Goal: Task Accomplishment & Management: Manage account settings

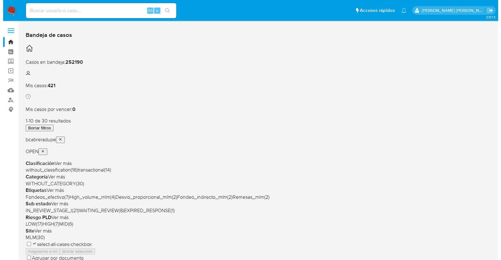
scroll to position [39, 0]
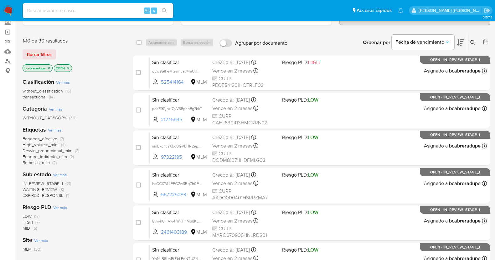
click at [47, 95] on span "transactional (14)" at bounding box center [39, 97] width 32 height 6
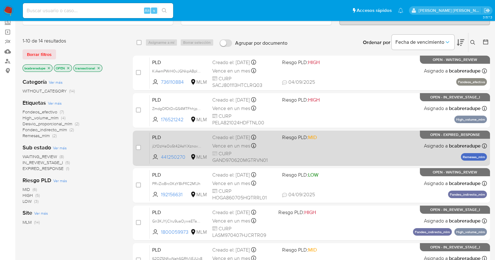
click at [233, 143] on span "Vence en un mes" at bounding box center [231, 146] width 38 height 7
click at [139, 146] on input "checkbox" at bounding box center [138, 147] width 5 height 5
checkbox input "true"
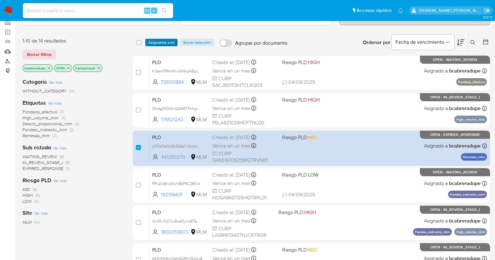
click at [166, 40] on span "Asignarme a mí" at bounding box center [161, 42] width 26 height 6
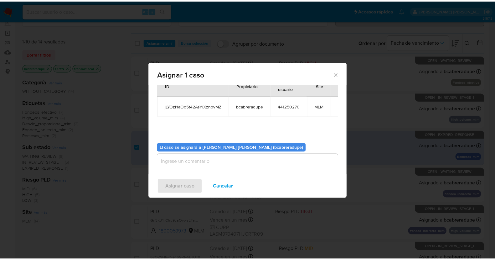
scroll to position [32, 0]
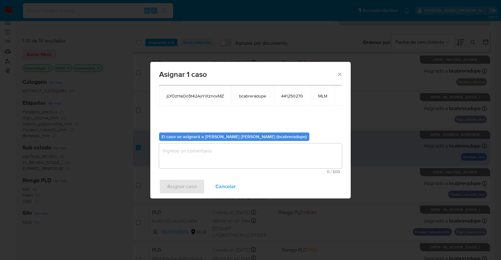
click at [265, 158] on textarea "assign-modal" at bounding box center [250, 156] width 183 height 25
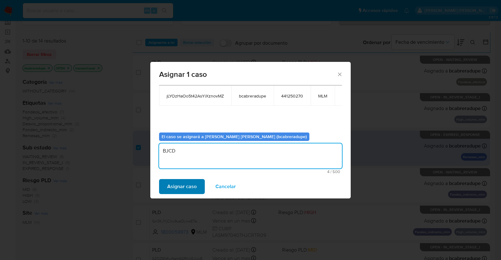
type textarea "BJCD"
click at [169, 185] on span "Asignar caso" at bounding box center [181, 187] width 29 height 14
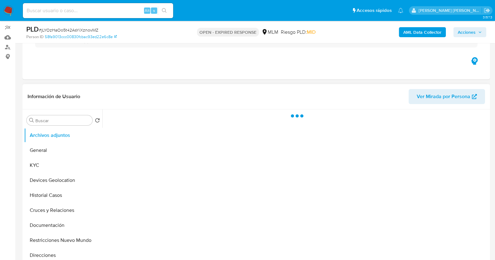
scroll to position [78, 0]
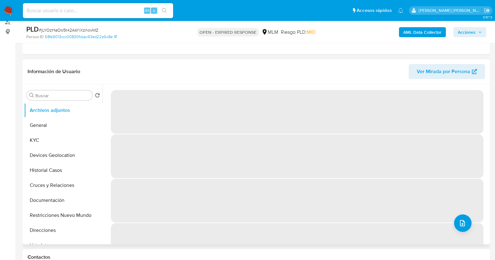
select select "10"
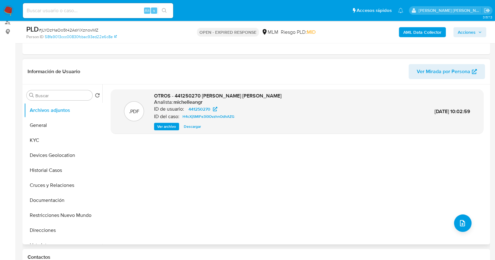
scroll to position [117, 0]
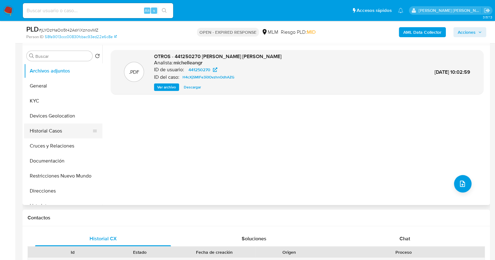
click at [59, 133] on button "Historial Casos" at bounding box center [60, 131] width 73 height 15
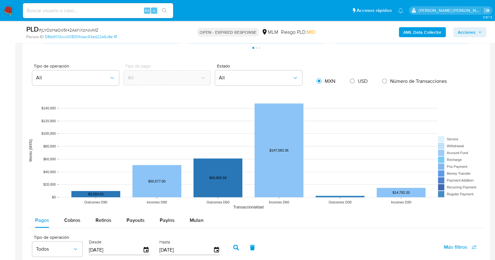
scroll to position [273, 0]
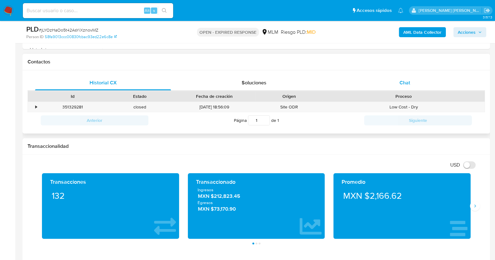
click at [398, 82] on div "Chat" at bounding box center [405, 82] width 136 height 15
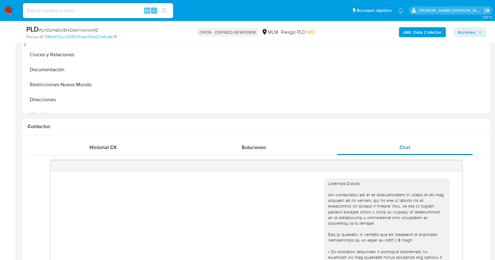
scroll to position [196, 0]
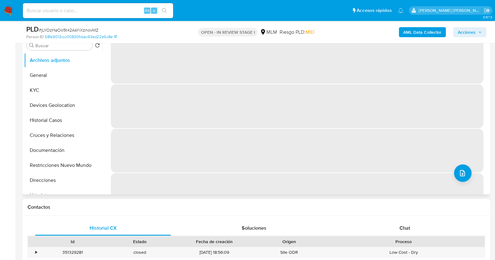
scroll to position [156, 0]
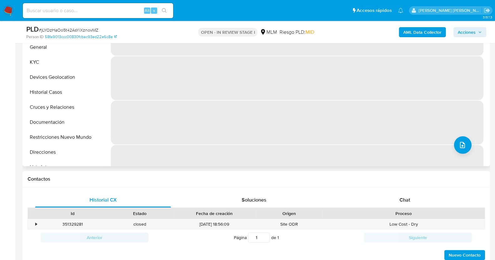
select select "10"
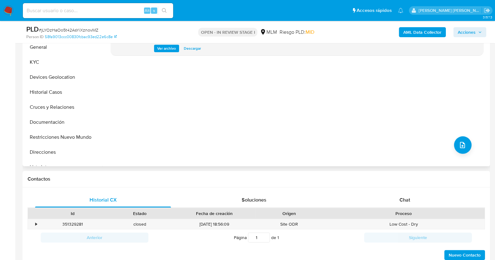
scroll to position [273, 0]
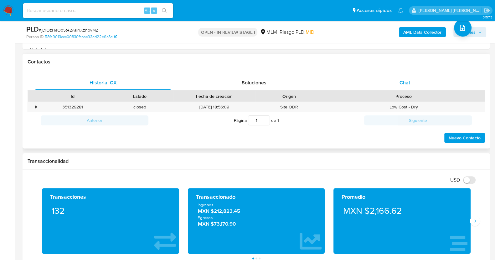
click at [415, 84] on div "Chat" at bounding box center [405, 82] width 136 height 15
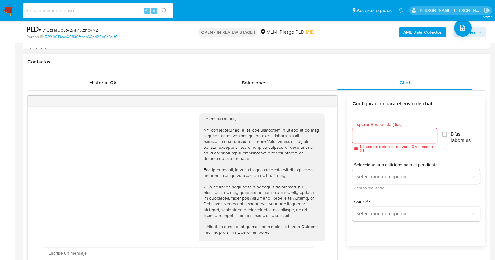
scroll to position [94, 0]
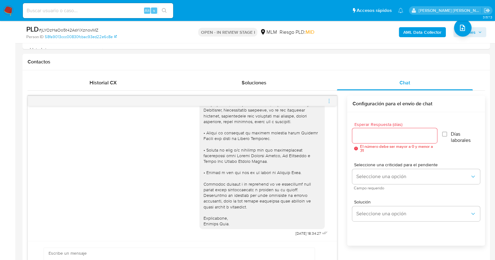
click at [328, 102] on icon "menu-action" at bounding box center [329, 101] width 6 height 6
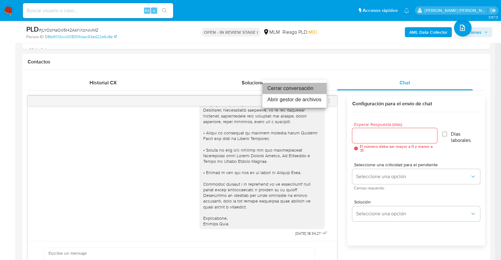
click at [293, 89] on li "Cerrar conversación" at bounding box center [294, 88] width 64 height 11
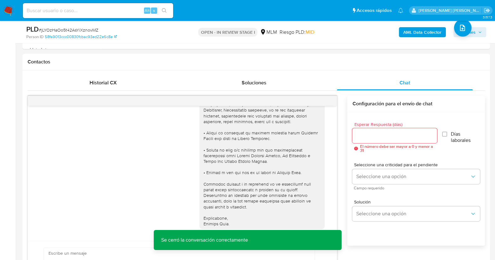
click at [478, 33] on icon "button" at bounding box center [480, 32] width 4 height 4
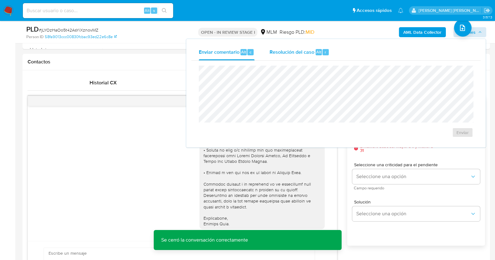
click at [294, 59] on div "Resolución del caso Alt r" at bounding box center [299, 52] width 60 height 16
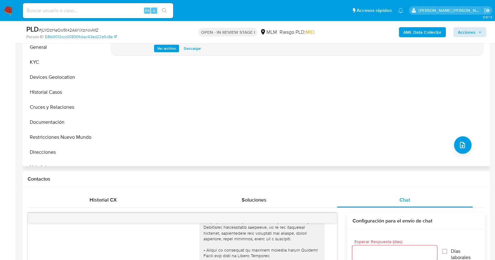
scroll to position [78, 0]
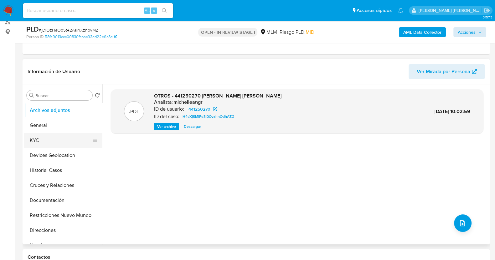
click at [60, 140] on button "KYC" at bounding box center [60, 140] width 73 height 15
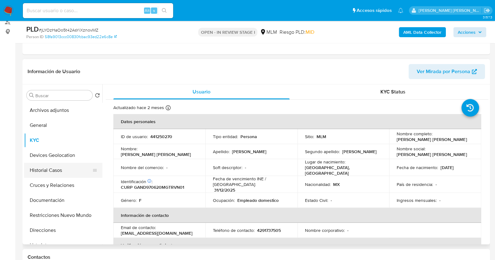
click at [56, 165] on button "Historial Casos" at bounding box center [60, 170] width 73 height 15
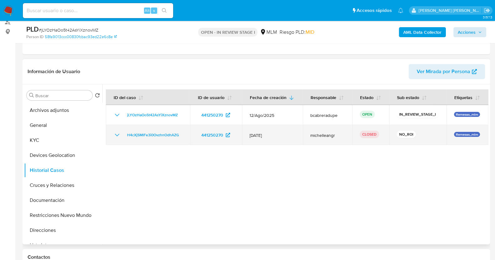
click at [119, 134] on icon "Mostrar/Ocultar" at bounding box center [117, 135] width 8 height 8
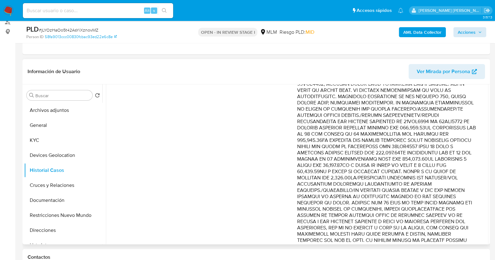
scroll to position [164, 0]
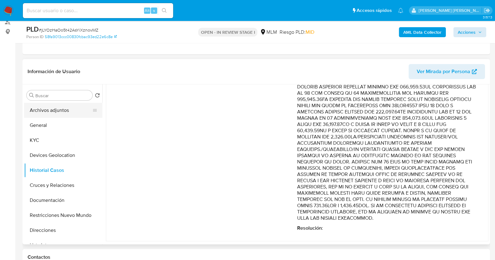
click at [71, 112] on button "Archivos adjuntos" at bounding box center [60, 110] width 73 height 15
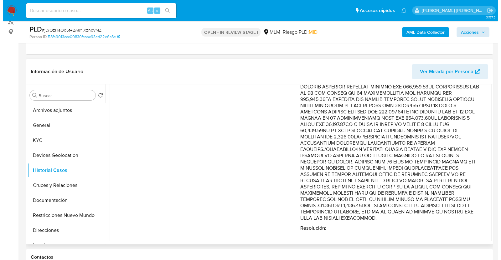
scroll to position [0, 0]
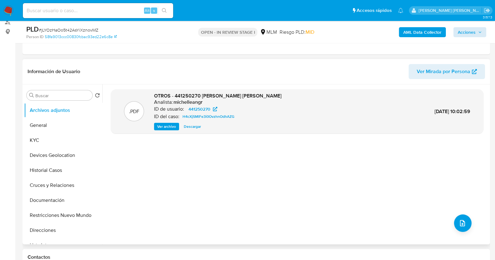
click at [169, 125] on span "Ver archivo" at bounding box center [166, 127] width 19 height 6
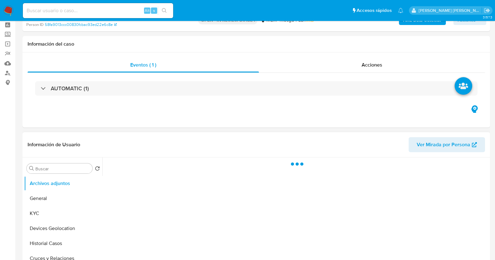
scroll to position [39, 0]
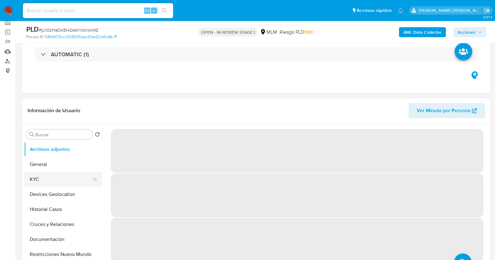
select select "10"
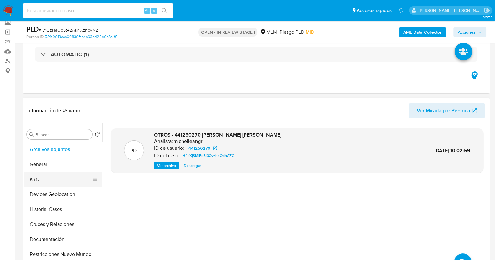
click at [40, 179] on button "KYC" at bounding box center [60, 179] width 73 height 15
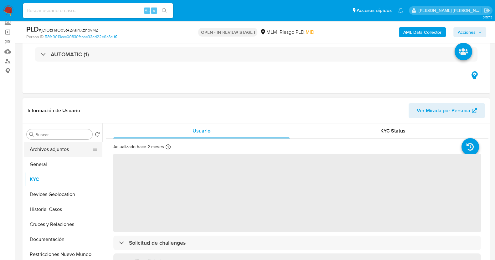
click at [57, 153] on button "Archivos adjuntos" at bounding box center [60, 149] width 73 height 15
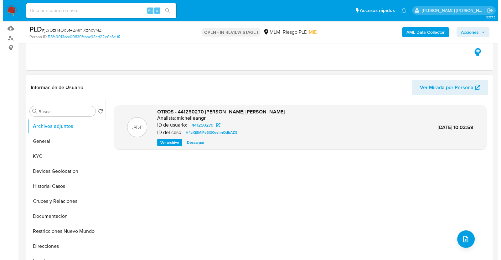
scroll to position [78, 0]
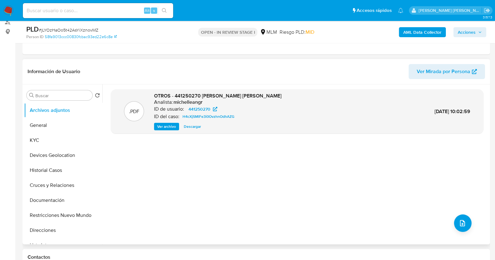
click at [457, 214] on div ".PDF OTROS - 441250270 DANIELA FERNANDA GARCIA NAVARRO Analista: michelleangr I…" at bounding box center [297, 164] width 372 height 150
click at [460, 220] on icon "upload-file" at bounding box center [462, 224] width 8 height 8
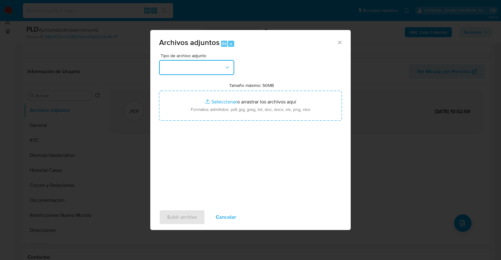
click at [195, 67] on button "button" at bounding box center [196, 67] width 75 height 15
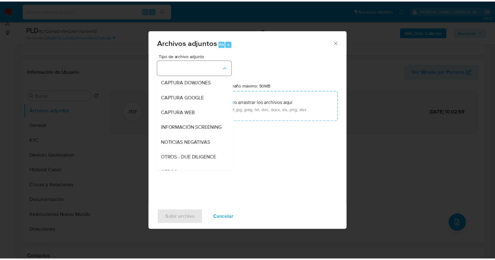
scroll to position [33, 0]
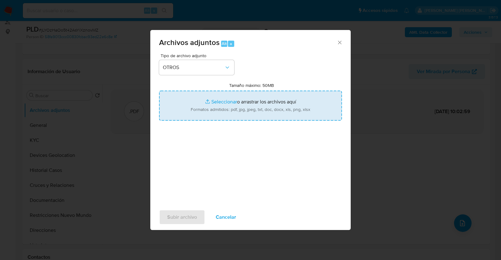
type input "C:\fakepath\441250270_DANIELA GARCIA_AGO2025.pdf"
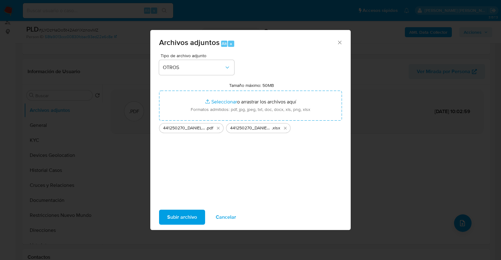
click at [192, 216] on span "Subir archivo" at bounding box center [182, 218] width 30 height 14
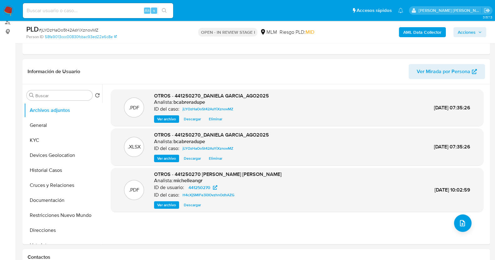
click at [477, 28] on span "Acciones" at bounding box center [469, 32] width 24 height 9
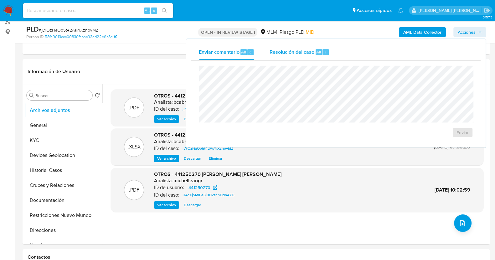
click at [304, 53] on span "Resolución del caso" at bounding box center [291, 51] width 45 height 7
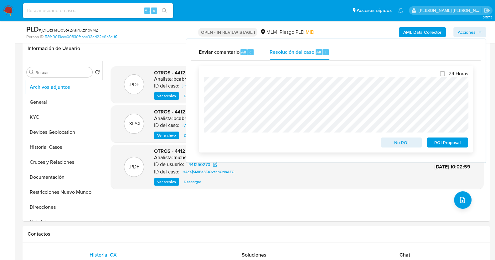
scroll to position [117, 0]
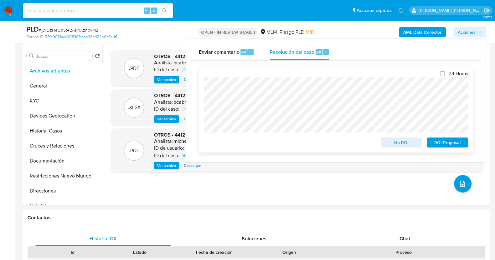
click at [396, 142] on span "No ROI" at bounding box center [401, 142] width 33 height 9
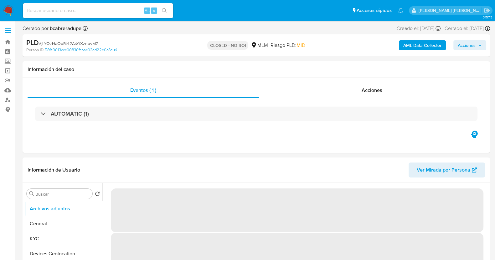
select select "10"
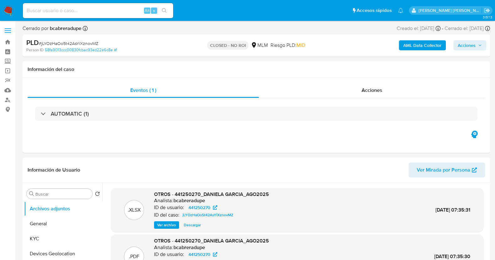
click at [81, 44] on span "# jLYOzHaOo5t42AsYiXznovMZ" at bounding box center [68, 43] width 59 height 6
copy span "jLYOzHaOo5t42AsYiXznovMZ"
click at [74, 12] on input at bounding box center [98, 11] width 150 height 8
paste input "62OZSNfjwNeh6GRfv1jEJUx8"
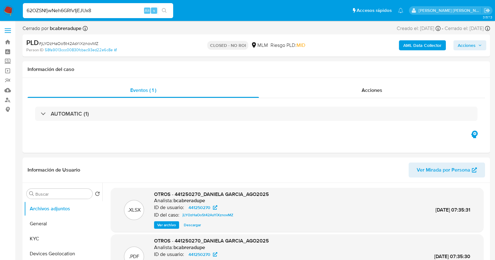
type input "62OZSNfjwNeh6GRfv1jEJUx8"
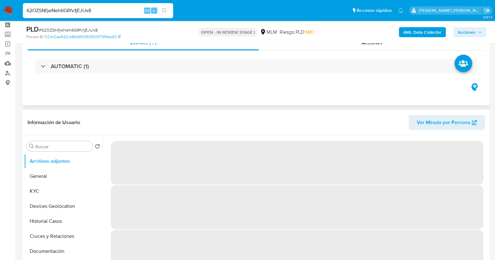
scroll to position [39, 0]
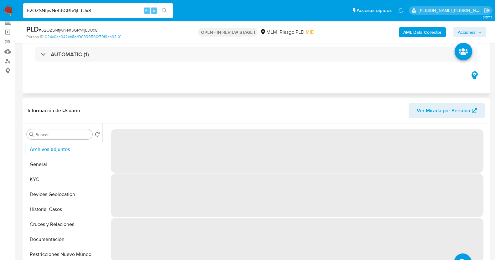
select select "10"
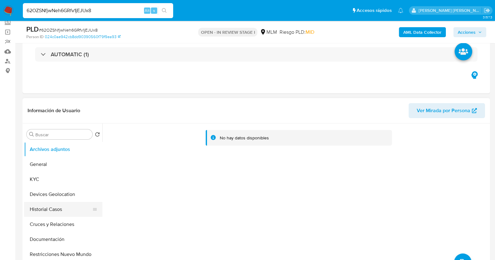
click at [53, 207] on button "Historial Casos" at bounding box center [60, 209] width 73 height 15
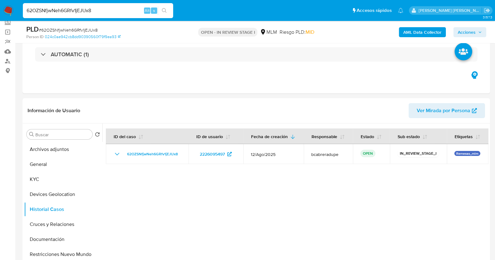
scroll to position [235, 0]
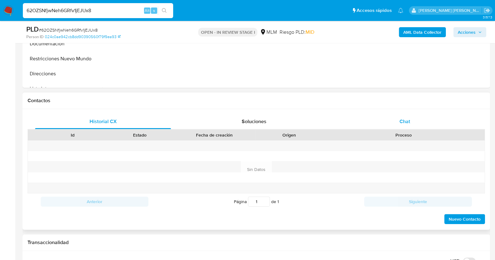
click at [411, 123] on div "Chat" at bounding box center [405, 121] width 136 height 15
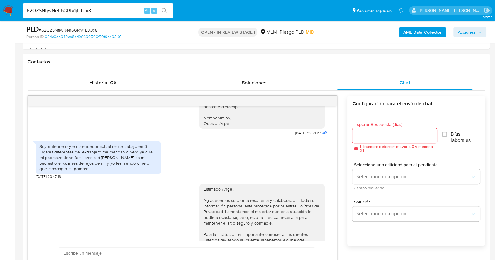
scroll to position [117, 0]
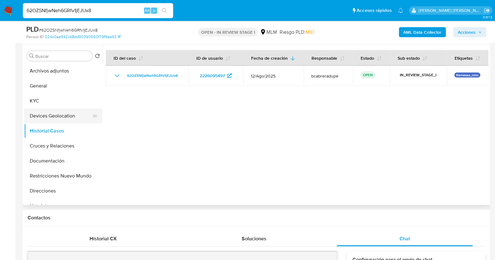
click at [61, 113] on button "Devices Geolocation" at bounding box center [60, 116] width 73 height 15
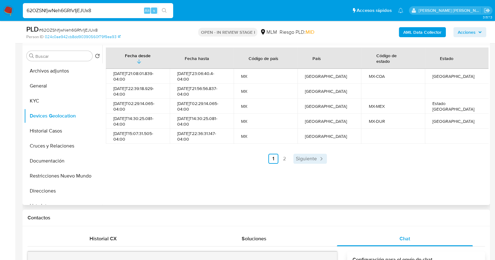
click at [303, 157] on span "Siguiente" at bounding box center [306, 158] width 21 height 5
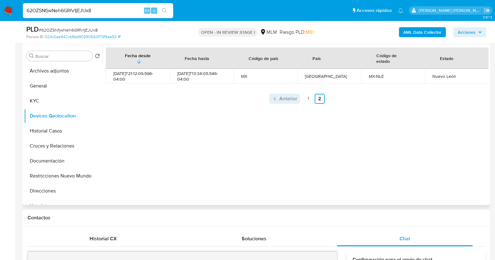
click at [287, 98] on span "Anterior" at bounding box center [288, 98] width 18 height 5
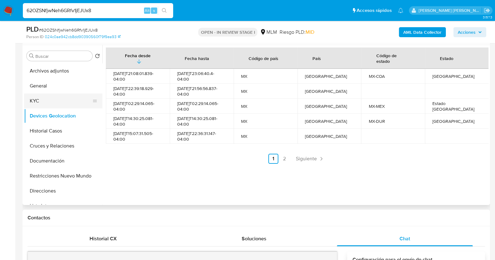
click at [57, 98] on button "KYC" at bounding box center [60, 101] width 73 height 15
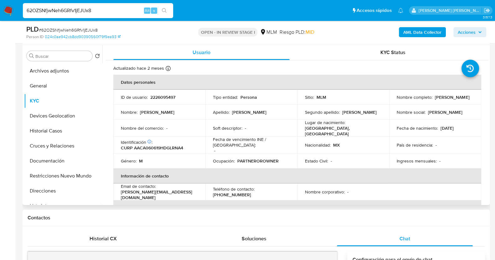
drag, startPoint x: 395, startPoint y: 100, endPoint x: 460, endPoint y: 100, distance: 65.1
click at [460, 100] on div "Nombre completo : Angel Isaac Alvarado Cardenas" at bounding box center [434, 97] width 77 height 6
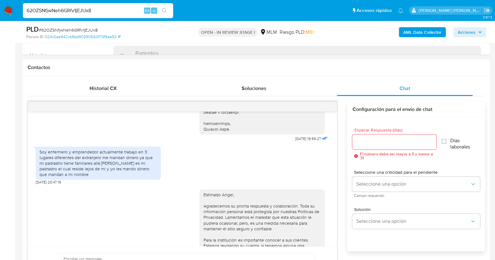
scroll to position [313, 0]
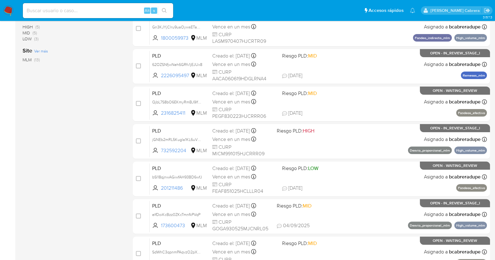
scroll to position [233, 0]
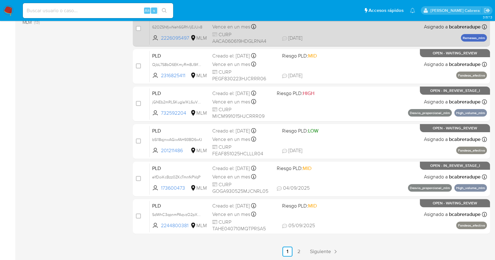
click at [325, 253] on span "Siguiente" at bounding box center [320, 251] width 21 height 5
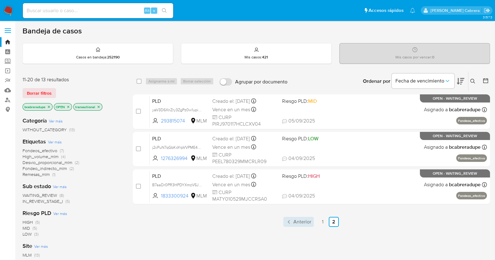
click at [300, 222] on span "Anterior" at bounding box center [302, 222] width 18 height 5
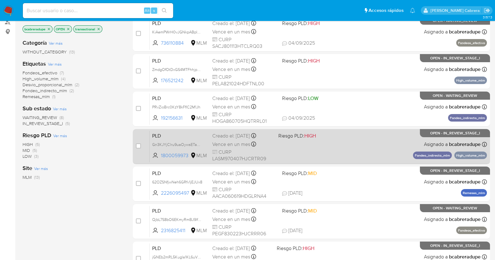
scroll to position [156, 0]
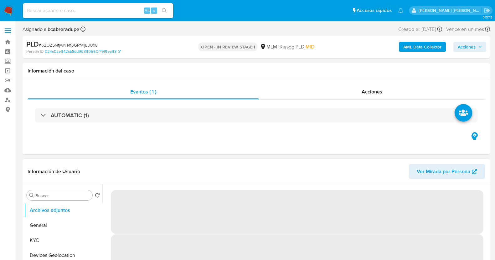
select select "10"
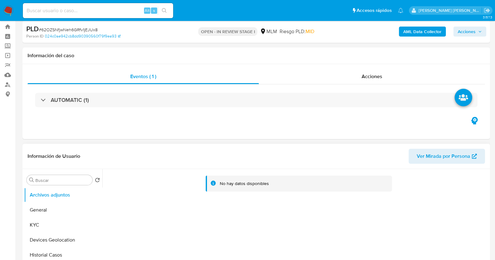
scroll to position [39, 0]
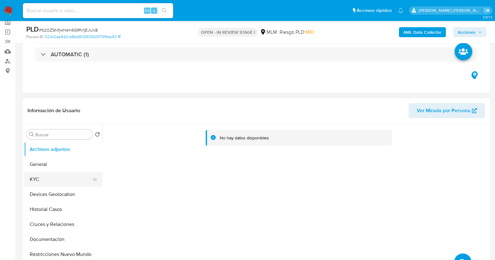
click at [54, 182] on button "KYC" at bounding box center [60, 179] width 73 height 15
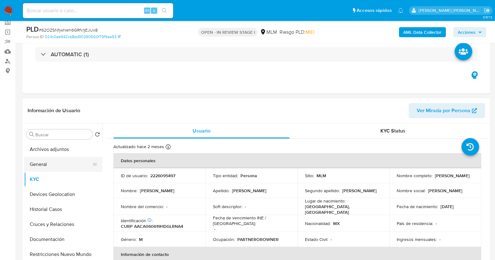
click at [46, 163] on button "General" at bounding box center [60, 164] width 73 height 15
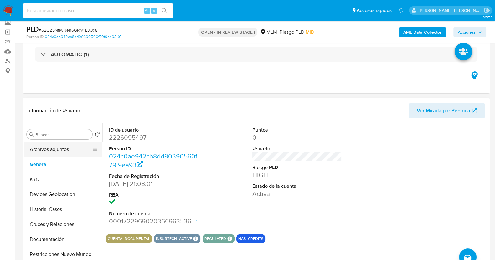
click at [69, 152] on button "Archivos adjuntos" at bounding box center [60, 149] width 73 height 15
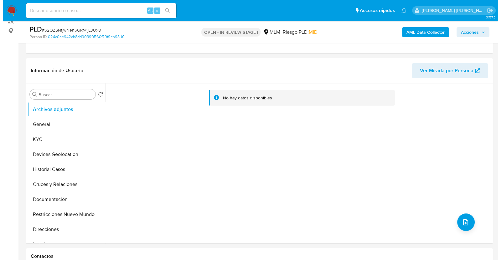
scroll to position [117, 0]
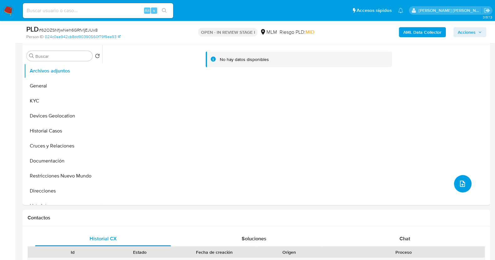
click at [458, 184] on icon "upload-file" at bounding box center [462, 184] width 8 height 8
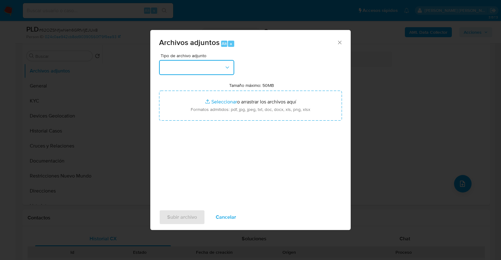
click at [202, 65] on button "button" at bounding box center [196, 67] width 75 height 15
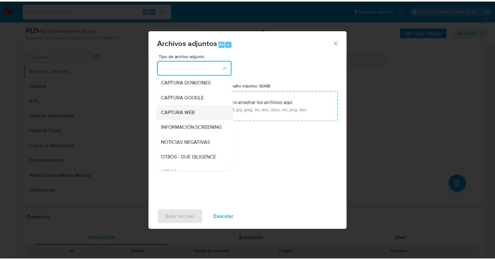
scroll to position [33, 0]
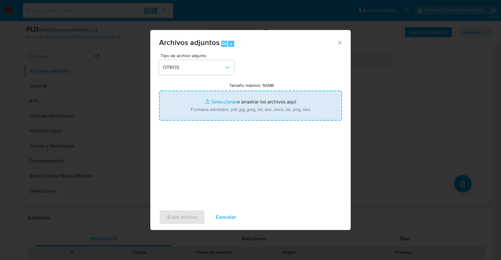
type input "C:\fakepath\2226095497_ANGEL ALVARADO_AGO2025.pdf"
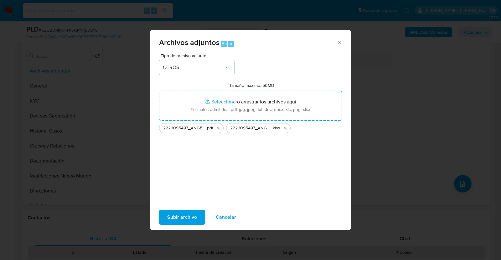
click at [196, 214] on button "Subir archivo" at bounding box center [182, 217] width 46 height 15
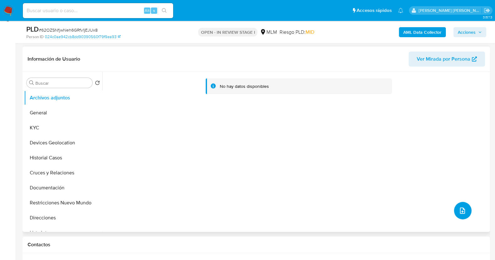
scroll to position [78, 0]
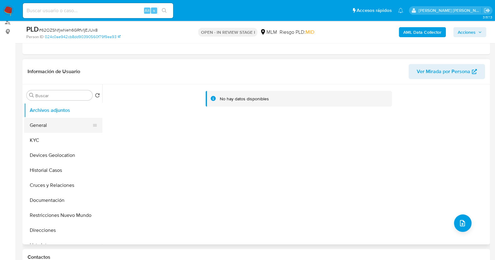
click at [47, 125] on button "General" at bounding box center [60, 125] width 73 height 15
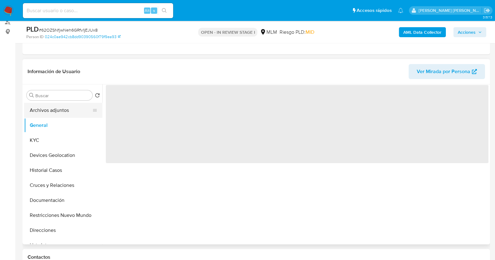
click at [50, 112] on button "Archivos adjuntos" at bounding box center [60, 110] width 73 height 15
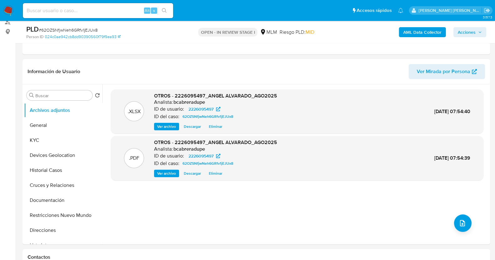
click at [471, 34] on span "Acciones" at bounding box center [466, 32] width 18 height 10
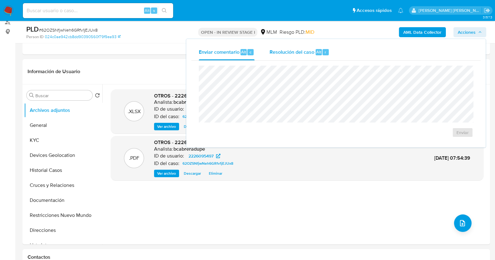
click at [296, 55] on div "Resolución del caso Alt r" at bounding box center [299, 52] width 60 height 16
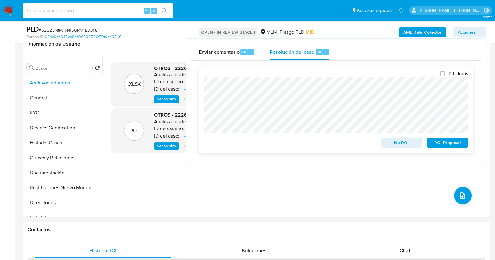
scroll to position [117, 0]
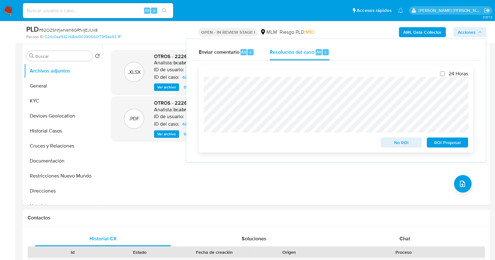
click at [449, 144] on span "ROI Proposal" at bounding box center [447, 142] width 33 height 9
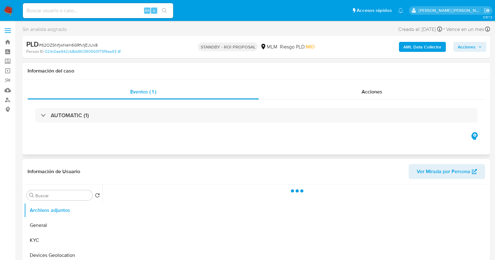
scroll to position [78, 0]
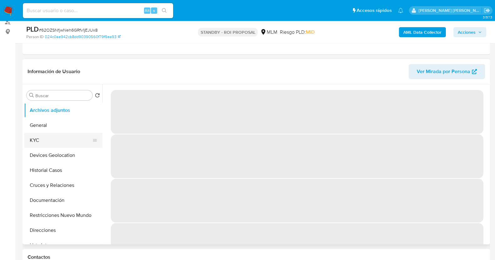
drag, startPoint x: 45, startPoint y: 141, endPoint x: 56, endPoint y: 140, distance: 10.8
click at [45, 142] on button "KYC" at bounding box center [60, 140] width 73 height 15
select select "10"
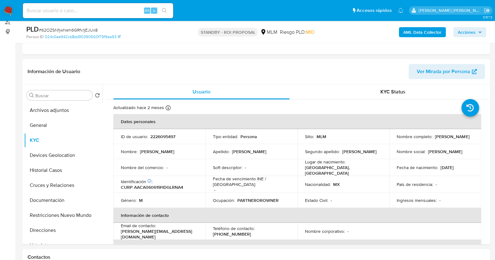
click at [91, 27] on div "PLD # 62OZSNfjwNeh6GRfv1jEJUx8" at bounding box center [101, 29] width 151 height 9
copy span "62OZSNfjwNeh6GRfv1jEJUx8"
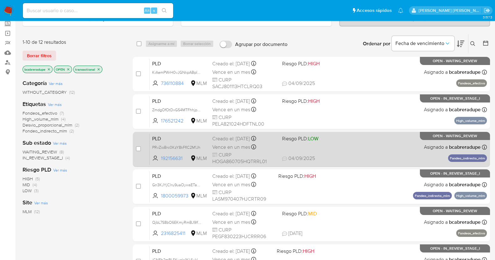
scroll to position [233, 0]
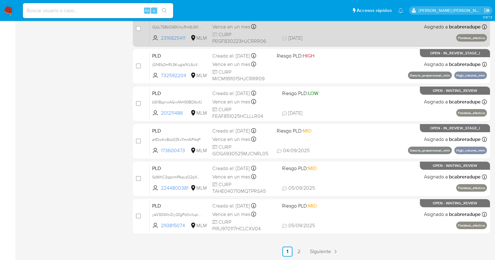
click at [325, 255] on link "Siguiente" at bounding box center [323, 252] width 33 height 10
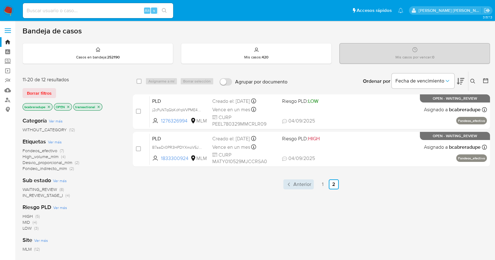
click at [293, 182] on span "Anterior" at bounding box center [302, 184] width 18 height 5
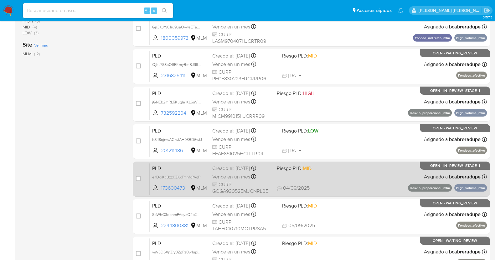
scroll to position [233, 0]
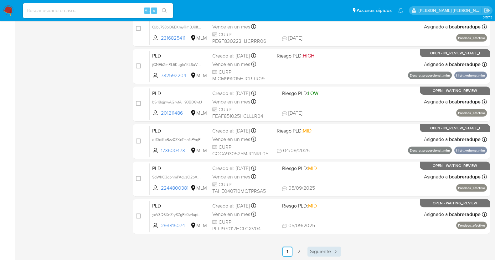
click at [330, 252] on span "Siguiente" at bounding box center [320, 251] width 21 height 5
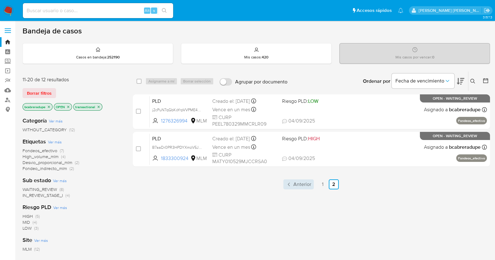
click at [299, 182] on span "Anterior" at bounding box center [302, 184] width 18 height 5
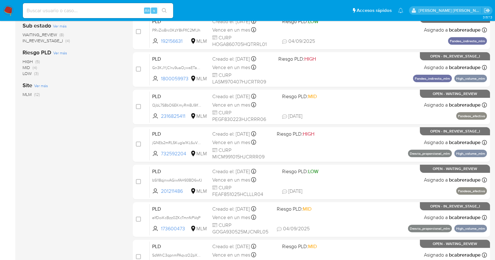
scroll to position [233, 0]
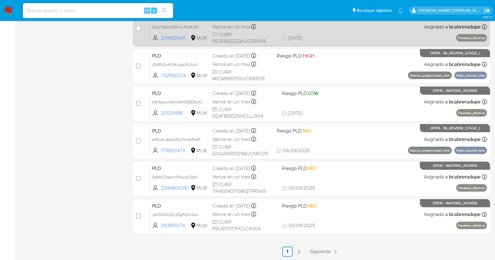
click at [333, 250] on icon "Paginación" at bounding box center [335, 252] width 6 height 6
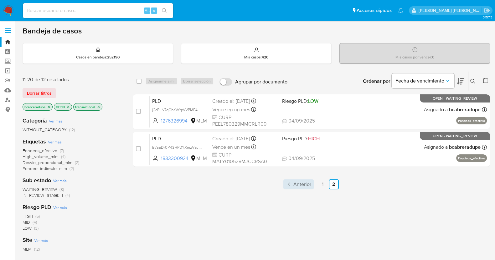
click at [304, 182] on span "Anterior" at bounding box center [302, 184] width 18 height 5
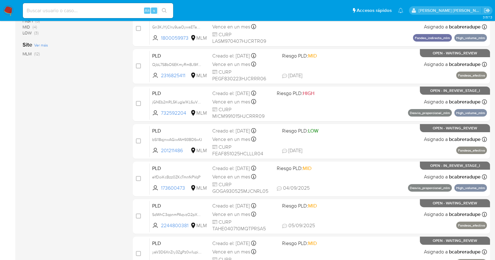
scroll to position [233, 0]
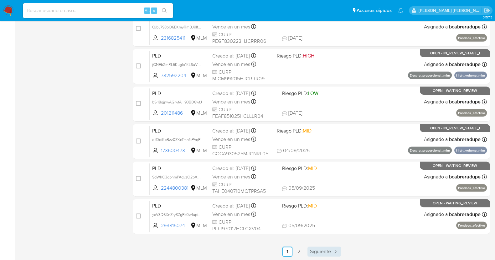
click at [328, 247] on link "Siguiente" at bounding box center [323, 252] width 33 height 10
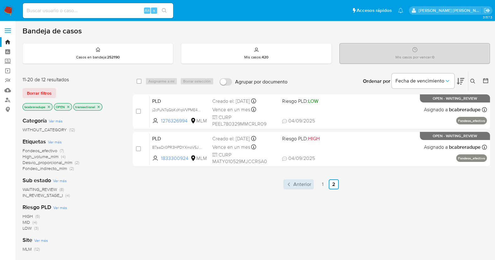
click at [303, 182] on span "Anterior" at bounding box center [302, 184] width 18 height 5
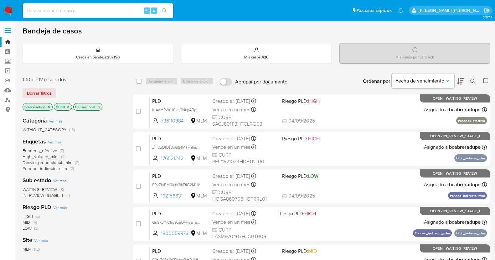
scroll to position [233, 0]
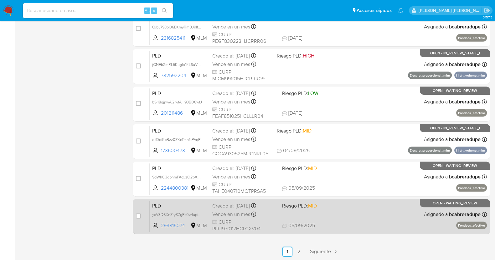
click at [241, 205] on div "Creado el: 12/08/2025 Creado el: 12/08/2025 02:04:46" at bounding box center [244, 206] width 65 height 7
click at [138, 217] on input "checkbox" at bounding box center [138, 216] width 5 height 5
checkbox input "true"
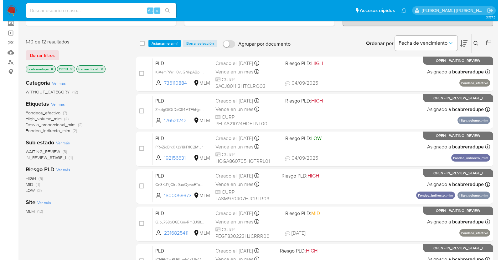
scroll to position [0, 0]
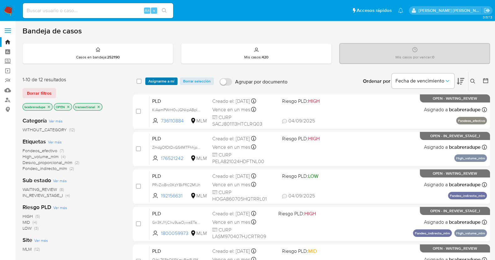
click at [152, 80] on span "Asignarme a mí" at bounding box center [161, 81] width 26 height 6
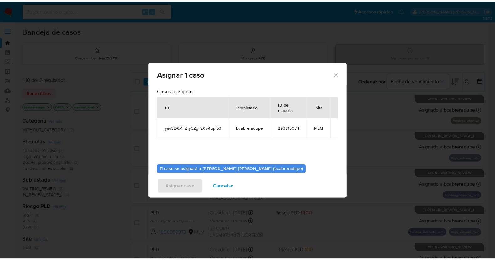
scroll to position [32, 0]
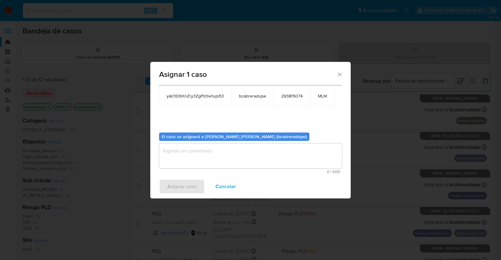
click at [236, 156] on textarea "assign-modal" at bounding box center [250, 156] width 183 height 25
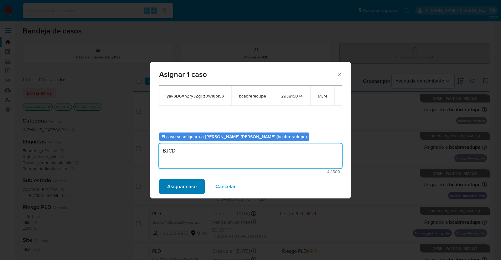
type textarea "BJCD"
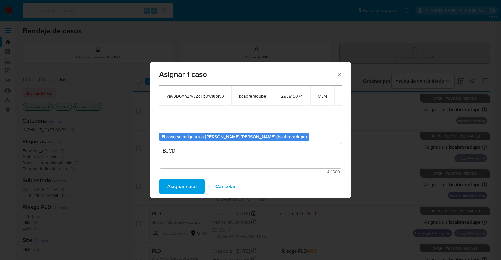
click at [181, 184] on span "Asignar caso" at bounding box center [181, 187] width 29 height 14
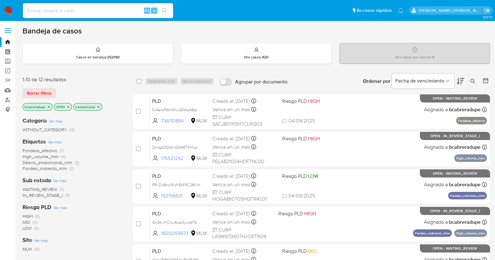
scroll to position [233, 0]
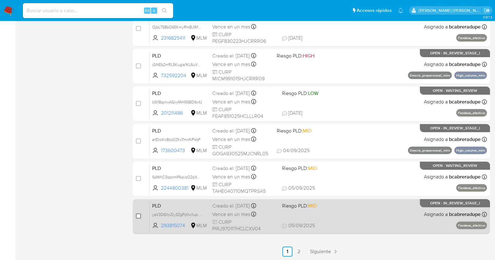
click at [139, 215] on input "checkbox" at bounding box center [138, 216] width 5 height 5
checkbox input "true"
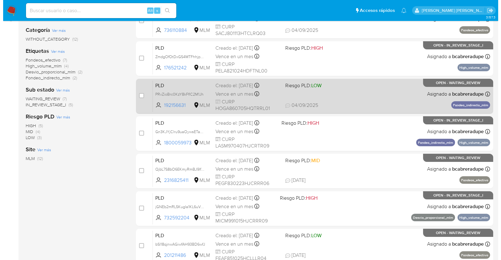
scroll to position [0, 0]
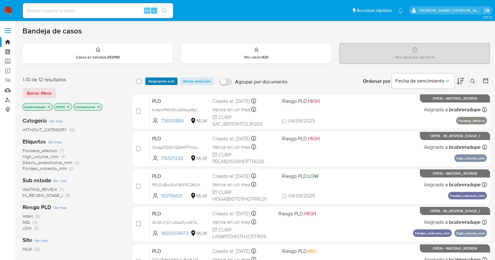
click at [153, 79] on span "Asignarme a mí" at bounding box center [161, 81] width 26 height 6
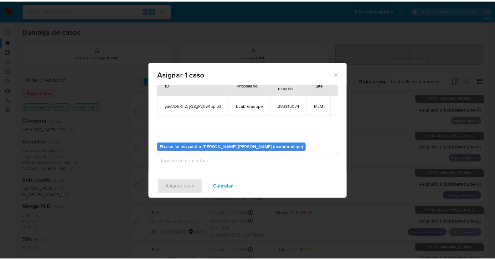
scroll to position [32, 0]
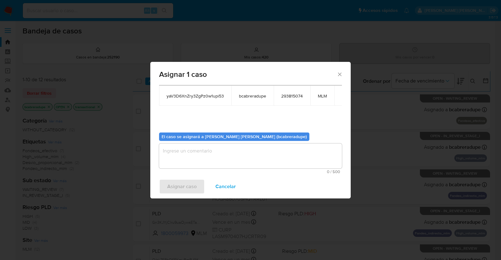
click at [238, 158] on textarea "assign-modal" at bounding box center [250, 156] width 183 height 25
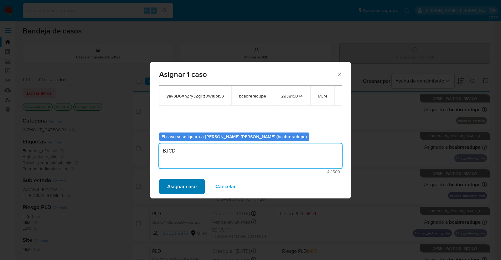
type textarea "BJCD"
click at [183, 190] on span "Asignar caso" at bounding box center [181, 187] width 29 height 14
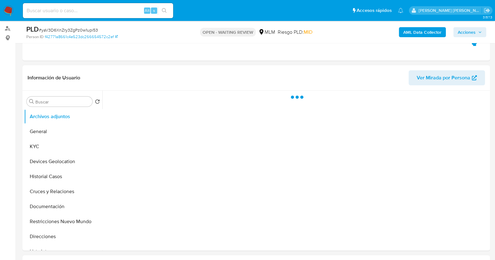
scroll to position [117, 0]
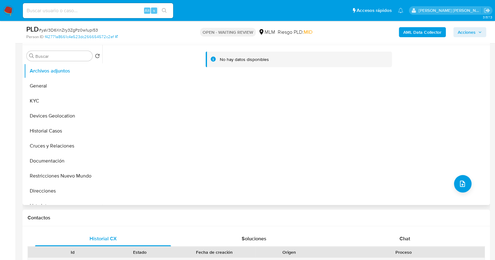
select select "10"
click at [405, 239] on span "Chat" at bounding box center [404, 238] width 11 height 7
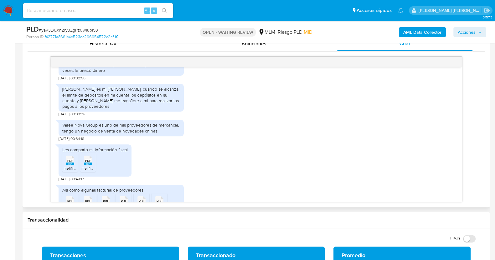
scroll to position [295, 0]
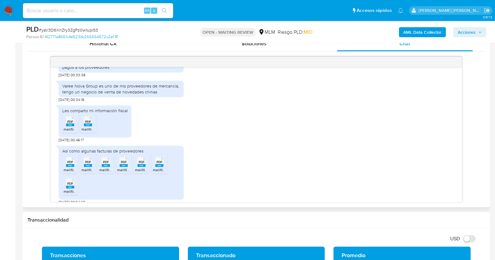
click at [70, 120] on span "PDF" at bounding box center [70, 122] width 6 height 4
click at [90, 127] on span "melifile1605626740827083465.pdf" at bounding box center [110, 129] width 59 height 5
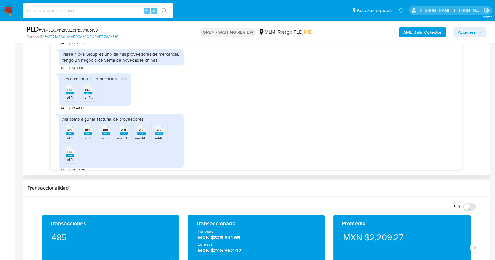
scroll to position [352, 0]
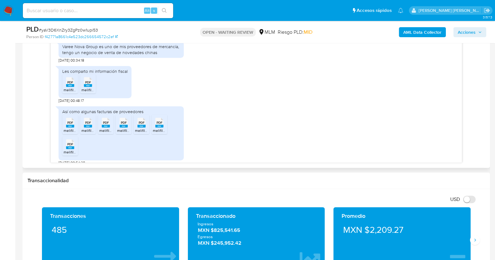
click at [69, 125] on rect at bounding box center [70, 126] width 8 height 3
click at [88, 125] on rect at bounding box center [88, 126] width 8 height 3
click at [105, 122] on li "PDF PDF melifile9093110837662311785.pdf" at bounding box center [106, 124] width 16 height 19
click at [124, 128] on span "melifile4653394902915841374.pdf" at bounding box center [146, 130] width 58 height 5
click at [145, 125] on rect at bounding box center [141, 126] width 8 height 3
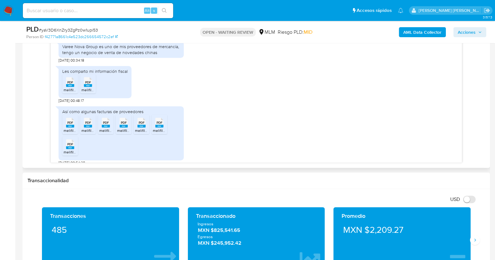
click at [158, 125] on rect at bounding box center [159, 126] width 8 height 3
drag, startPoint x: 72, startPoint y: 135, endPoint x: 83, endPoint y: 136, distance: 10.6
click at [72, 142] on span "PDF" at bounding box center [70, 144] width 6 height 4
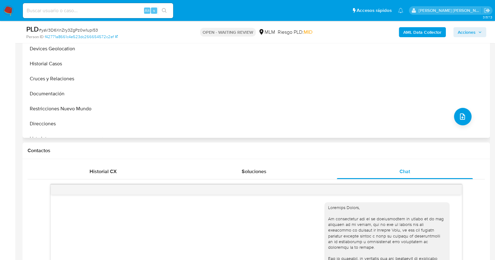
scroll to position [156, 0]
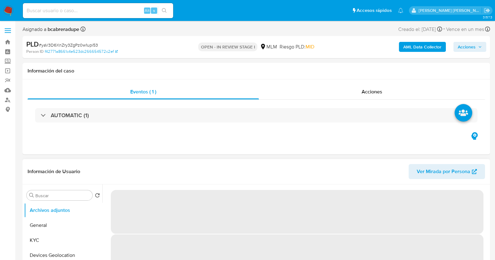
select select "10"
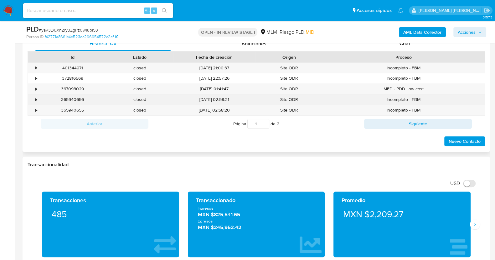
scroll to position [235, 0]
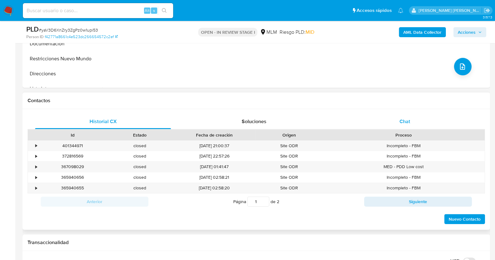
click at [404, 115] on div "Chat" at bounding box center [405, 121] width 136 height 15
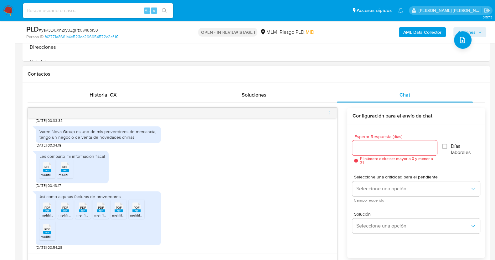
scroll to position [273, 0]
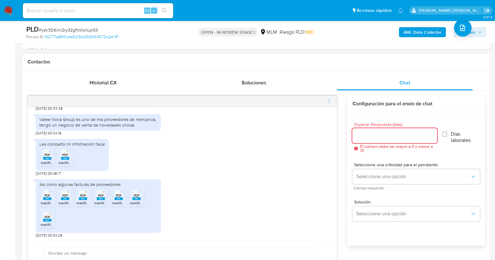
click at [371, 138] on input "Esperar Respuesta (días)" at bounding box center [394, 136] width 84 height 8
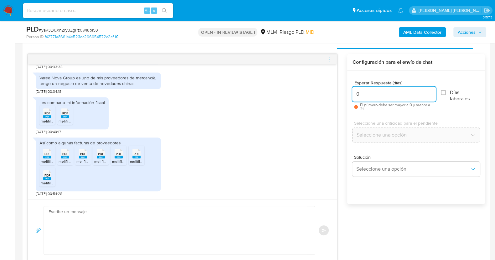
scroll to position [352, 0]
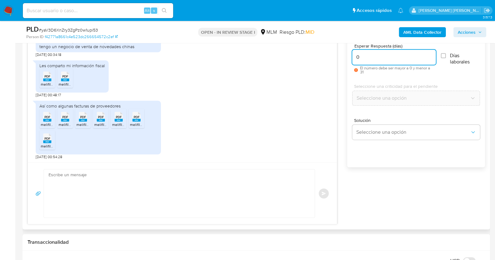
type input "0"
click at [169, 193] on textarea at bounding box center [177, 194] width 258 height 48
paste textarea "Estimado XXX, Agradecemos su pronta respuesta y colaboración. Toda su informaci…"
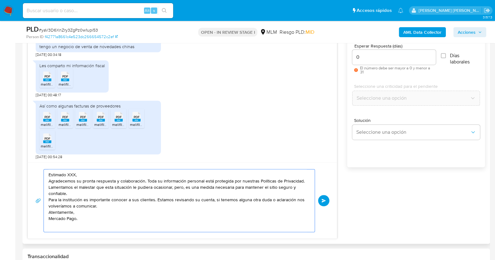
scroll to position [2, 0]
click at [114, 170] on textarea "Estimado XXX, Agradecemos su pronta respuesta y colaboración. Toda su informaci…" at bounding box center [177, 201] width 258 height 63
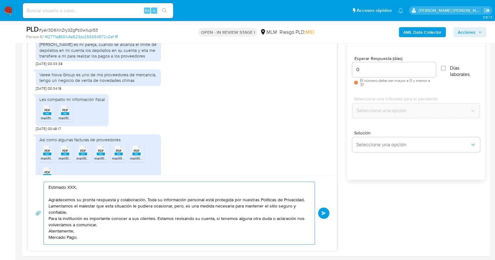
scroll to position [391, 0]
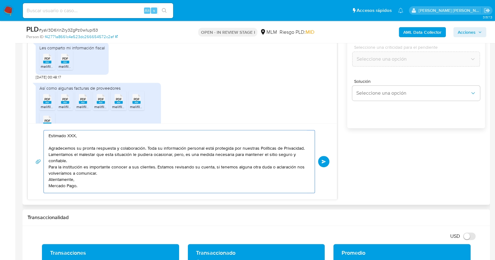
click at [72, 137] on textarea "Estimado XXX, Agradecemos su pronta respuesta y colaboración. Toda su informaci…" at bounding box center [177, 161] width 258 height 63
drag, startPoint x: 91, startPoint y: 155, endPoint x: 97, endPoint y: 156, distance: 5.7
click at [92, 155] on textarea "Estimado Javier, Agradecemos su pronta respuesta y colaboración. Toda su inform…" at bounding box center [177, 161] width 258 height 63
click at [129, 159] on textarea "Estimado Javier, Agradecemos su pronta respuesta y colaboración. Toda su inform…" at bounding box center [177, 161] width 258 height 63
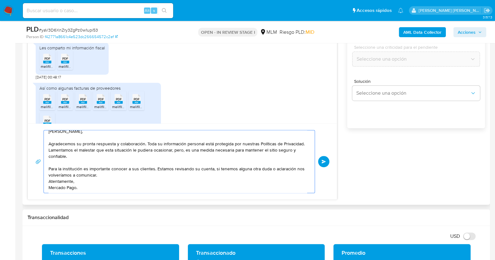
scroll to position [11, 0]
click at [48, 174] on textarea "Estimado Javier, Agradecemos su pronta respuesta y colaboración. Toda su inform…" at bounding box center [177, 161] width 258 height 63
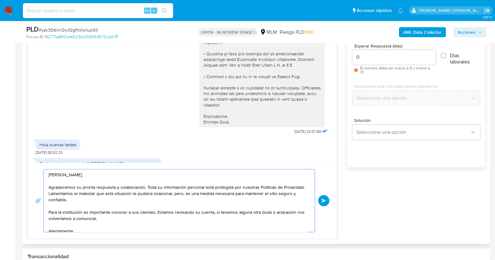
scroll to position [295, 0]
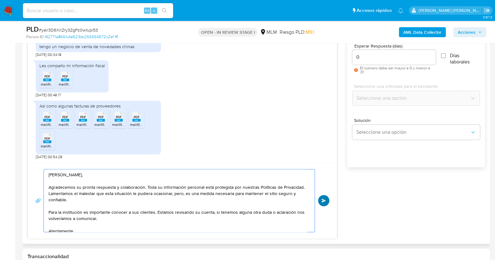
type textarea "Estimado Javier, Agradecemos su pronta respuesta y colaboración. Toda su inform…"
click at [321, 201] on span "Enviar" at bounding box center [323, 201] width 4 height 4
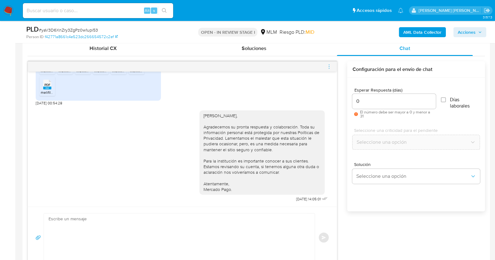
scroll to position [273, 0]
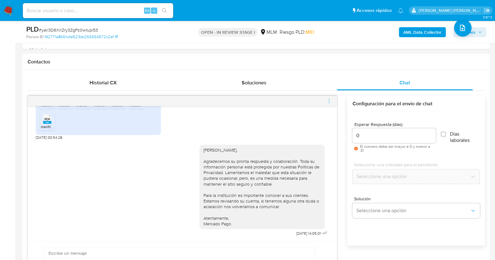
click at [329, 99] on icon "menu-action" at bounding box center [329, 101] width 6 height 6
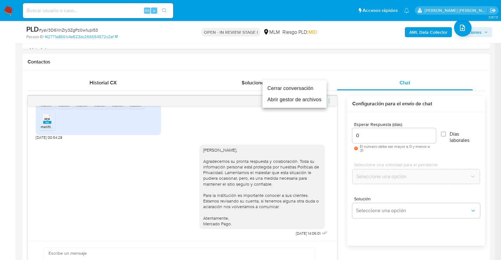
click at [311, 88] on li "Cerrar conversación" at bounding box center [294, 88] width 64 height 11
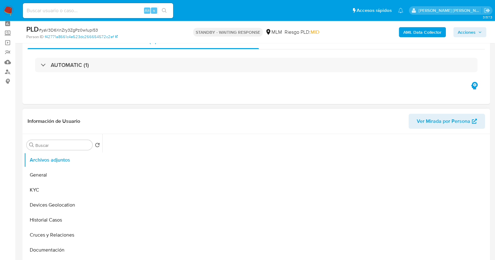
scroll to position [78, 0]
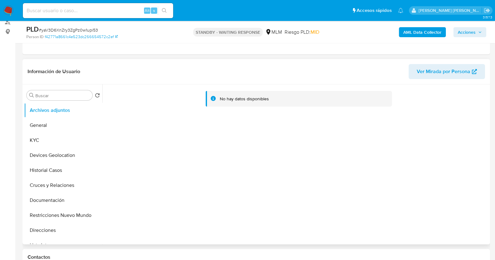
select select "10"
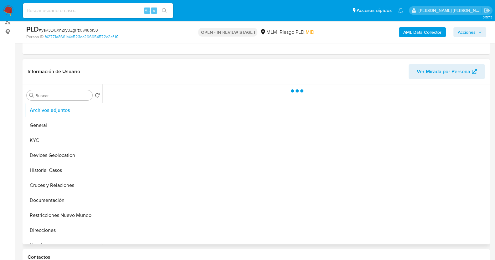
scroll to position [78, 0]
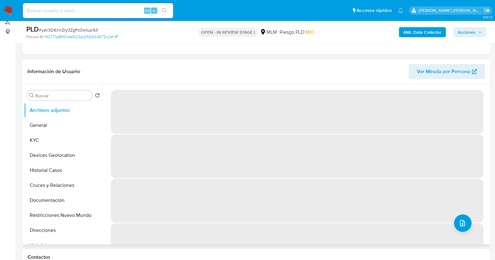
select select "10"
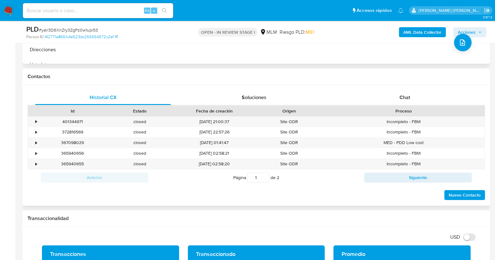
scroll to position [235, 0]
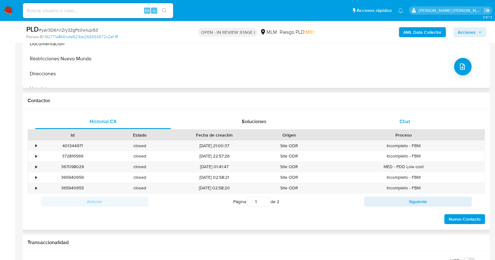
click at [406, 123] on span "Chat" at bounding box center [404, 121] width 11 height 7
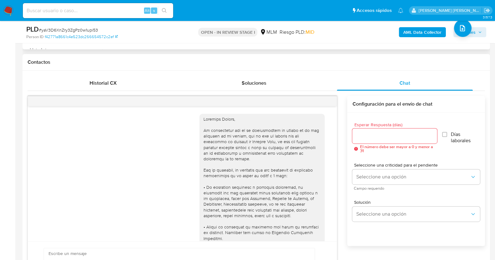
scroll to position [273, 0]
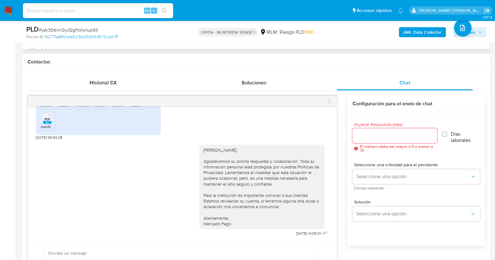
click at [330, 100] on icon "menu-action" at bounding box center [329, 101] width 6 height 6
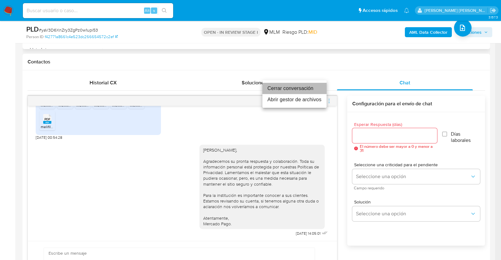
click at [291, 85] on li "Cerrar conversación" at bounding box center [294, 88] width 64 height 11
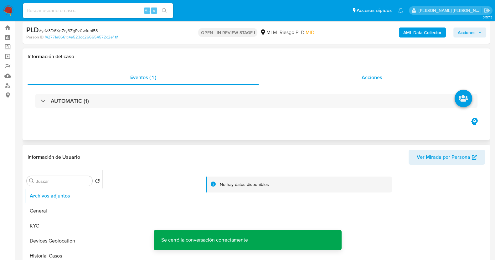
scroll to position [0, 0]
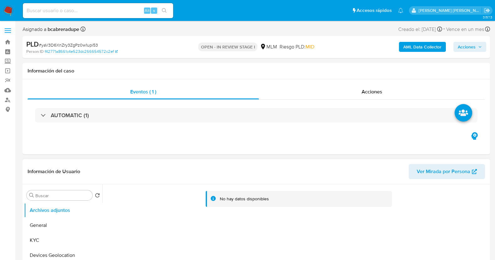
click at [465, 48] on span "Acciones" at bounding box center [466, 47] width 18 height 10
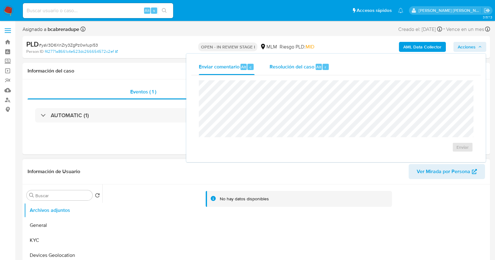
click at [302, 62] on div "Resolución del caso Alt r" at bounding box center [299, 67] width 60 height 16
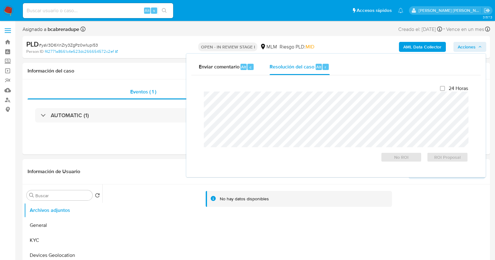
drag, startPoint x: 165, startPoint y: 218, endPoint x: 164, endPoint y: 211, distance: 6.9
click at [165, 218] on div "No hay datos disponibles" at bounding box center [295, 265] width 386 height 160
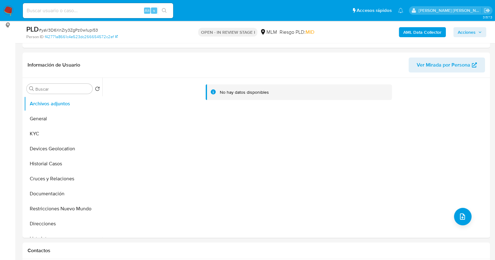
scroll to position [117, 0]
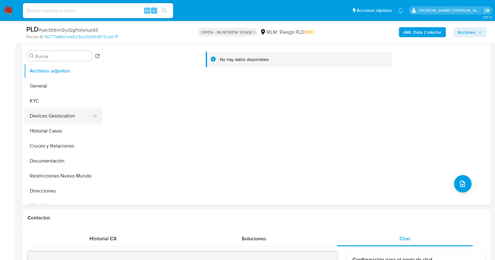
click at [42, 100] on button "KYC" at bounding box center [63, 101] width 78 height 15
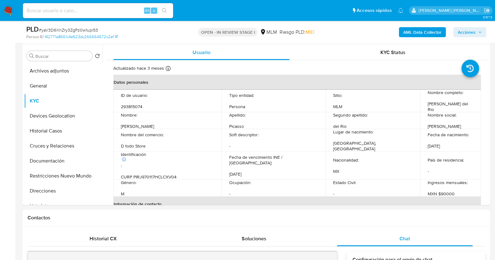
drag, startPoint x: 57, startPoint y: 157, endPoint x: 101, endPoint y: 150, distance: 44.6
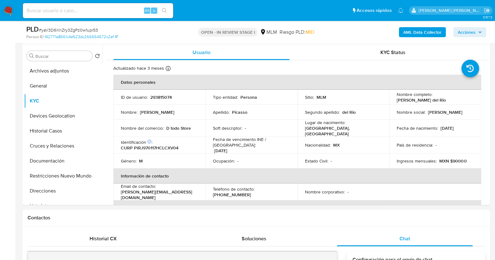
click at [57, 157] on button "Documentación" at bounding box center [63, 161] width 78 height 15
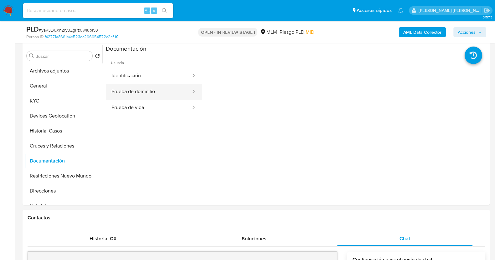
click at [162, 94] on button "Prueba de domicilio" at bounding box center [149, 92] width 86 height 16
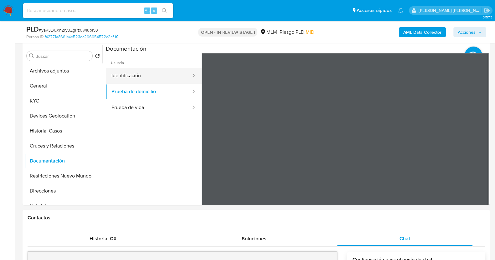
click at [150, 76] on button "Identificación" at bounding box center [149, 76] width 86 height 16
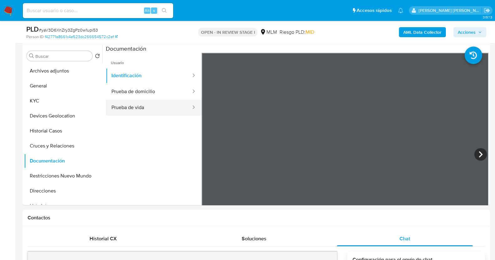
click at [153, 109] on button "Prueba de vida" at bounding box center [149, 108] width 86 height 16
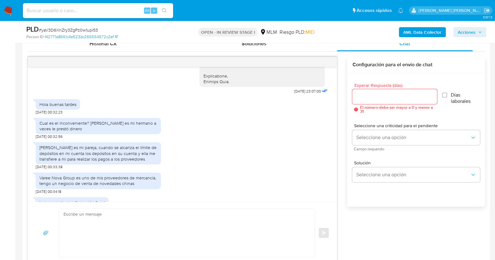
scroll to position [236, 0]
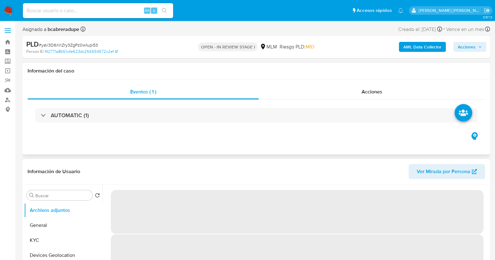
select select "10"
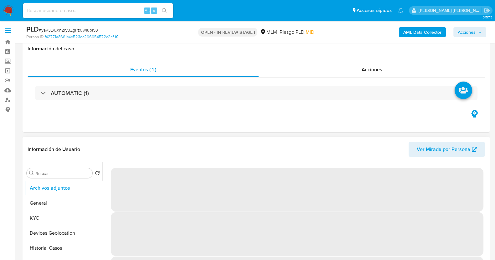
scroll to position [39, 0]
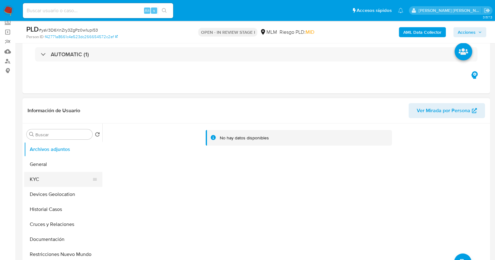
click at [57, 178] on button "KYC" at bounding box center [60, 179] width 73 height 15
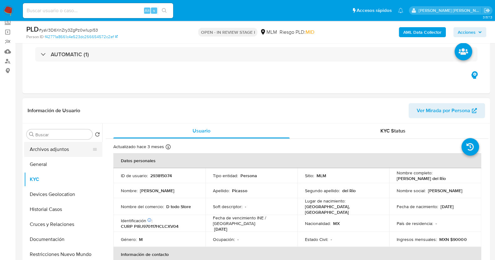
click at [59, 151] on button "Archivos adjuntos" at bounding box center [60, 149] width 73 height 15
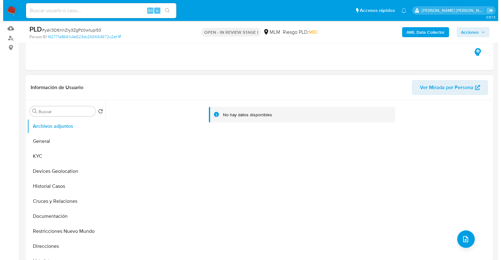
scroll to position [78, 0]
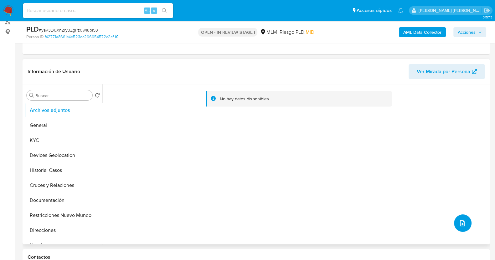
click at [460, 224] on icon "upload-file" at bounding box center [462, 224] width 8 height 8
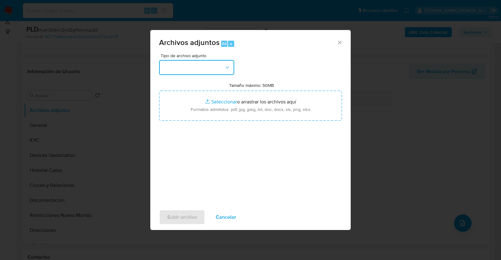
click at [192, 63] on button "button" at bounding box center [196, 67] width 75 height 15
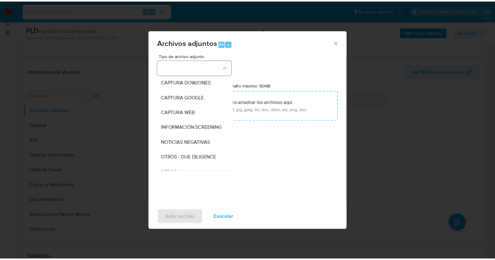
scroll to position [33, 0]
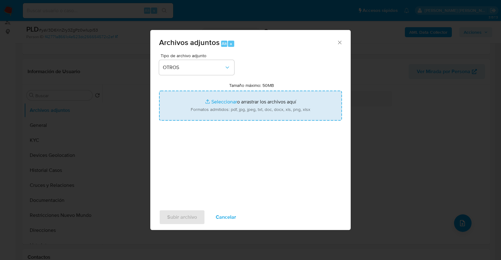
type input "C:\fakepath\293815074_JAVIER PICASSO_AGO2025.pdf"
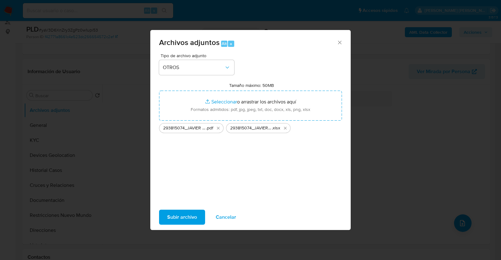
click at [190, 212] on span "Subir archivo" at bounding box center [182, 218] width 30 height 14
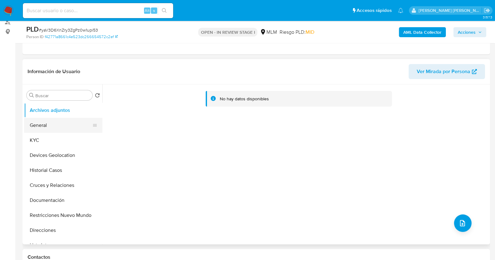
click at [52, 129] on button "General" at bounding box center [60, 125] width 73 height 15
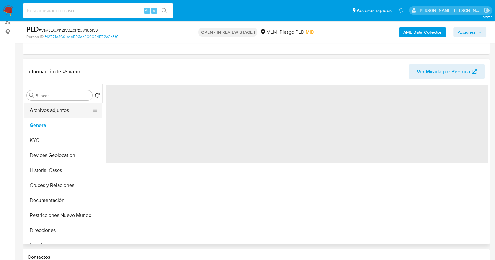
click at [60, 110] on button "Archivos adjuntos" at bounding box center [60, 110] width 73 height 15
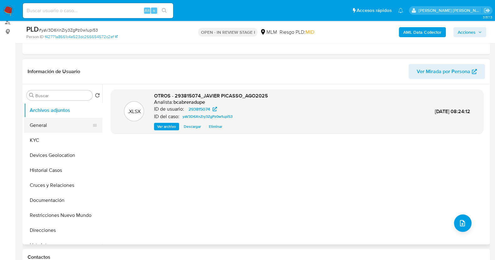
click at [44, 124] on button "General" at bounding box center [60, 125] width 73 height 15
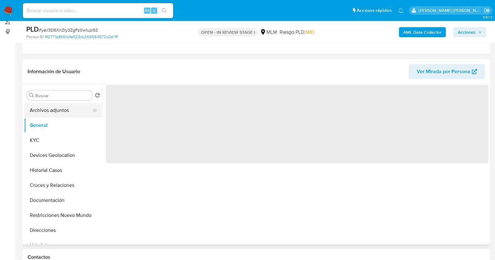
click at [48, 110] on button "Archivos adjuntos" at bounding box center [60, 110] width 73 height 15
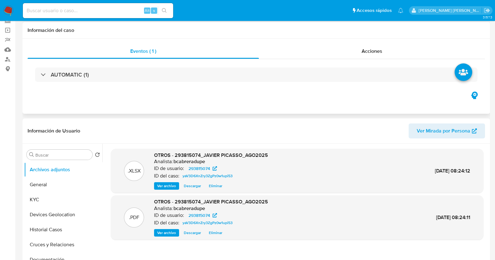
scroll to position [0, 0]
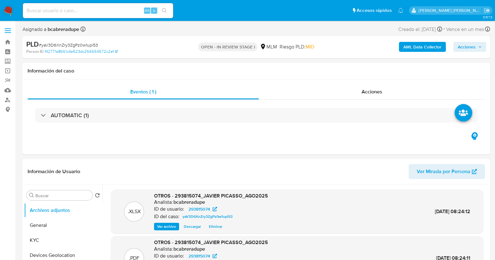
click at [476, 45] on span "Acciones" at bounding box center [469, 47] width 24 height 9
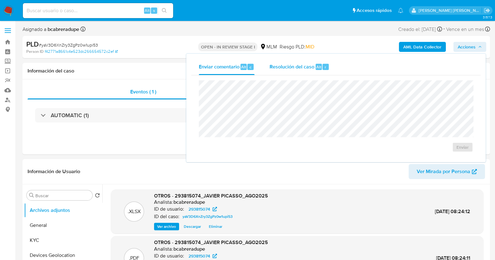
click at [272, 65] on span "Resolución del caso" at bounding box center [291, 66] width 45 height 7
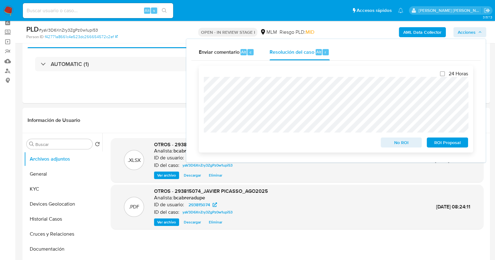
scroll to position [39, 0]
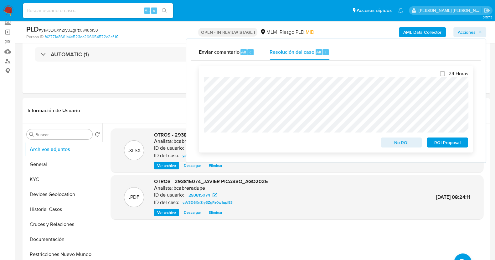
click at [396, 142] on span "No ROI" at bounding box center [401, 142] width 33 height 9
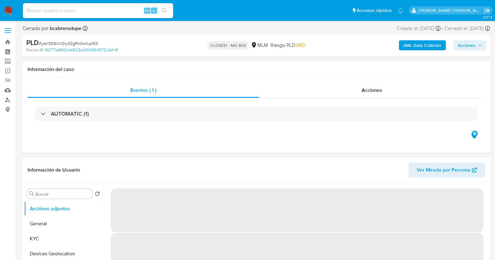
select select "10"
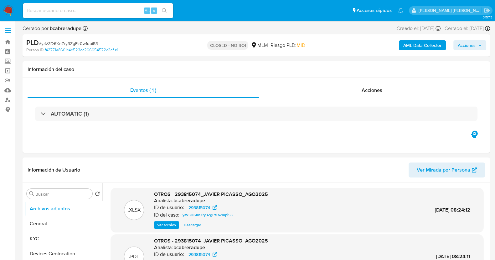
click at [81, 42] on span "# yaV3D6XnZry3ZgPz0w1upi53" at bounding box center [68, 43] width 59 height 6
copy span "yaV3D6XnZry3ZgPz0w1upi53"
click at [77, 14] on input at bounding box center [98, 11] width 150 height 8
paste input "j2cPuN7qGbKoYrpVVPME4Lv4"
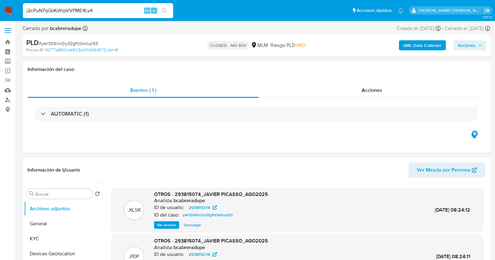
type input "j2cPuN7qGbKoYrpVVPME4Lv4"
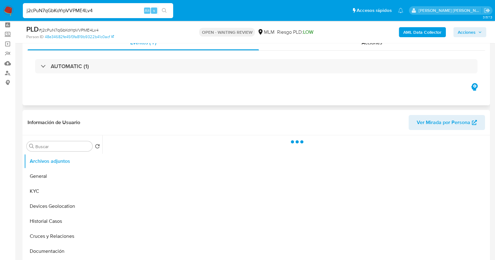
scroll to position [39, 0]
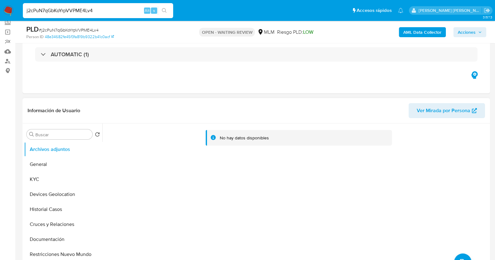
select select "10"
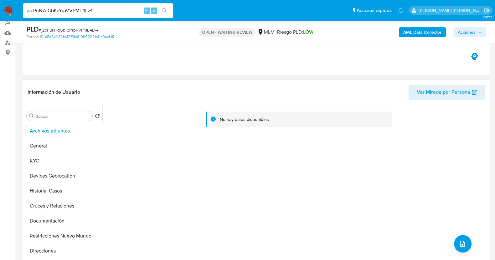
scroll to position [196, 0]
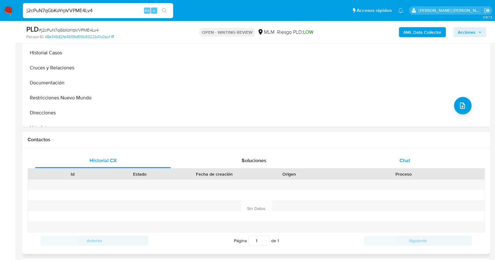
click at [400, 160] on span "Chat" at bounding box center [404, 160] width 11 height 7
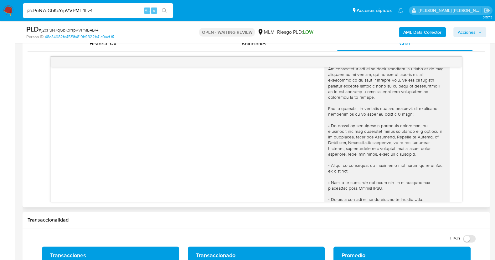
scroll to position [0, 0]
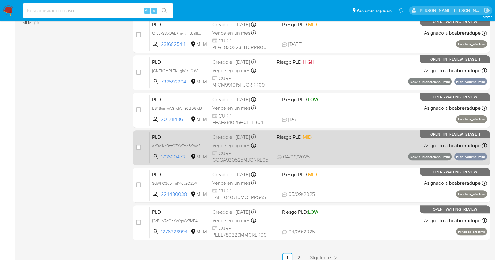
scroll to position [233, 0]
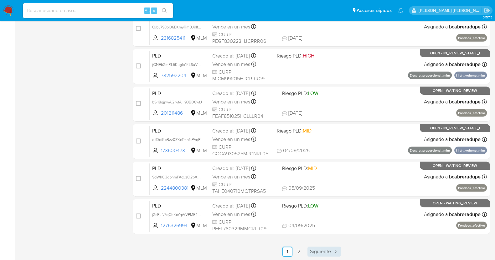
click at [318, 253] on span "Siguiente" at bounding box center [320, 251] width 21 height 5
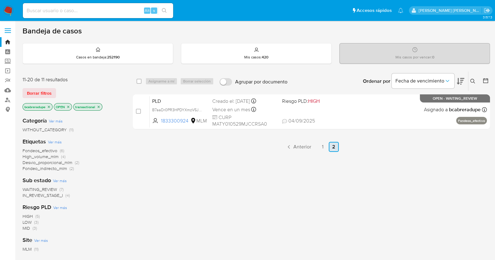
click at [299, 145] on span "Anterior" at bounding box center [302, 147] width 18 height 5
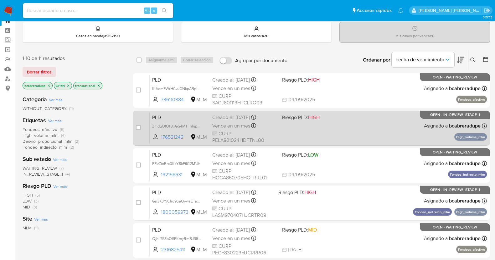
scroll to position [39, 0]
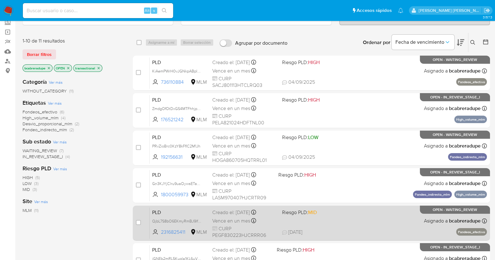
click at [236, 215] on div "PLD QjbL7S8bO6EKmyRmBJ9lf5gx 2316825411 MLM Riesgo PLD: MID Creado el: [DATE] C…" at bounding box center [318, 223] width 337 height 32
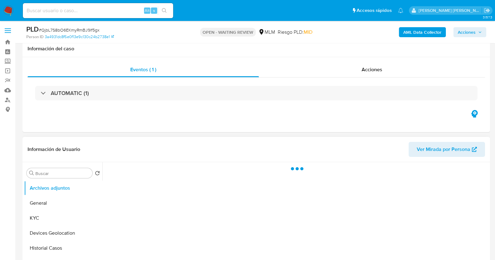
scroll to position [78, 0]
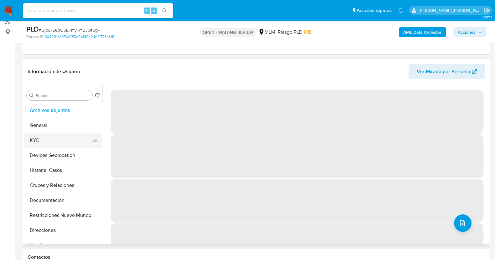
click at [53, 143] on button "KYC" at bounding box center [60, 140] width 73 height 15
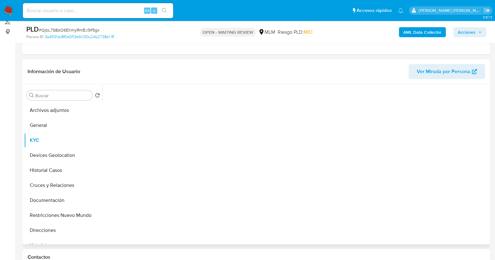
select select "10"
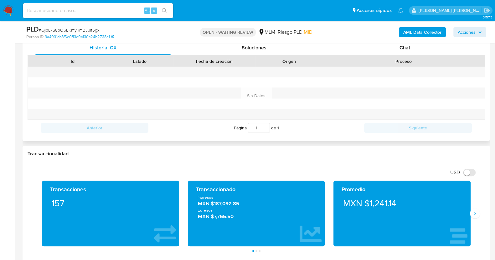
scroll to position [273, 0]
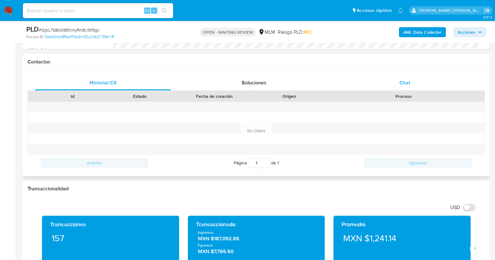
click at [405, 81] on span "Chat" at bounding box center [404, 82] width 11 height 7
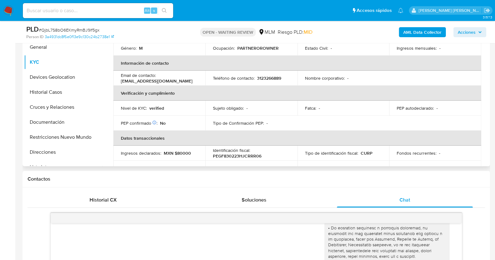
scroll to position [0, 0]
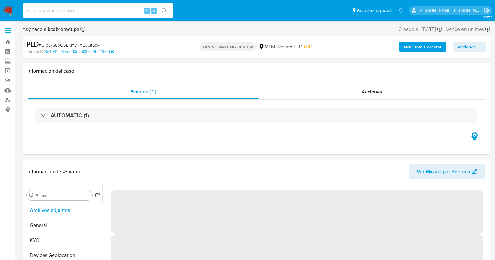
select select "10"
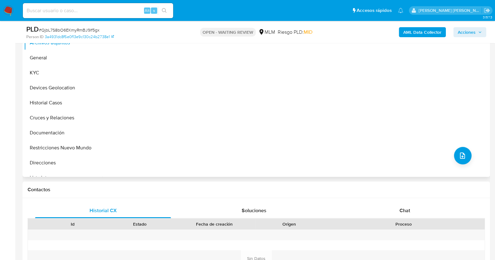
scroll to position [117, 0]
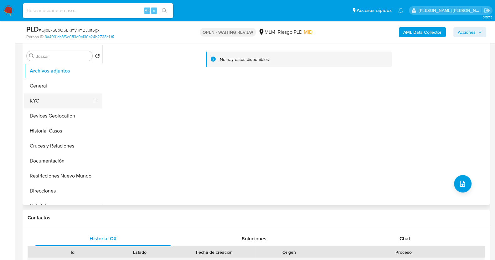
click at [51, 103] on button "KYC" at bounding box center [60, 101] width 73 height 15
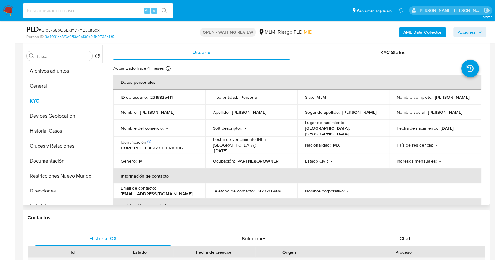
drag, startPoint x: 391, startPoint y: 101, endPoint x: 455, endPoint y: 100, distance: 64.5
click at [455, 100] on td "Nombre completo : [PERSON_NAME]" at bounding box center [435, 97] width 92 height 15
copy p "[PERSON_NAME]"
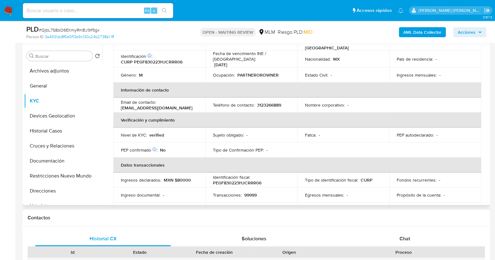
scroll to position [74, 0]
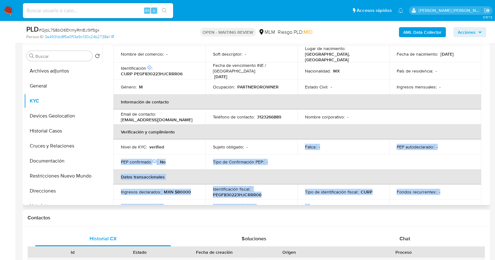
drag, startPoint x: 299, startPoint y: 146, endPoint x: 308, endPoint y: 205, distance: 59.3
click at [308, 205] on div "Actualizado hace 4 meses Creado: 10/03/2025 13:47:44 Actualizado: 08/05/2025 17…" at bounding box center [297, 254] width 382 height 536
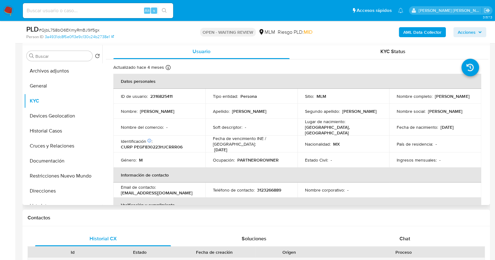
scroll to position [0, 0]
click at [349, 134] on td "Lugar de nacimiento : MEXICO, JALISCO" at bounding box center [343, 128] width 92 height 17
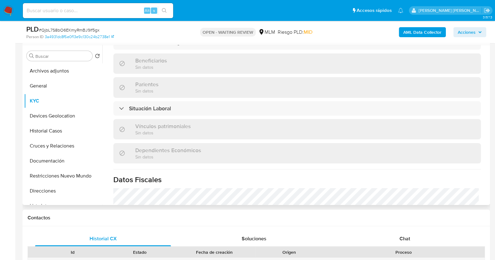
scroll to position [387, 0]
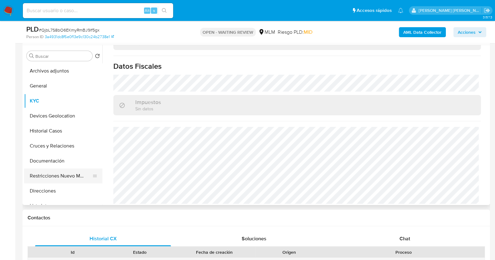
click at [53, 193] on button "Direcciones" at bounding box center [63, 191] width 78 height 15
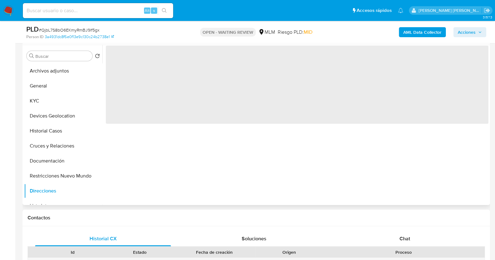
scroll to position [0, 0]
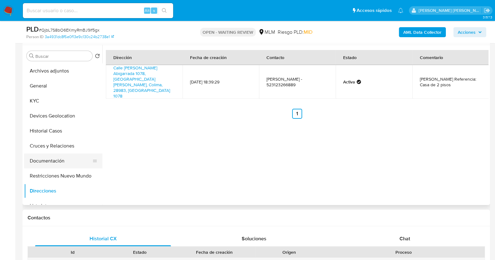
click at [58, 163] on button "Documentación" at bounding box center [60, 161] width 73 height 15
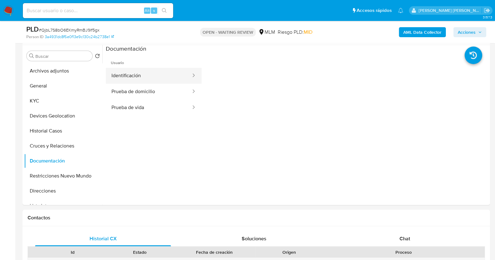
click at [160, 78] on button "Identificación" at bounding box center [149, 76] width 86 height 16
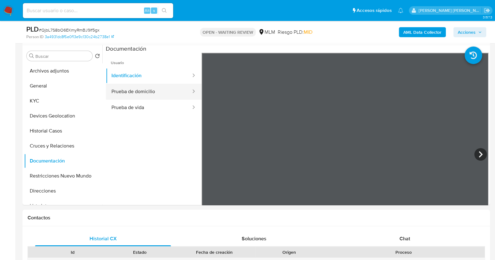
click at [140, 91] on button "Prueba de domicilio" at bounding box center [149, 92] width 86 height 16
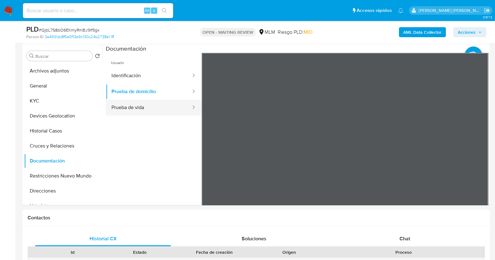
click at [147, 113] on button "Prueba de vida" at bounding box center [149, 108] width 86 height 16
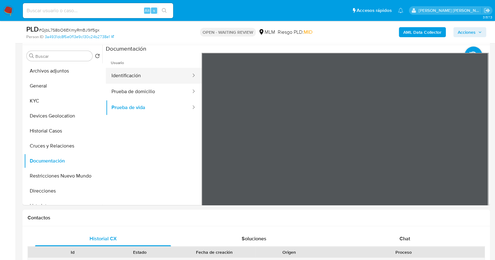
click at [166, 77] on button "Identificación" at bounding box center [149, 76] width 86 height 16
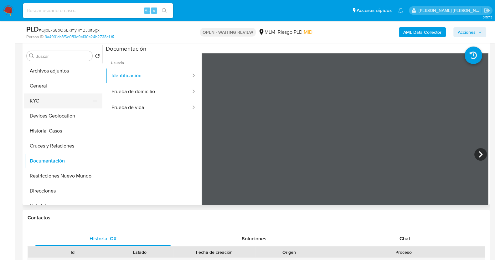
click at [59, 98] on button "KYC" at bounding box center [60, 101] width 73 height 15
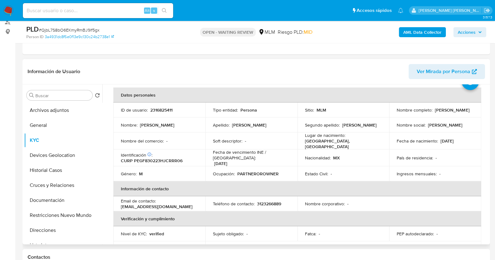
scroll to position [39, 0]
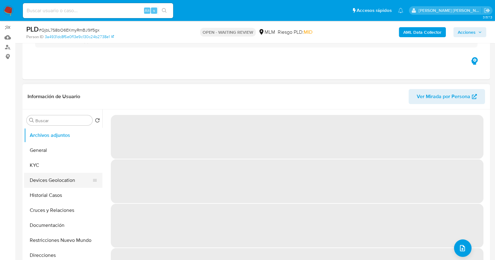
scroll to position [78, 0]
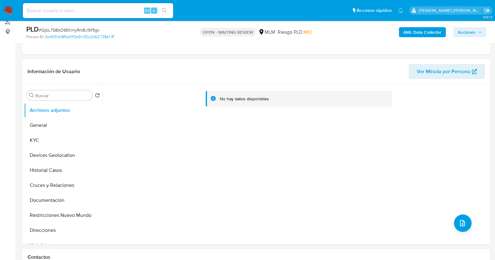
select select "10"
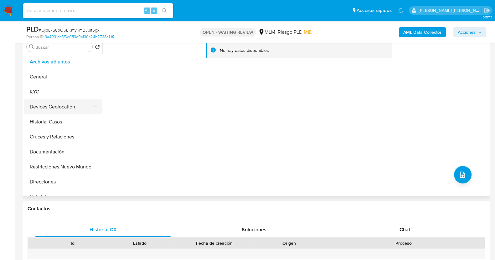
scroll to position [156, 0]
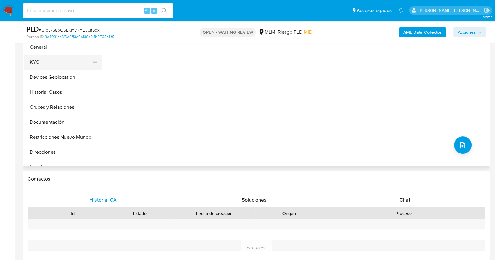
click at [48, 67] on button "KYC" at bounding box center [60, 62] width 73 height 15
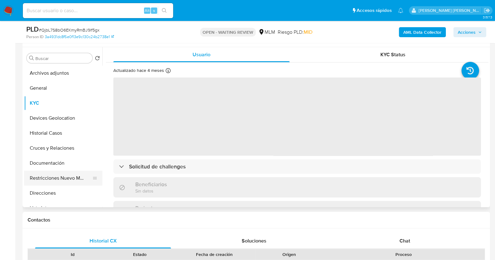
scroll to position [78, 0]
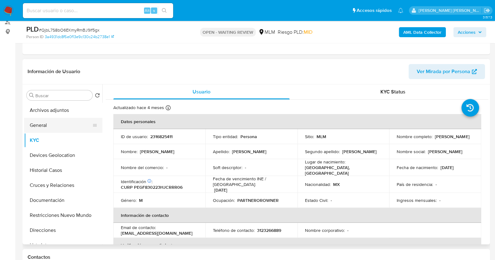
click at [43, 129] on button "General" at bounding box center [60, 125] width 73 height 15
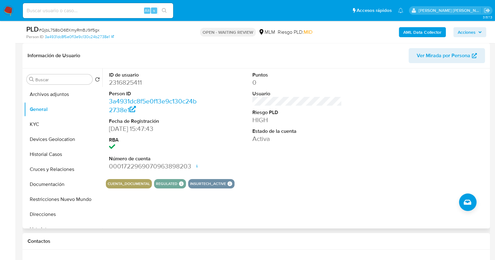
scroll to position [117, 0]
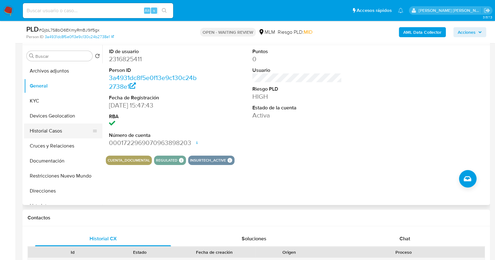
click at [56, 128] on button "Historial Casos" at bounding box center [60, 131] width 73 height 15
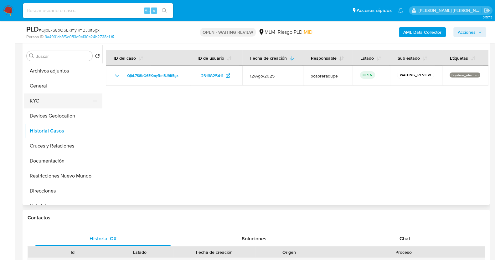
click at [56, 107] on button "KYC" at bounding box center [60, 101] width 73 height 15
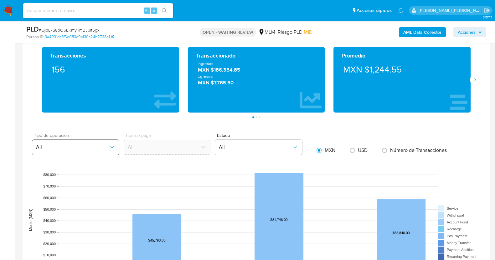
scroll to position [430, 0]
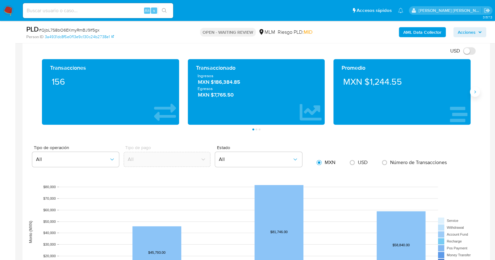
click at [471, 94] on button "Siguiente" at bounding box center [475, 92] width 10 height 10
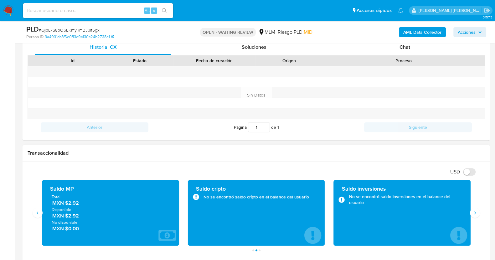
scroll to position [273, 0]
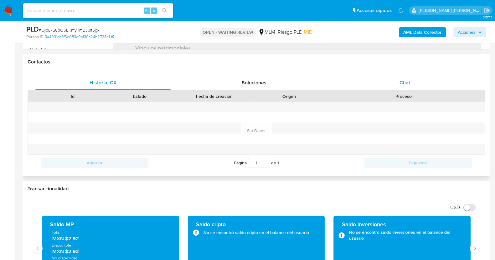
click at [408, 79] on span "Chat" at bounding box center [404, 82] width 11 height 7
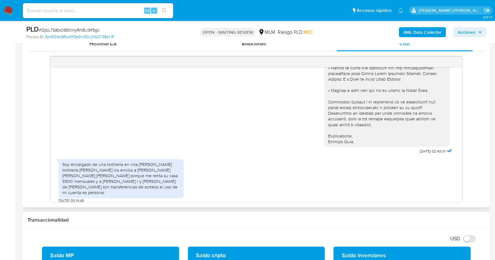
scroll to position [155, 0]
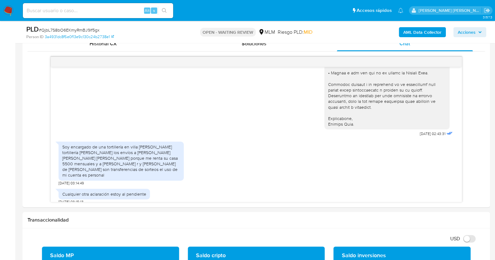
click at [84, 30] on span "# QjbL7S8bO6EKmyRmBJ9lf5gx" at bounding box center [69, 30] width 61 height 6
copy span "QjbL7S8bO6EKmyRmBJ9lf5gx"
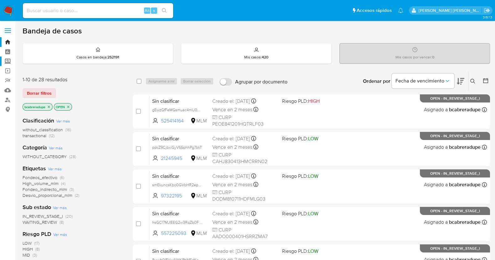
click at [7, 62] on label "Screening" at bounding box center [37, 62] width 74 height 10
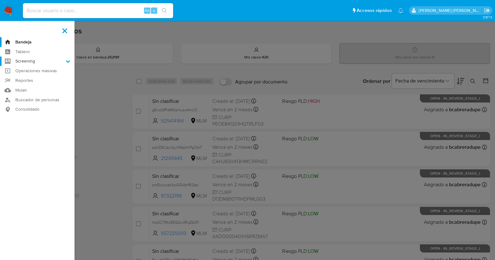
click at [0, 0] on input "Screening" at bounding box center [0, 0] width 0 height 0
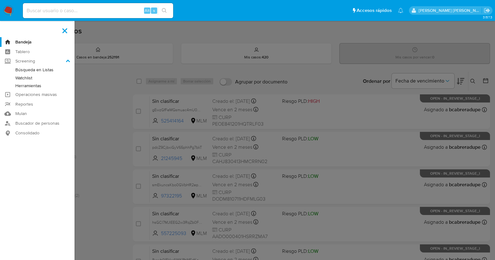
click at [37, 87] on link "Herramientas" at bounding box center [37, 86] width 74 height 8
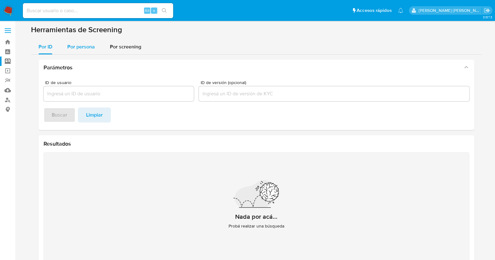
click at [82, 50] on span "Por persona" at bounding box center [81, 46] width 28 height 7
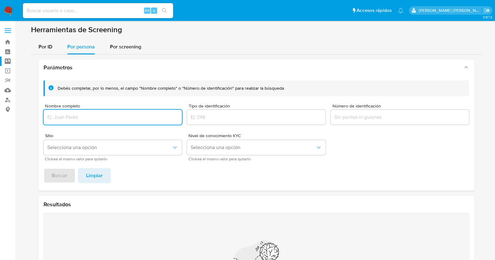
click at [110, 119] on input "Nombre completo" at bounding box center [112, 117] width 139 height 8
click at [67, 180] on button "Buscar" at bounding box center [59, 175] width 32 height 15
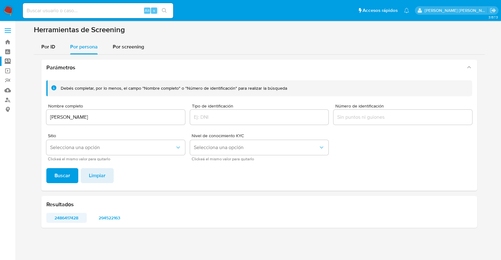
click at [69, 221] on span "2486417428" at bounding box center [67, 218] width 32 height 9
click at [105, 216] on span "294522163" at bounding box center [110, 218] width 32 height 9
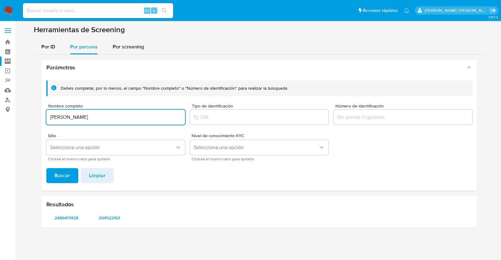
drag, startPoint x: 146, startPoint y: 116, endPoint x: 44, endPoint y: 117, distance: 102.0
click at [44, 117] on div "Debés completar, por lo menos, el campo "Nombre completo" o "Número de identifi…" at bounding box center [258, 132] width 435 height 115
type input "SERGIO PEREZ GARCIA"
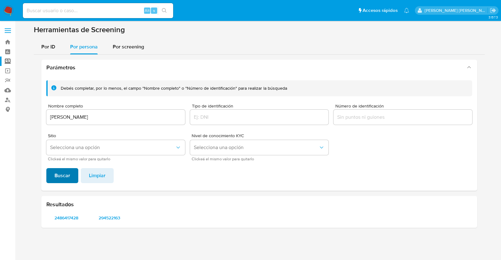
click at [63, 177] on span "Buscar" at bounding box center [62, 176] width 16 height 14
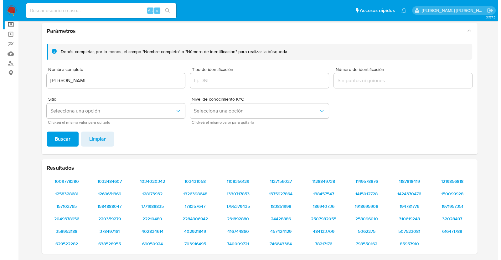
scroll to position [39, 0]
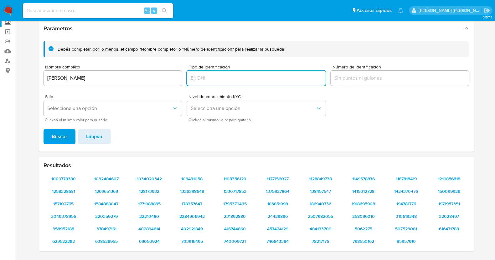
click at [247, 77] on input "Tipo de identificación" at bounding box center [256, 78] width 139 height 8
click at [168, 110] on span "Selecciona una opción" at bounding box center [109, 108] width 125 height 6
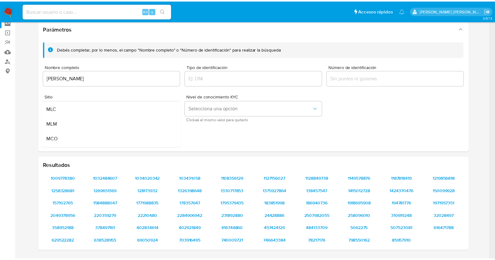
scroll to position [39, 0]
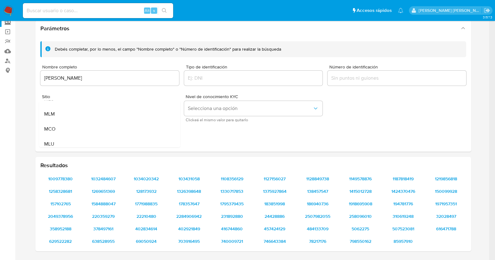
click at [274, 136] on footer "Buscar Limpiar" at bounding box center [252, 136] width 425 height 15
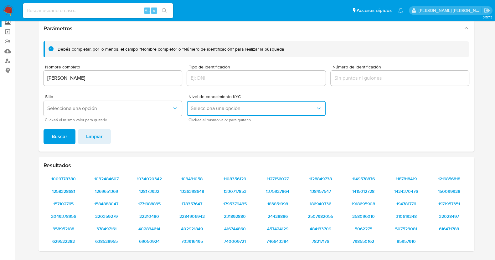
click at [313, 109] on span "Selecciona una opción" at bounding box center [253, 108] width 125 height 6
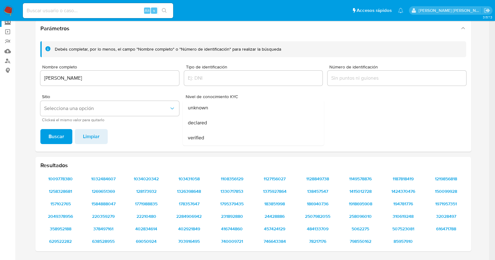
click at [404, 109] on div "Debés completar, por lo menos, el campo "Nombre completo" o "Número de identifi…" at bounding box center [252, 81] width 425 height 80
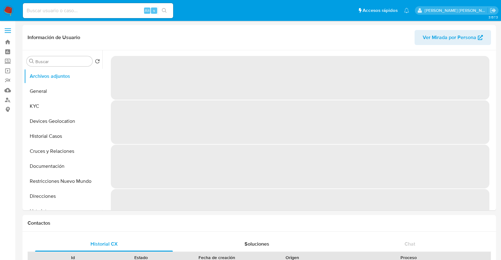
select select "10"
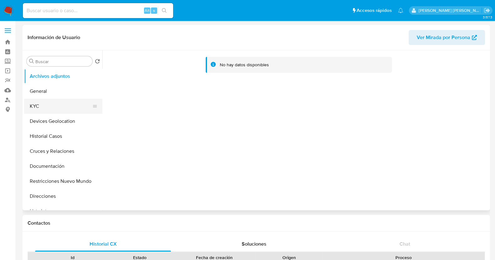
click at [47, 109] on button "KYC" at bounding box center [60, 106] width 73 height 15
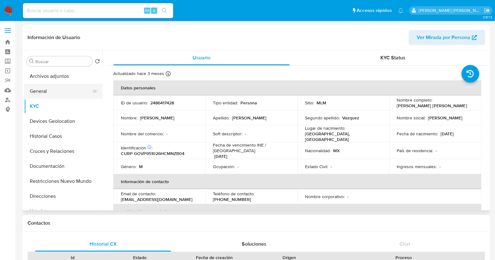
click at [54, 93] on button "General" at bounding box center [60, 91] width 73 height 15
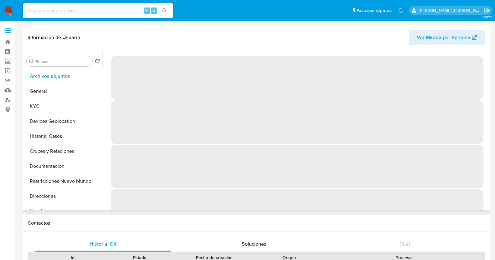
select select "10"
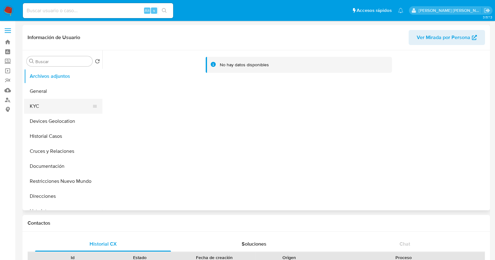
click at [45, 106] on button "KYC" at bounding box center [60, 106] width 73 height 15
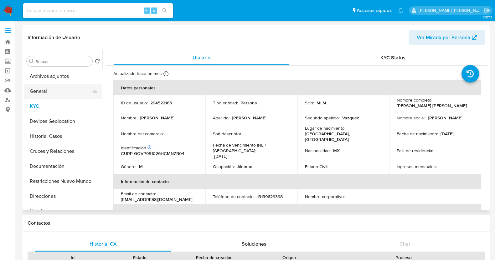
click at [55, 90] on button "General" at bounding box center [60, 91] width 73 height 15
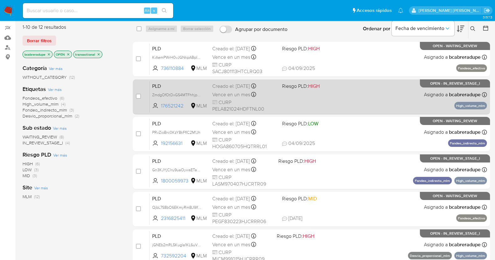
scroll to position [80, 0]
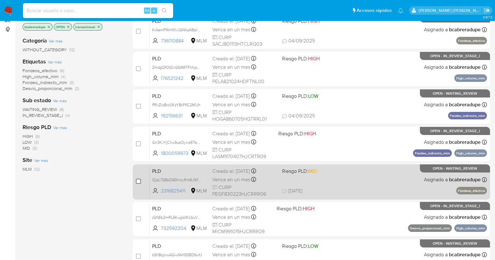
click at [138, 182] on input "checkbox" at bounding box center [138, 181] width 5 height 5
checkbox input "true"
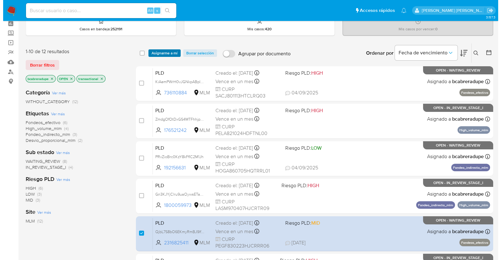
scroll to position [2, 0]
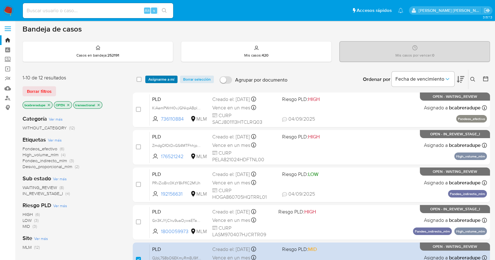
click at [164, 82] on span "Asignarme a mí" at bounding box center [161, 79] width 26 height 6
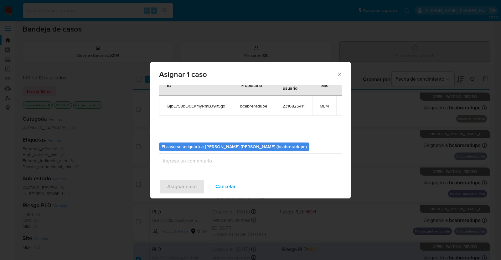
scroll to position [32, 0]
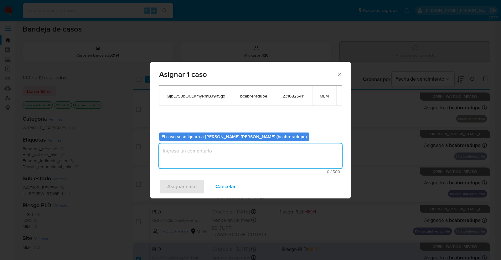
click at [240, 159] on textarea "assign-modal" at bounding box center [250, 156] width 183 height 25
type textarea "BJCD"
click at [169, 187] on span "Asignar caso" at bounding box center [181, 187] width 29 height 14
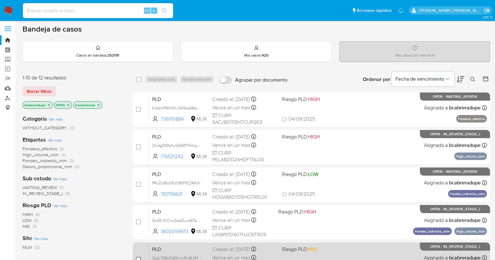
click at [140, 258] on input "checkbox" at bounding box center [138, 259] width 5 height 5
checkbox input "true"
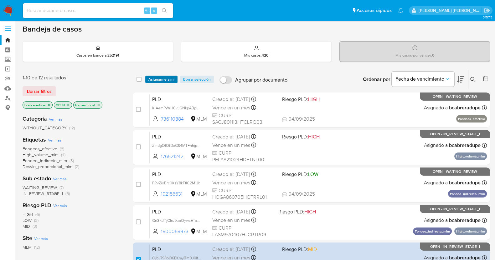
click at [164, 76] on span "Asignarme a mí" at bounding box center [161, 79] width 26 height 6
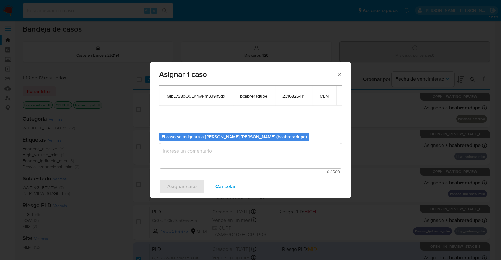
click at [247, 160] on textarea "assign-modal" at bounding box center [250, 156] width 183 height 25
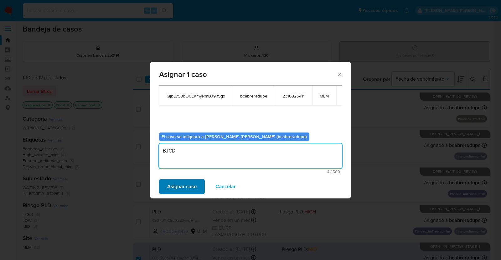
type textarea "BJCD"
drag, startPoint x: 182, startPoint y: 190, endPoint x: 184, endPoint y: 186, distance: 4.2
click at [183, 190] on span "Asignar caso" at bounding box center [181, 187] width 29 height 14
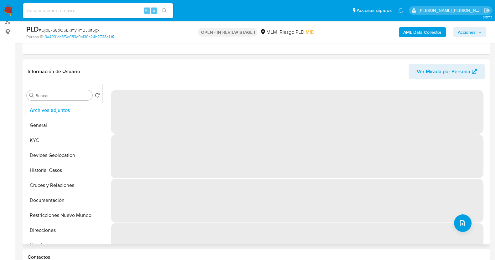
select select "10"
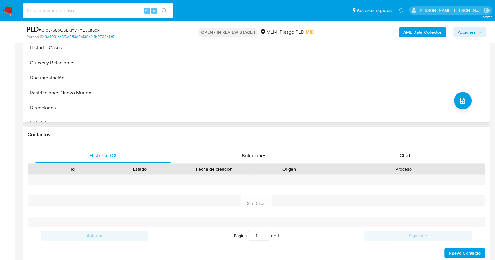
scroll to position [235, 0]
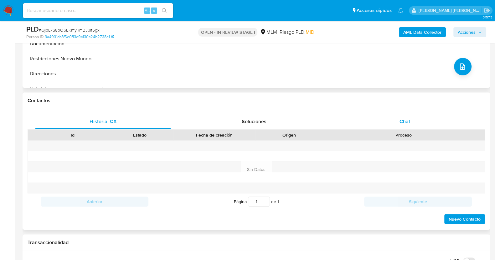
click at [406, 121] on span "Chat" at bounding box center [404, 121] width 11 height 7
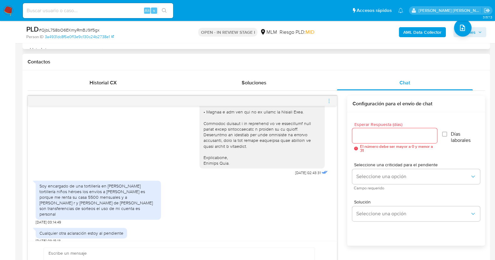
scroll to position [313, 0]
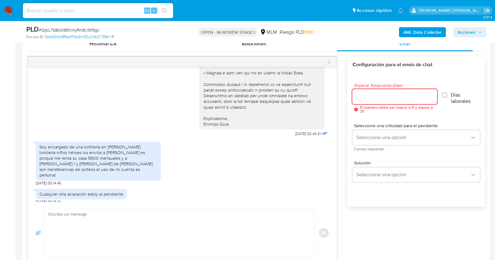
click at [387, 97] on input "Esperar Respuesta (días)" at bounding box center [394, 97] width 84 height 8
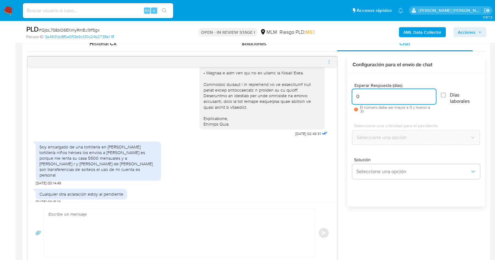
type input "0"
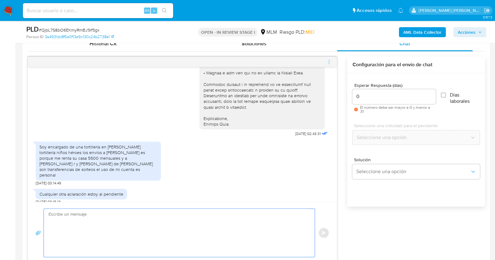
click at [194, 224] on textarea at bounding box center [177, 233] width 258 height 48
paste textarea "Estimado XXX, Agradecemos su pronta respuesta y colaboración. Toda su informaci…"
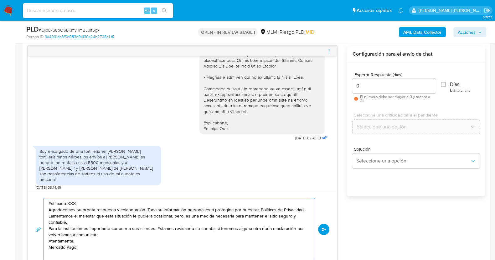
scroll to position [155, 0]
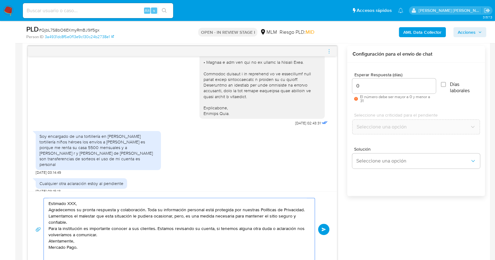
click at [74, 201] on textarea "Estimado XXX, Agradecemos su pronta respuesta y colaboración. Toda su informaci…" at bounding box center [177, 229] width 258 height 63
click at [117, 202] on textarea "Estimado [PERSON_NAME], Agradecemos su pronta respuesta y colaboración. Toda su…" at bounding box center [177, 229] width 258 height 63
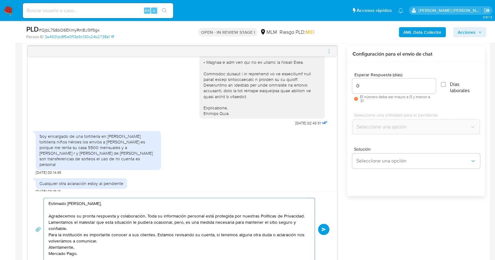
scroll to position [8, 0]
drag, startPoint x: 82, startPoint y: 214, endPoint x: 240, endPoint y: 216, distance: 157.7
click at [83, 214] on textarea "Estimado [PERSON_NAME], Agradecemos su pronta respuesta y colaboración. Toda su…" at bounding box center [177, 229] width 258 height 63
click at [87, 225] on textarea "Estimado [PERSON_NAME], Agradecemos su pronta respuesta y colaboración. Toda su…" at bounding box center [177, 229] width 258 height 63
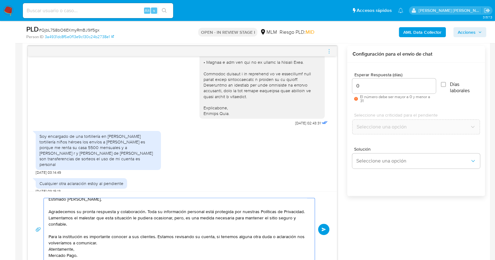
click at [107, 239] on textarea "Estimado [PERSON_NAME], Agradecemos su pronta respuesta y colaboración. Toda su…" at bounding box center [177, 229] width 258 height 63
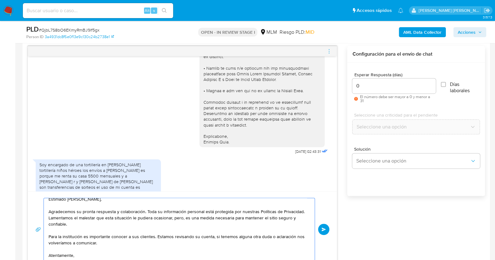
scroll to position [115, 0]
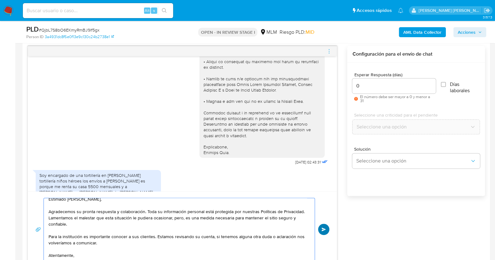
type textarea "Estimado [PERSON_NAME], Agradecemos su pronta respuesta y colaboración. Toda su…"
drag, startPoint x: 323, startPoint y: 225, endPoint x: 324, endPoint y: 218, distance: 6.8
click at [323, 225] on button "Enviar" at bounding box center [323, 229] width 11 height 11
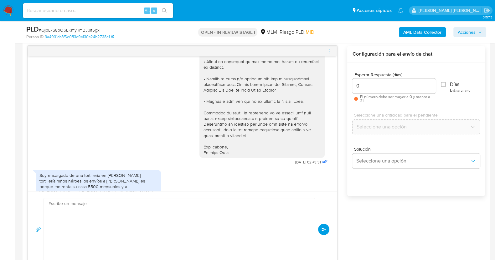
scroll to position [252, 0]
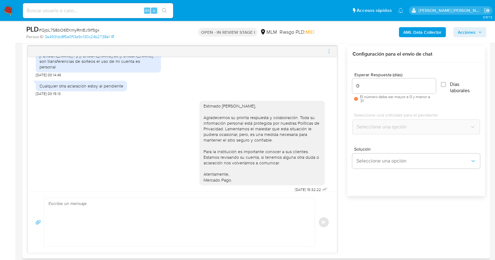
click at [330, 50] on icon "menu-action" at bounding box center [329, 51] width 6 height 6
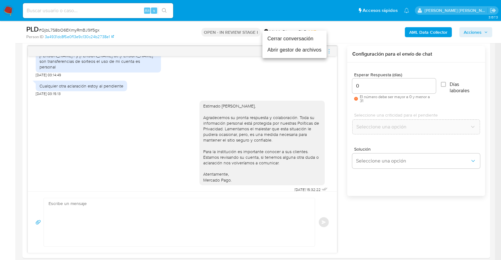
click at [293, 39] on li "Cerrar conversación" at bounding box center [294, 38] width 64 height 11
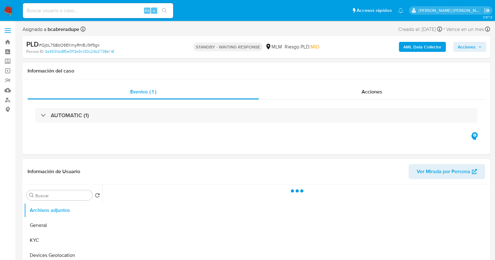
click at [468, 45] on span "Acciones" at bounding box center [466, 47] width 18 height 10
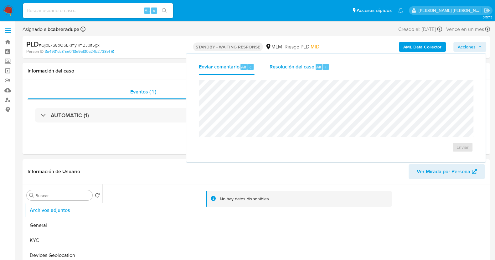
click at [323, 69] on div "r" at bounding box center [325, 67] width 6 height 6
select select "10"
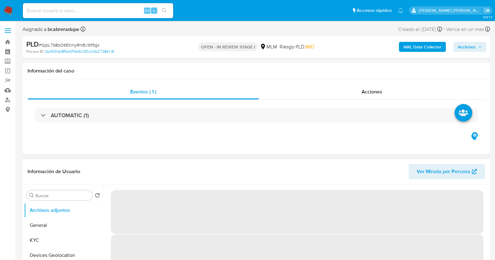
select select "10"
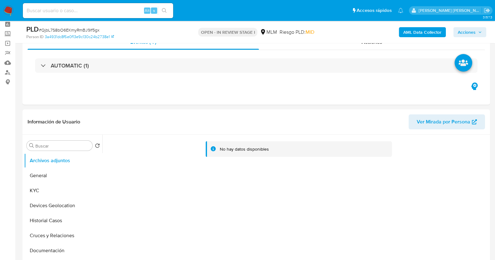
scroll to position [39, 0]
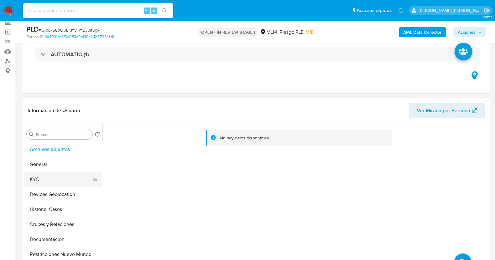
click at [60, 174] on button "KYC" at bounding box center [60, 179] width 73 height 15
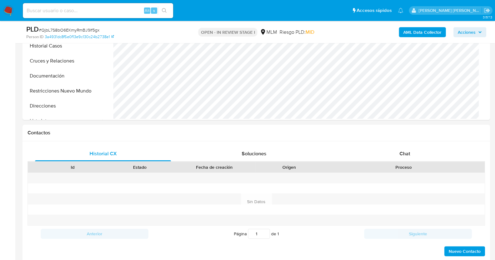
scroll to position [235, 0]
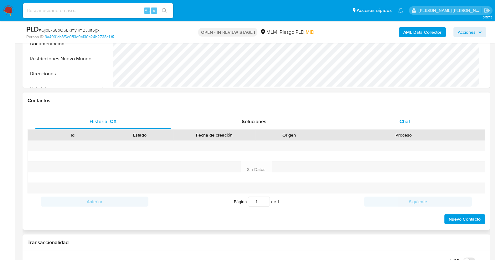
click at [416, 123] on div "Chat" at bounding box center [405, 121] width 136 height 15
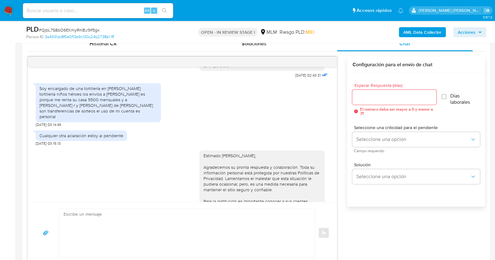
scroll to position [273, 0]
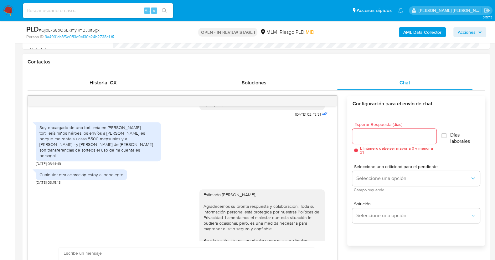
click at [298, 141] on div "Soy encargado de una tortillería en villa de Álvarez Colima tortillería niños h…" at bounding box center [182, 142] width 293 height 47
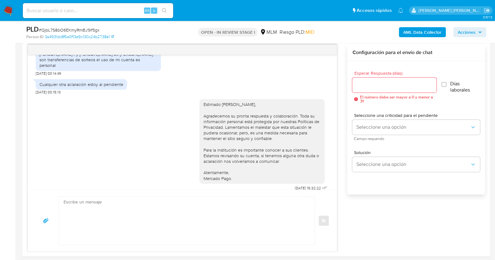
scroll to position [313, 0]
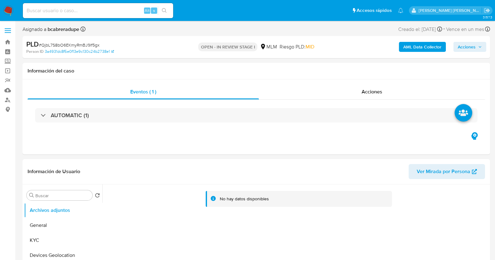
select select "10"
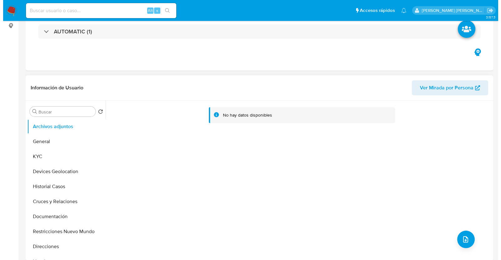
scroll to position [117, 0]
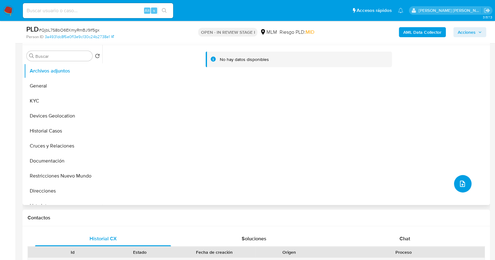
click at [458, 185] on icon "upload-file" at bounding box center [462, 184] width 8 height 8
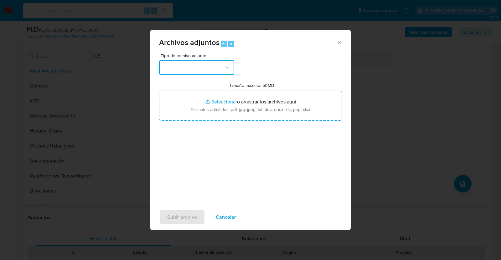
click at [214, 70] on button "button" at bounding box center [196, 67] width 75 height 15
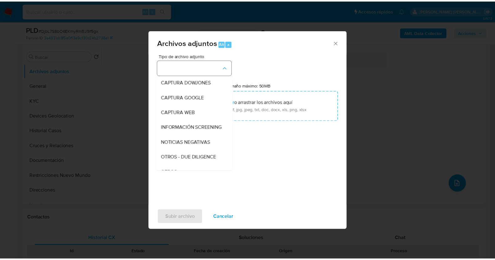
scroll to position [33, 0]
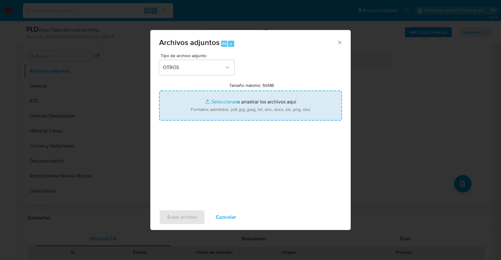
type input "C:\fakepath\2316825411_FRANCISCO PEREZ_AGO2025.pdf"
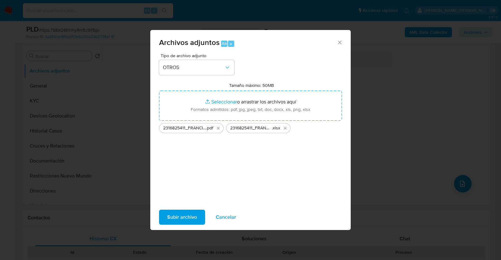
click at [191, 213] on span "Subir archivo" at bounding box center [182, 218] width 30 height 14
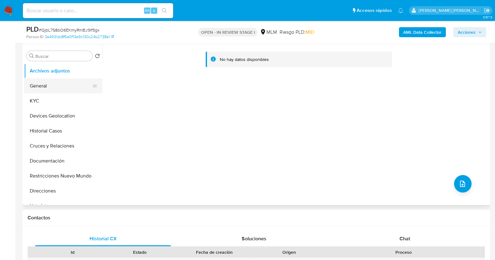
click at [46, 83] on button "General" at bounding box center [60, 86] width 73 height 15
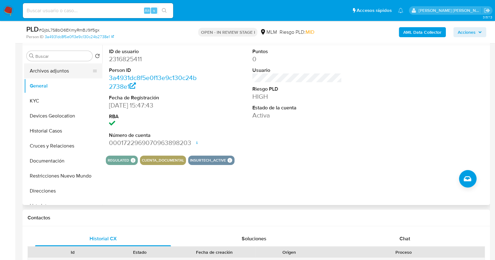
click at [53, 71] on button "Archivos adjuntos" at bounding box center [60, 71] width 73 height 15
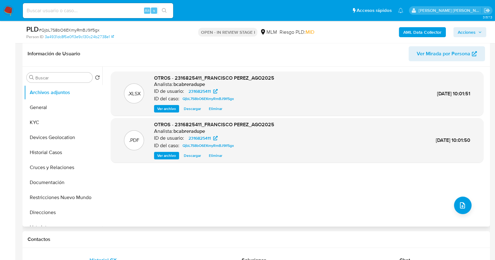
scroll to position [78, 0]
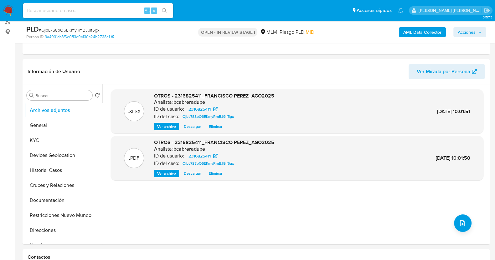
click at [476, 33] on span "Acciones" at bounding box center [469, 32] width 24 height 9
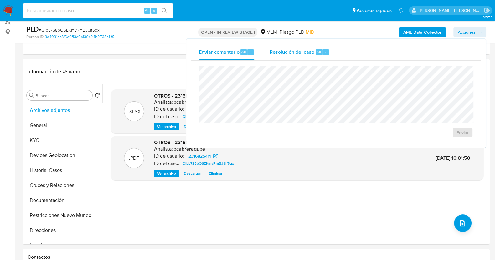
click at [273, 50] on span "Resolución del caso" at bounding box center [291, 51] width 45 height 7
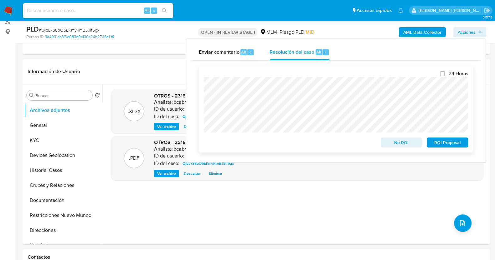
click at [395, 140] on span "No ROI" at bounding box center [401, 142] width 33 height 9
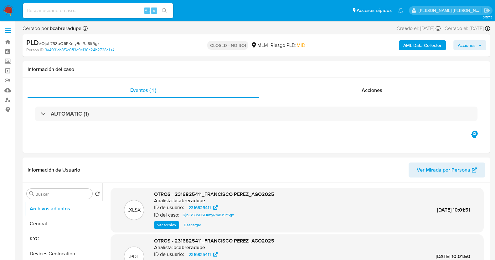
select select "10"
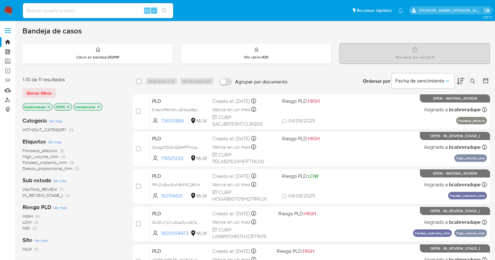
scroll to position [233, 0]
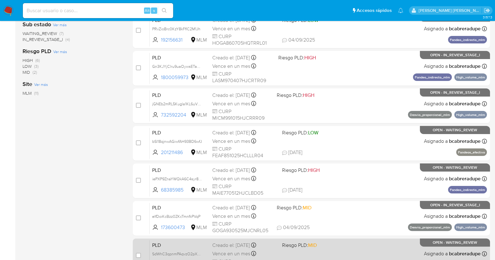
scroll to position [233, 0]
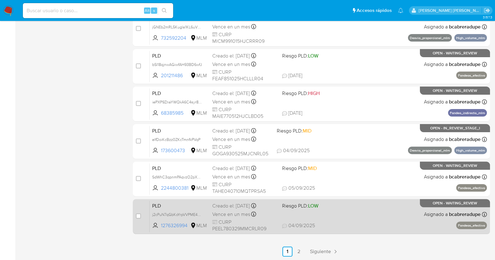
click at [233, 208] on div "Creado el: 12/08/2025 Creado el: 12/08/2025 02:04:44" at bounding box center [244, 206] width 65 height 7
click at [136, 216] on input "checkbox" at bounding box center [138, 216] width 5 height 5
checkbox input "true"
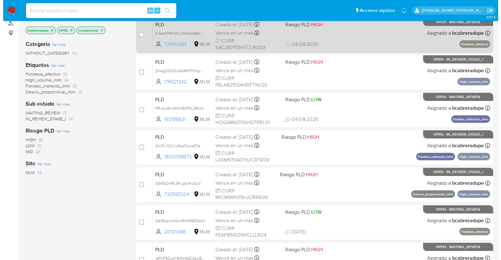
scroll to position [0, 0]
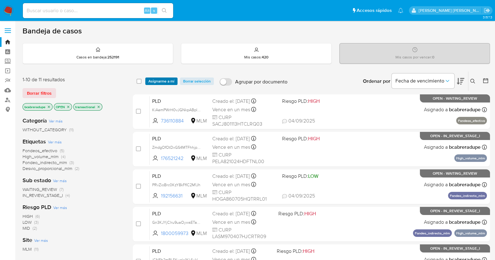
click at [163, 79] on span "Asignarme a mí" at bounding box center [161, 81] width 26 height 6
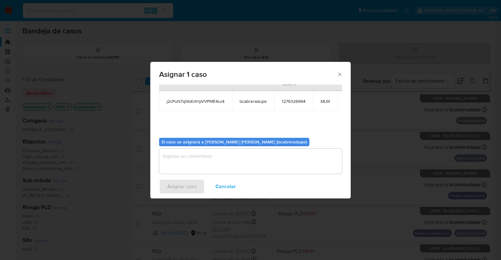
scroll to position [38, 0]
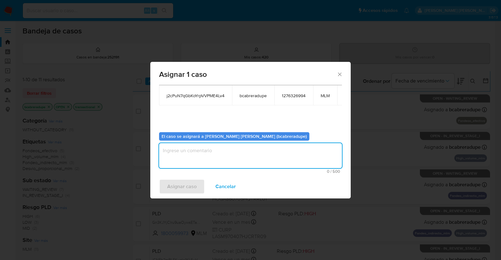
click at [258, 151] on textarea "assign-modal" at bounding box center [250, 155] width 183 height 25
type textarea "BJCD"
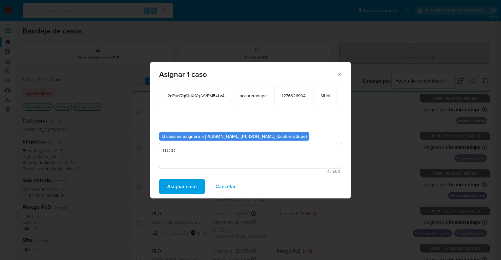
click at [187, 185] on span "Asignar caso" at bounding box center [181, 187] width 29 height 14
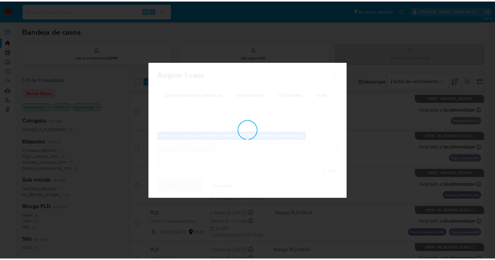
scroll to position [37, 0]
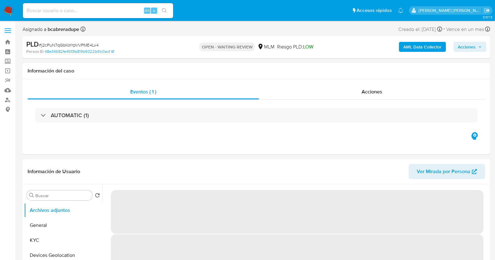
select select "10"
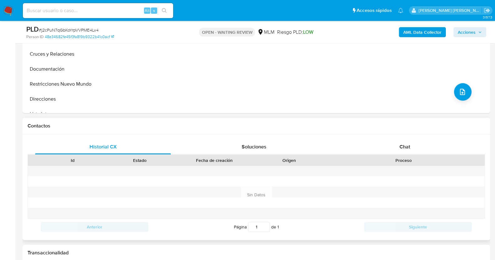
scroll to position [235, 0]
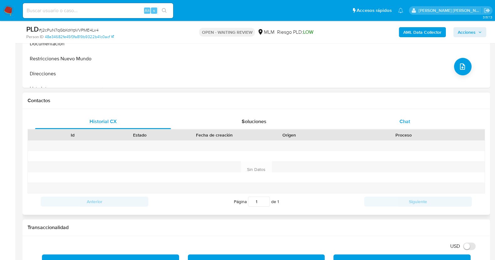
click at [407, 115] on div "Chat" at bounding box center [405, 121] width 136 height 15
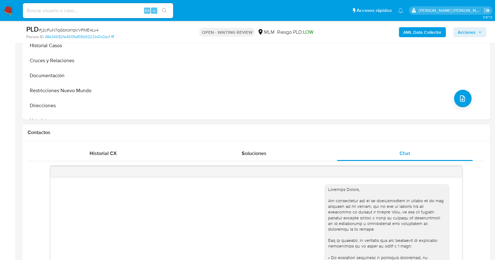
scroll to position [273, 0]
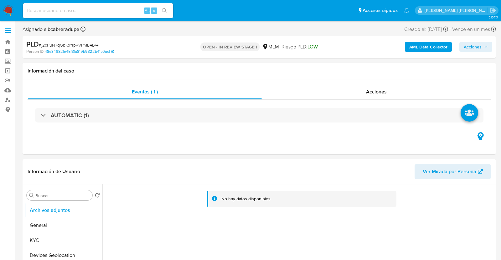
select select "10"
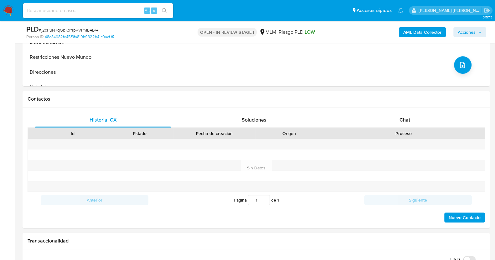
scroll to position [273, 0]
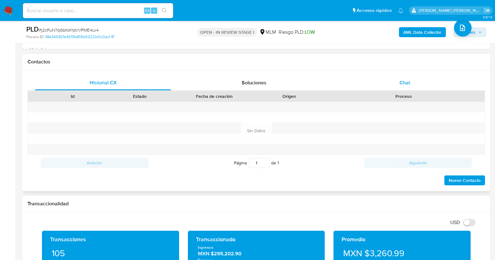
click at [414, 80] on div "Chat" at bounding box center [405, 82] width 136 height 15
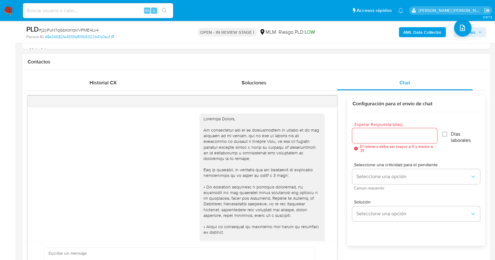
scroll to position [141, 0]
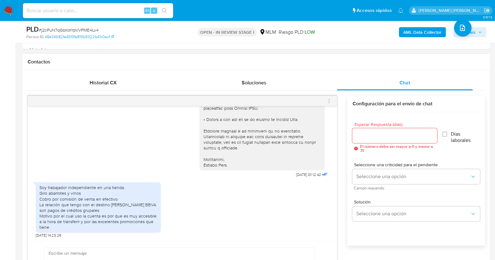
click at [391, 138] on input "Esperar Respuesta (días)" at bounding box center [394, 136] width 84 height 8
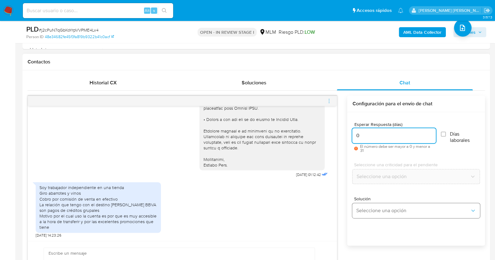
type input "0"
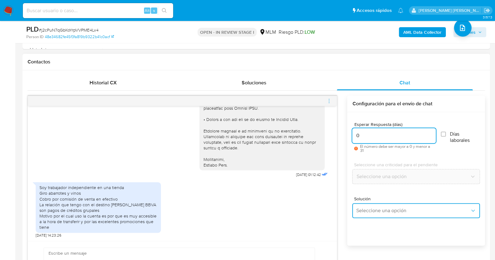
click at [390, 210] on span "Seleccione una opción" at bounding box center [413, 211] width 114 height 6
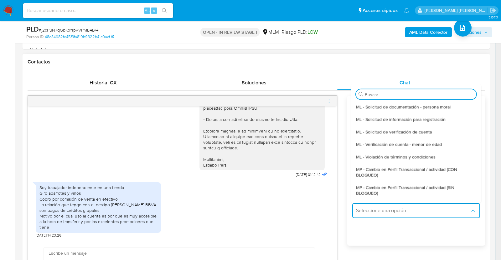
drag, startPoint x: 261, startPoint y: 220, endPoint x: 262, endPoint y: 215, distance: 5.0
click at [262, 220] on div "Soy trabajador independiente en una tienda Giro abarrotes y vinos Cobro por com…" at bounding box center [182, 208] width 293 height 59
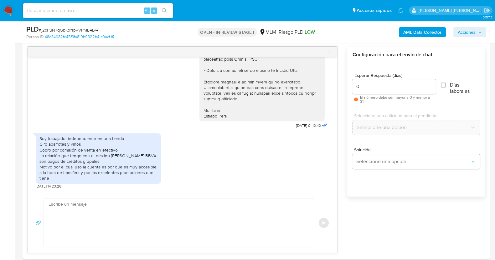
scroll to position [352, 0]
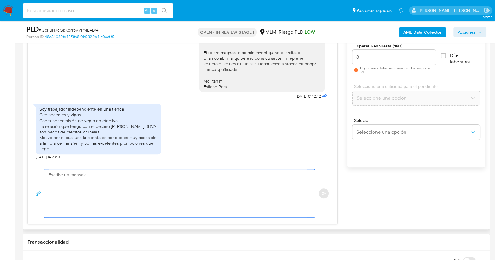
click at [209, 192] on textarea at bounding box center [177, 194] width 258 height 48
paste textarea "Estimado XXX, Agradecemos su pronta respuesta y colaboración. Toda su informaci…"
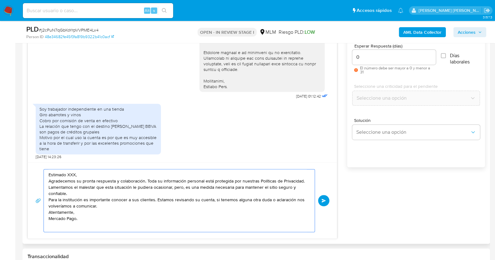
scroll to position [2, 0]
click at [75, 171] on textarea "Estimado XXX, Agradecemos su pronta respuesta y colaboración. Toda su informaci…" at bounding box center [177, 201] width 258 height 63
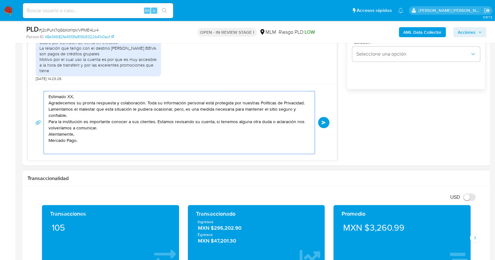
scroll to position [2, 0]
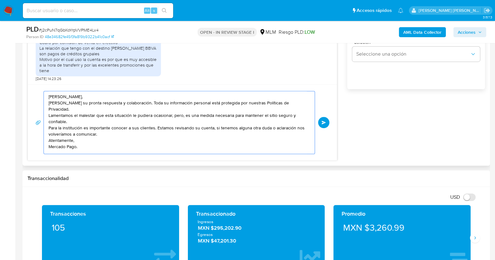
click at [98, 93] on textarea "Estimada Lorena, Agradecemos su pronta respuesta y colaboración. Toda su inform…" at bounding box center [177, 122] width 258 height 63
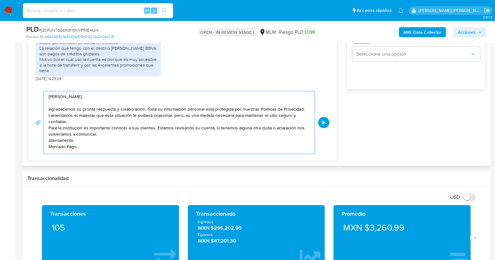
scroll to position [8, 0]
click at [96, 108] on textarea "Estimada Lorena, Agradecemos su pronta respuesta y colaboración. Toda su inform…" at bounding box center [177, 122] width 258 height 63
click at [97, 116] on textarea "Estimada Lorena, Agradecemos su pronta respuesta y colaboración. Toda su inform…" at bounding box center [177, 122] width 258 height 63
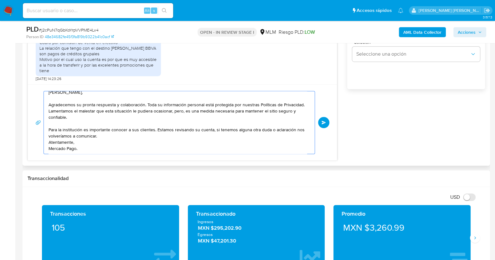
click at [101, 137] on textarea "Estimada Lorena, Agradecemos su pronta respuesta y colaboración. Toda su inform…" at bounding box center [177, 122] width 258 height 63
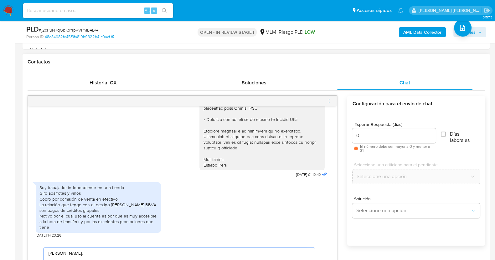
scroll to position [313, 0]
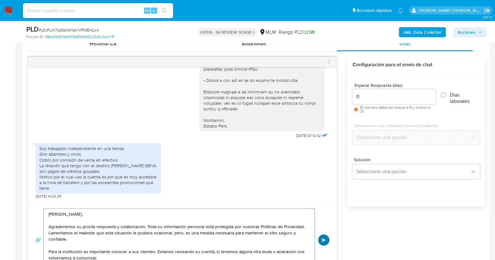
type textarea "Estimada Lorena, Agradecemos su pronta respuesta y colaboración. Toda su inform…"
click at [327, 239] on button "Enviar" at bounding box center [323, 240] width 11 height 11
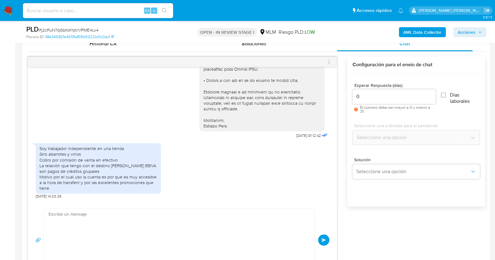
scroll to position [239, 0]
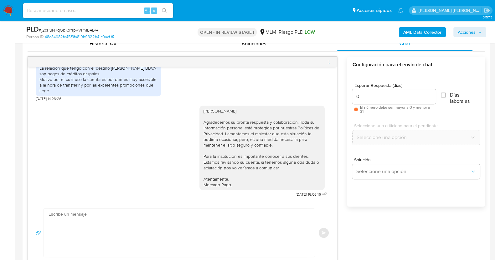
click at [328, 60] on icon "menu-action" at bounding box center [329, 62] width 6 height 6
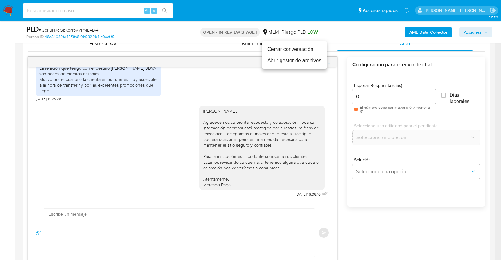
click at [295, 50] on li "Cerrar conversación" at bounding box center [294, 49] width 64 height 11
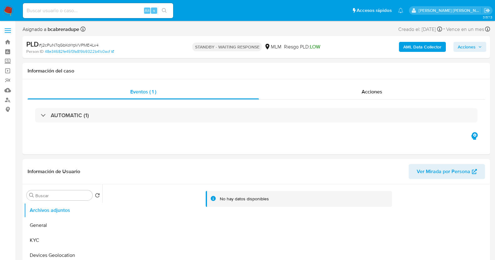
select select "10"
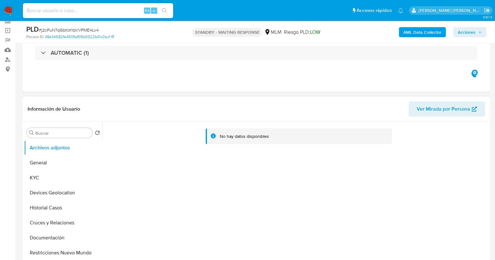
scroll to position [117, 0]
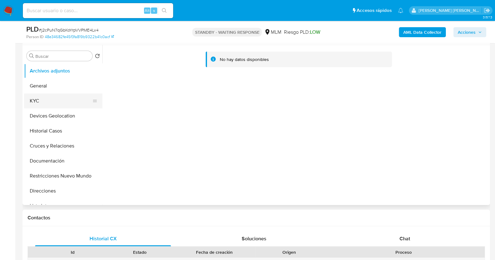
drag, startPoint x: 47, startPoint y: 99, endPoint x: 53, endPoint y: 99, distance: 6.3
click at [47, 99] on button "KYC" at bounding box center [60, 101] width 73 height 15
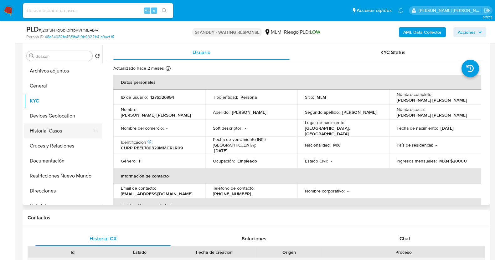
click at [57, 133] on button "Historial Casos" at bounding box center [60, 131] width 73 height 15
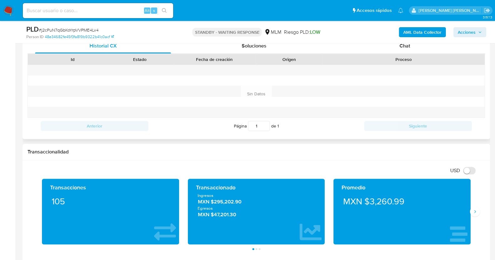
scroll to position [273, 0]
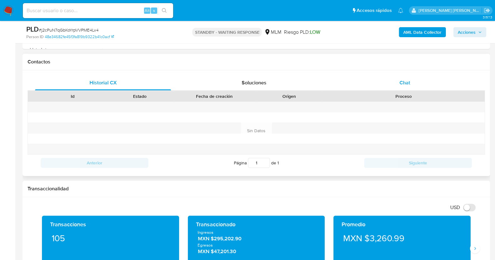
click at [411, 79] on div "Chat" at bounding box center [405, 82] width 136 height 15
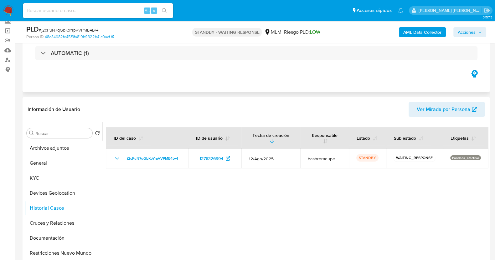
scroll to position [0, 0]
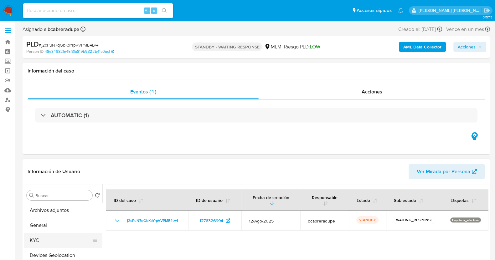
click at [43, 235] on button "KYC" at bounding box center [60, 240] width 73 height 15
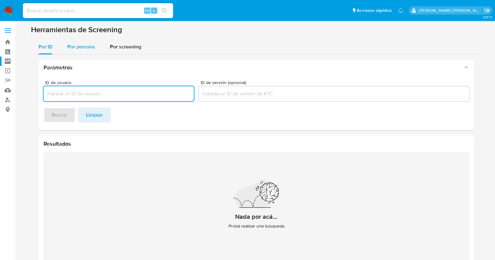
click at [83, 43] on span "Por persona" at bounding box center [81, 46] width 28 height 7
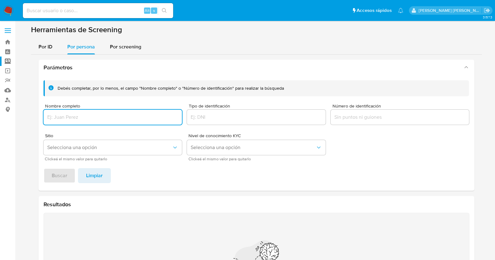
click at [113, 119] on input "Nombre completo" at bounding box center [112, 117] width 139 height 8
click at [66, 175] on span "Buscar" at bounding box center [60, 176] width 16 height 14
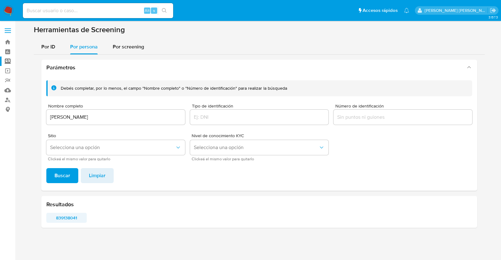
click at [71, 217] on span "839138041" at bounding box center [67, 218] width 32 height 9
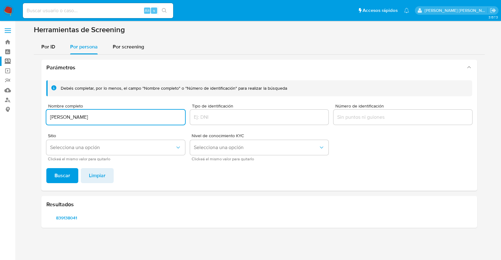
drag, startPoint x: 151, startPoint y: 118, endPoint x: 63, endPoint y: 115, distance: 88.0
click at [63, 115] on input "ALEJANDRA LAURA JIMENEZ PEREZ" at bounding box center [115, 117] width 139 height 8
drag, startPoint x: 149, startPoint y: 117, endPoint x: 43, endPoint y: 116, distance: 106.1
click at [43, 116] on div "Debés completar, por lo menos, el campo "Nombre completo" o "Número de identifi…" at bounding box center [258, 132] width 435 height 115
type input "REBECA DE JESUS ACEVEDO"
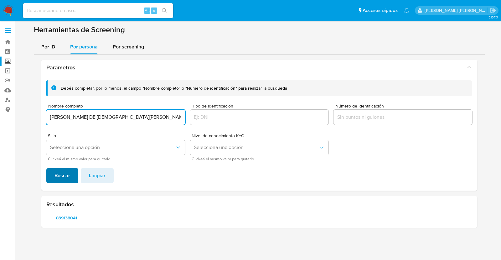
click at [61, 176] on span "Buscar" at bounding box center [62, 176] width 16 height 14
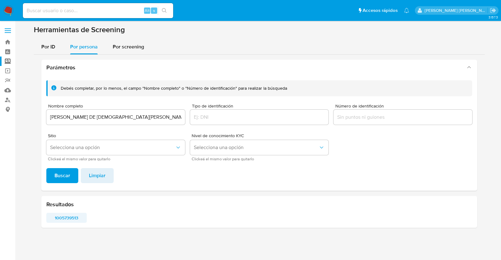
click at [68, 217] on span "1005739513" at bounding box center [67, 218] width 32 height 9
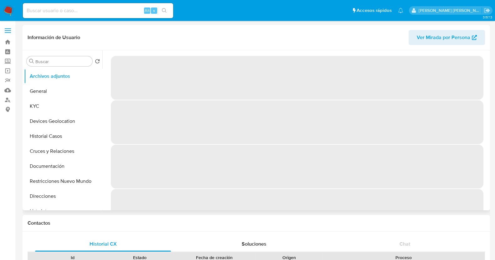
select select "10"
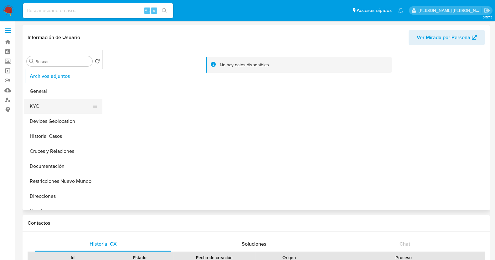
click at [47, 103] on button "KYC" at bounding box center [60, 106] width 73 height 15
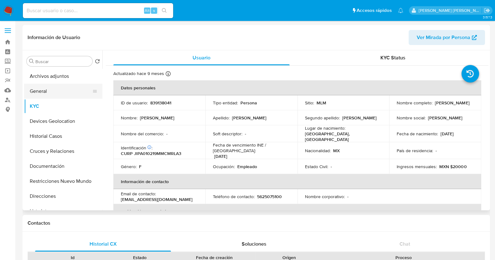
click at [48, 88] on button "General" at bounding box center [60, 91] width 73 height 15
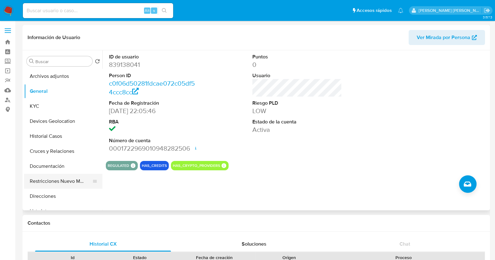
click at [68, 184] on button "Restricciones Nuevo Mundo" at bounding box center [60, 181] width 73 height 15
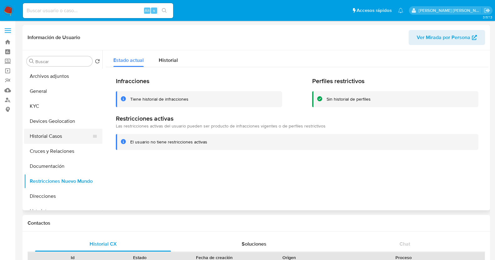
click at [63, 138] on button "Historial Casos" at bounding box center [60, 136] width 73 height 15
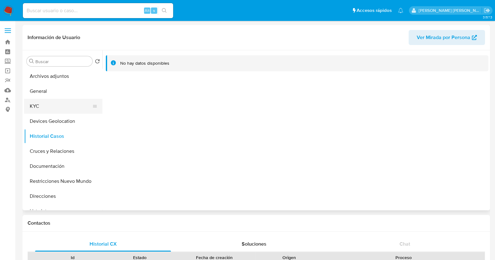
click at [48, 109] on button "KYC" at bounding box center [60, 106] width 73 height 15
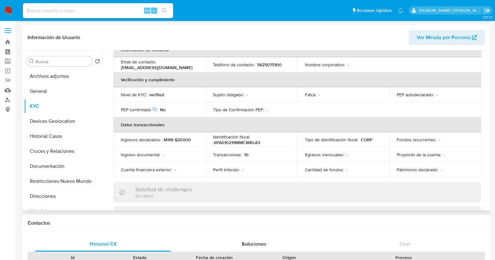
scroll to position [41, 0]
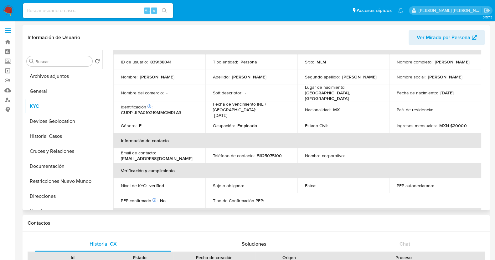
click at [156, 62] on p "839138041" at bounding box center [160, 62] width 21 height 6
copy p "839138041"
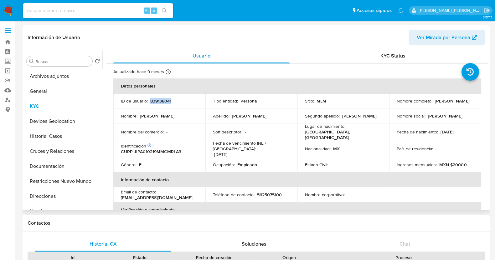
scroll to position [0, 0]
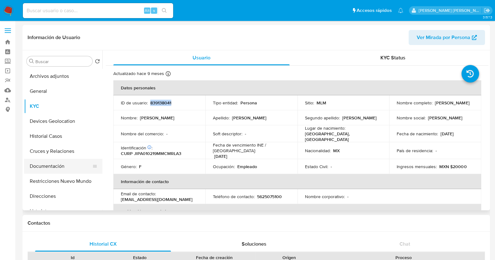
click at [51, 166] on button "Documentación" at bounding box center [60, 166] width 73 height 15
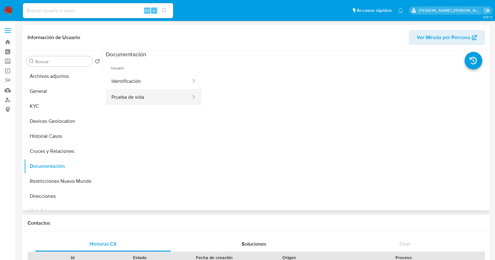
click at [160, 98] on button "Prueba de vida" at bounding box center [149, 97] width 86 height 16
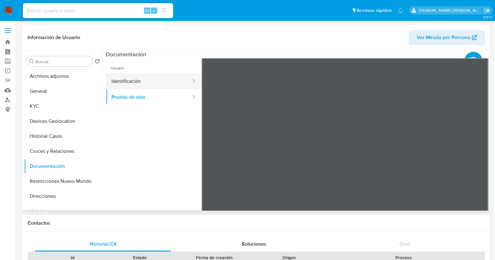
click at [174, 79] on button "Identificación" at bounding box center [149, 81] width 86 height 16
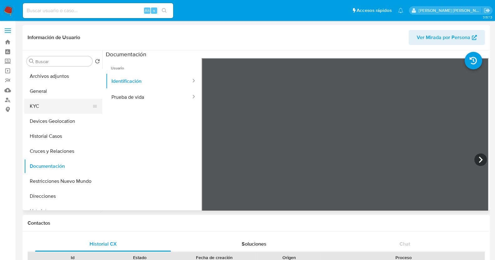
drag, startPoint x: 50, startPoint y: 102, endPoint x: 54, endPoint y: 104, distance: 4.5
click at [50, 102] on button "KYC" at bounding box center [60, 106] width 73 height 15
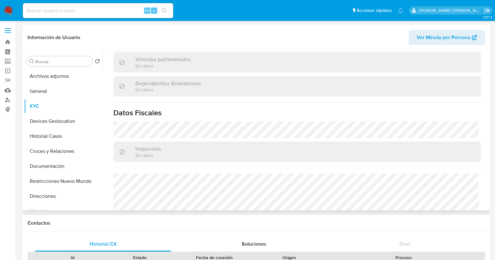
scroll to position [393, 0]
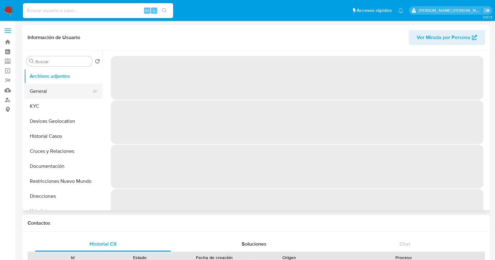
click at [49, 90] on button "General" at bounding box center [60, 91] width 73 height 15
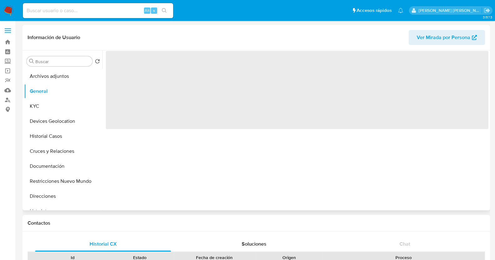
select select "10"
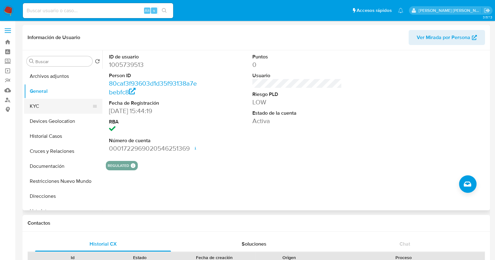
click at [35, 110] on button "KYC" at bounding box center [60, 106] width 73 height 15
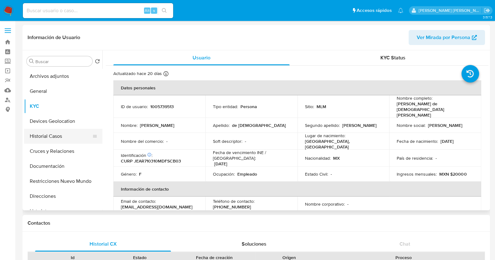
click at [47, 135] on button "Historial Casos" at bounding box center [60, 136] width 73 height 15
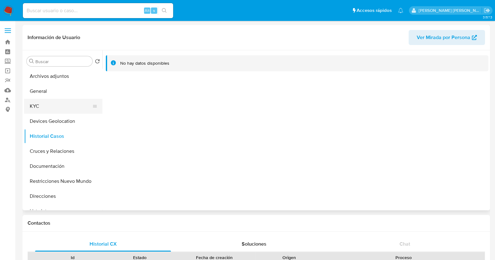
click at [49, 101] on button "KYC" at bounding box center [60, 106] width 73 height 15
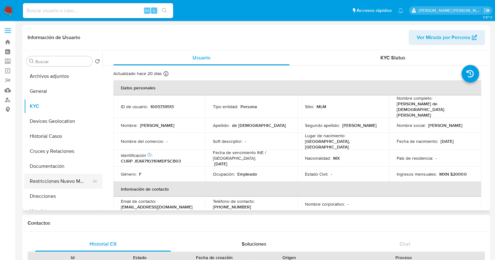
click at [63, 179] on button "Restricciones Nuevo Mundo" at bounding box center [60, 181] width 73 height 15
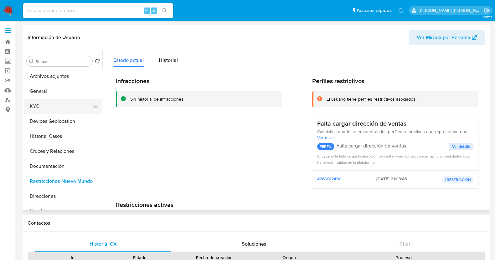
click at [51, 109] on button "KYC" at bounding box center [60, 106] width 73 height 15
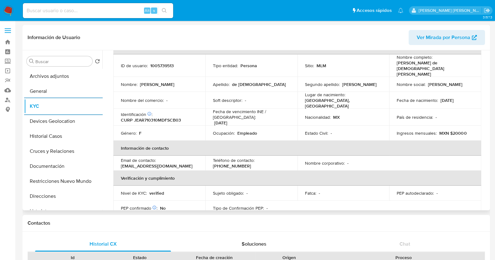
scroll to position [2, 0]
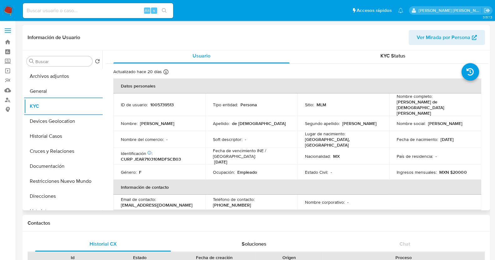
click at [158, 102] on p "1005739513" at bounding box center [161, 105] width 23 height 6
copy p "1005739513"
click at [50, 169] on button "Documentación" at bounding box center [60, 166] width 73 height 15
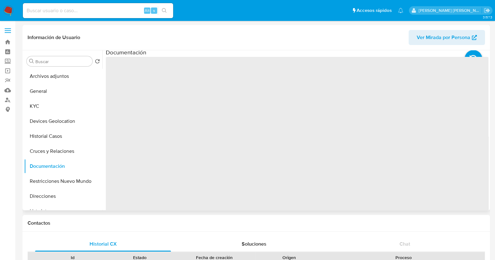
scroll to position [0, 0]
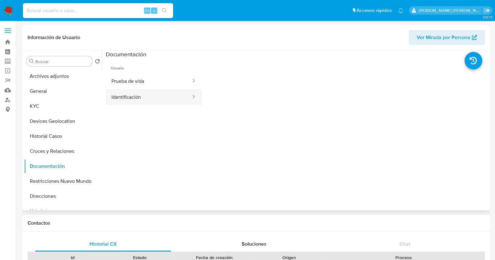
click at [150, 98] on button "Identificación" at bounding box center [149, 97] width 86 height 16
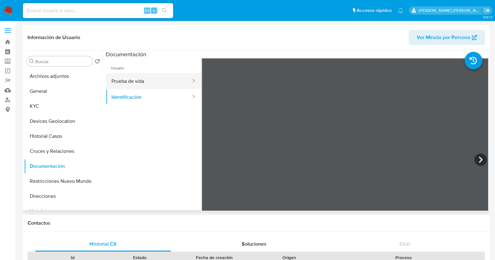
click at [145, 85] on button "Prueba de vida" at bounding box center [149, 81] width 86 height 16
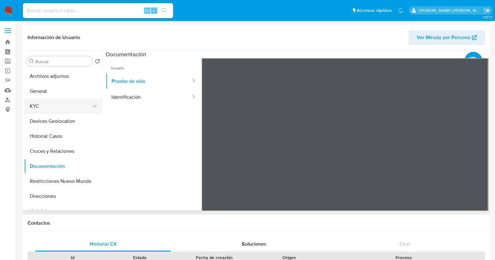
click at [41, 104] on button "KYC" at bounding box center [60, 106] width 73 height 15
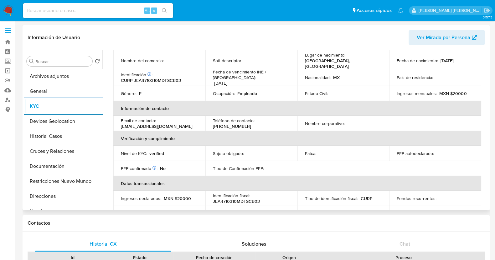
scroll to position [78, 0]
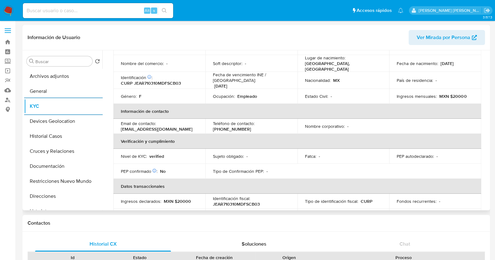
click at [369, 166] on table "Datos personales ID de usuario : 1005739513 Tipo entidad : Persona Sitio : MLM …" at bounding box center [297, 121] width 368 height 237
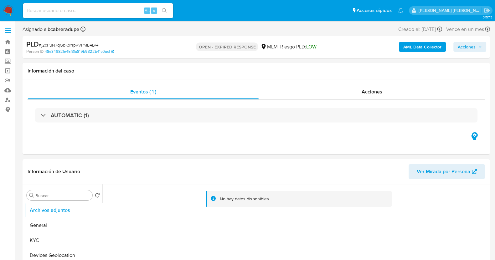
select select "10"
drag, startPoint x: 35, startPoint y: 244, endPoint x: 54, endPoint y: 235, distance: 21.2
click at [36, 244] on button "KYC" at bounding box center [60, 240] width 73 height 15
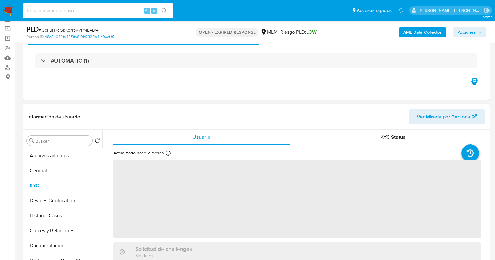
scroll to position [78, 0]
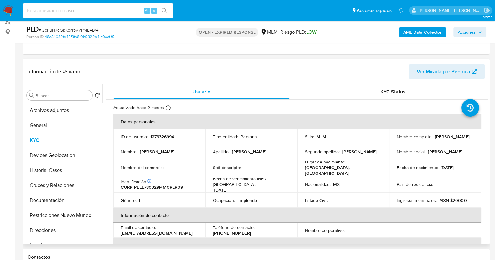
drag, startPoint x: 394, startPoint y: 140, endPoint x: 471, endPoint y: 140, distance: 76.6
click at [471, 140] on td "Nombre completo : [PERSON_NAME]" at bounding box center [435, 136] width 92 height 15
copy p "[PERSON_NAME]"
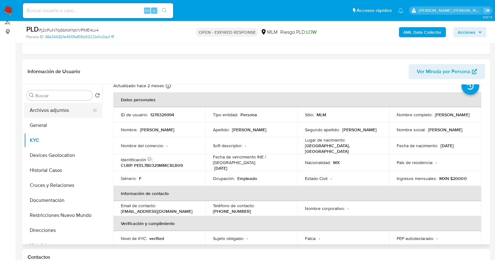
scroll to position [39, 0]
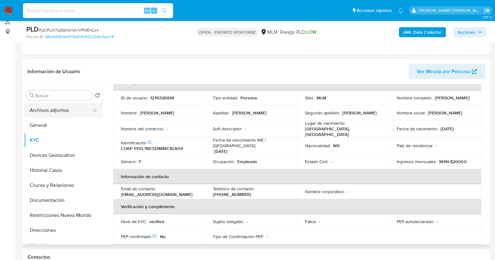
click at [53, 114] on button "Archivos adjuntos" at bounding box center [60, 110] width 73 height 15
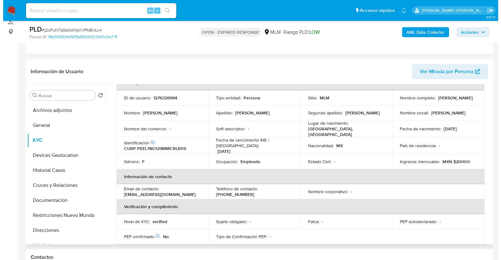
scroll to position [0, 0]
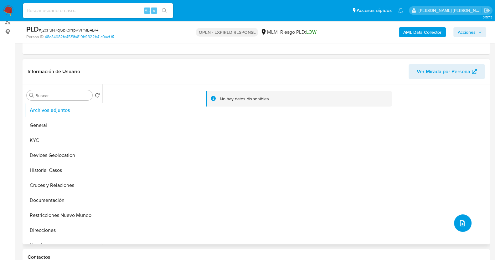
click at [458, 223] on icon "upload-file" at bounding box center [462, 224] width 8 height 8
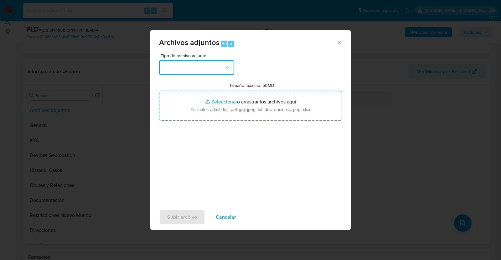
click at [211, 66] on button "button" at bounding box center [196, 67] width 75 height 15
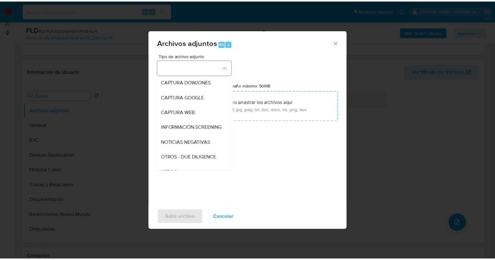
scroll to position [33, 0]
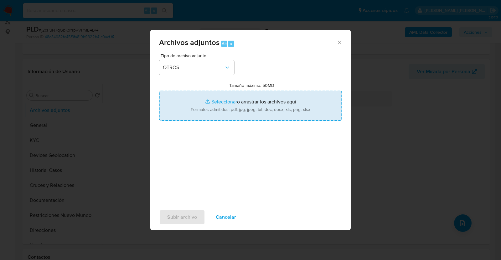
type input "C:\fakepath\1276326994_LORENA PEREZ_AGO2025.pdf"
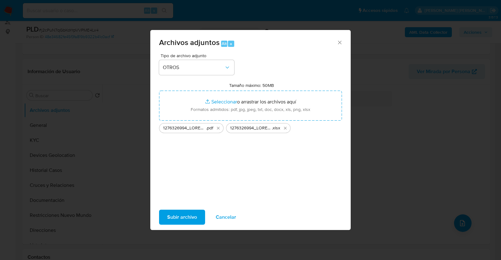
click at [181, 212] on span "Subir archivo" at bounding box center [182, 218] width 30 height 14
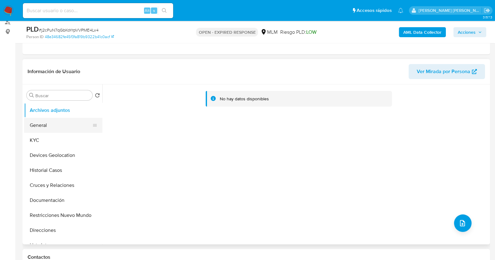
click at [38, 129] on button "General" at bounding box center [60, 125] width 73 height 15
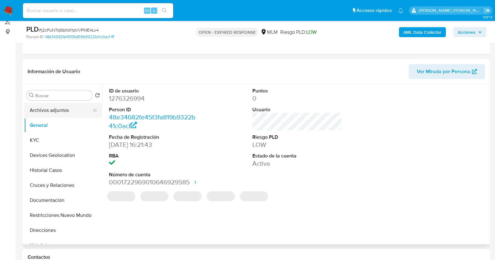
click at [53, 109] on button "Archivos adjuntos" at bounding box center [60, 110] width 73 height 15
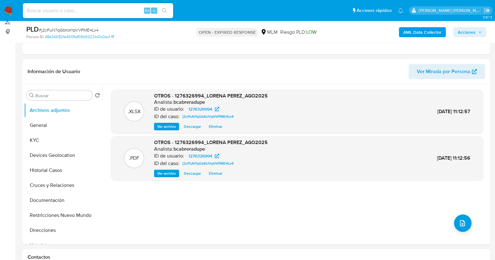
click at [479, 30] on icon "button" at bounding box center [480, 32] width 4 height 4
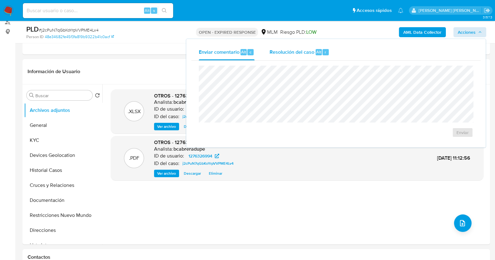
click at [295, 48] on span "Resolución del caso" at bounding box center [291, 51] width 45 height 7
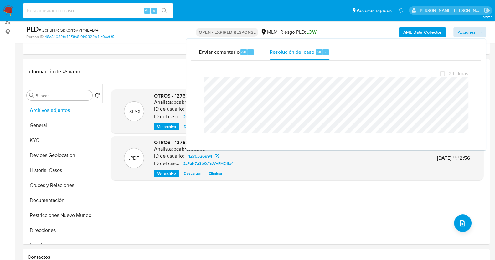
click at [65, 29] on span "# j2cPuN7qGbKoYrpVVPME4Lv4" at bounding box center [69, 30] width 60 height 6
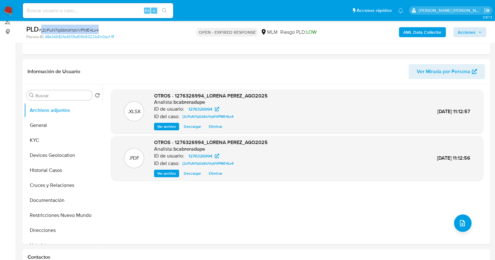
copy span "j2cPuN7qGbKoYrpVVPME4Lv4"
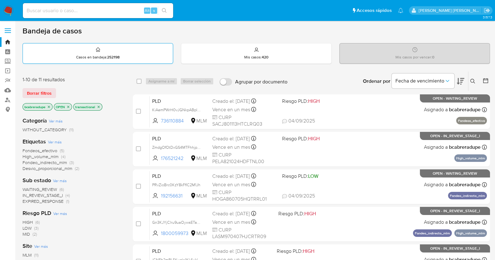
scroll to position [233, 0]
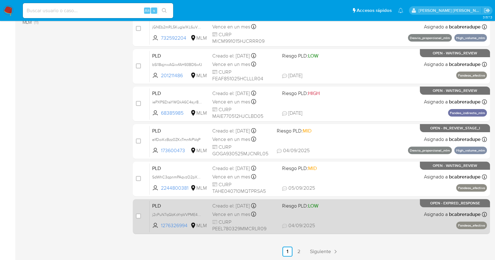
click at [135, 215] on div "case-item-checkbox No es posible asignar el caso PLD j2cPuN7qGbKoYrpVVPME4Lv4 1…" at bounding box center [311, 216] width 357 height 35
click at [138, 215] on input "checkbox" at bounding box center [138, 216] width 5 height 5
checkbox input "true"
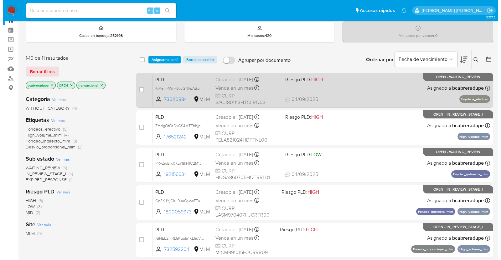
scroll to position [0, 0]
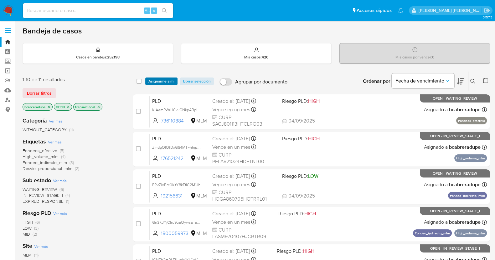
click at [162, 79] on span "Asignarme a mí" at bounding box center [161, 81] width 26 height 6
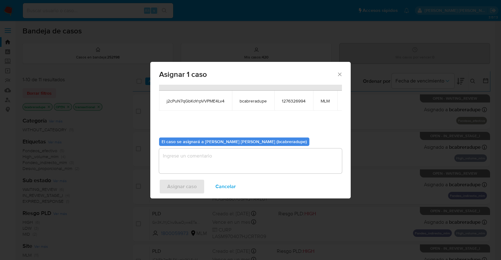
scroll to position [38, 0]
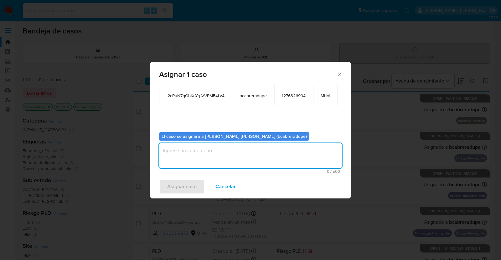
click at [269, 151] on textarea "assign-modal" at bounding box center [250, 155] width 183 height 25
type textarea "BJCD"
click at [181, 185] on span "Asignar caso" at bounding box center [181, 187] width 29 height 14
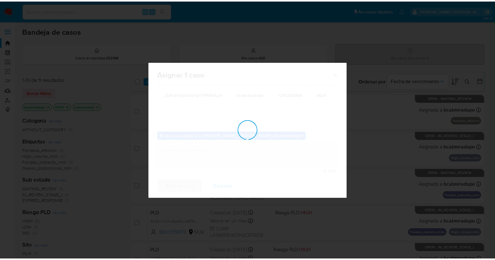
scroll to position [37, 0]
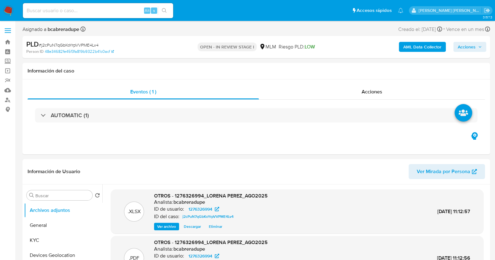
select select "10"
click at [483, 48] on button "Acciones" at bounding box center [469, 47] width 33 height 10
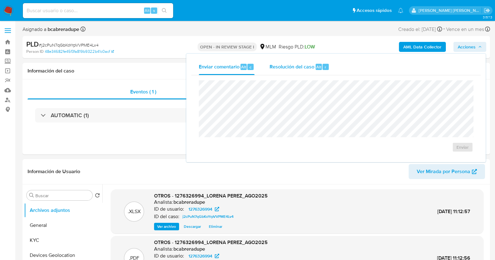
click at [295, 64] on span "Resolución del caso" at bounding box center [291, 66] width 45 height 7
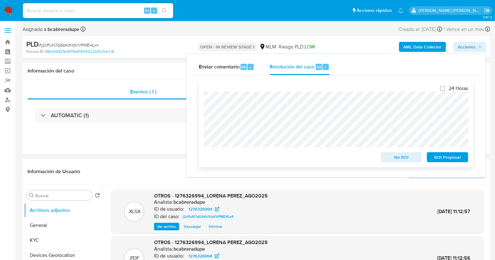
click at [447, 159] on span "ROI Proposal" at bounding box center [447, 157] width 33 height 9
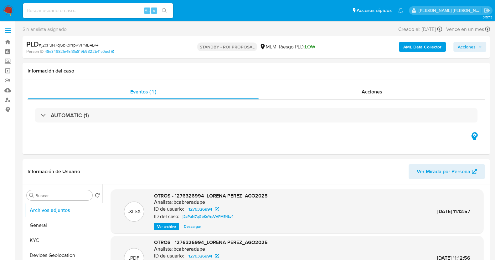
select select "10"
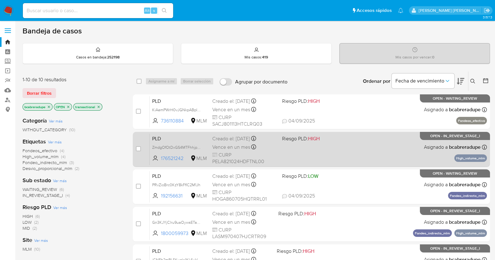
click at [359, 153] on div "PLD ZmdgOfOtDxGS4MTFhhjpD7KT 176521242 MLM Riesgo PLD: HIGH Creado el: 12/08/20…" at bounding box center [318, 150] width 337 height 32
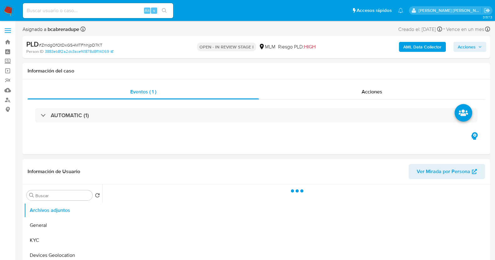
select select "10"
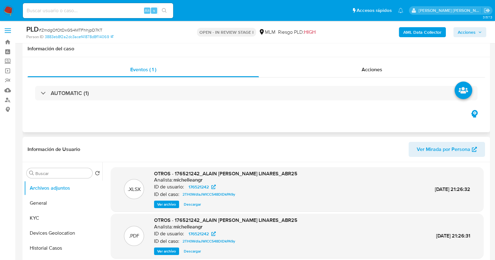
scroll to position [39, 0]
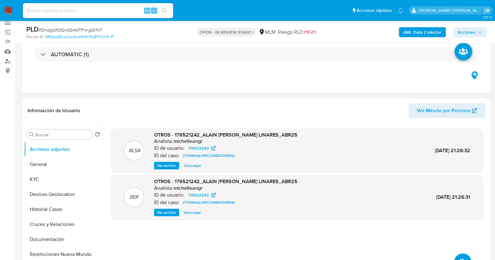
drag, startPoint x: 41, startPoint y: 179, endPoint x: 158, endPoint y: 115, distance: 133.0
click at [41, 179] on button "KYC" at bounding box center [63, 179] width 78 height 15
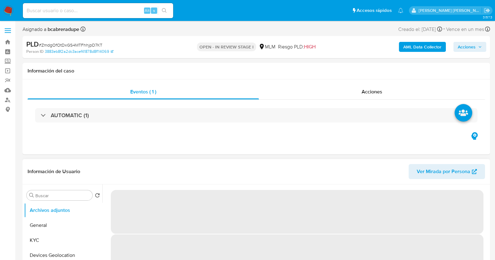
select select "10"
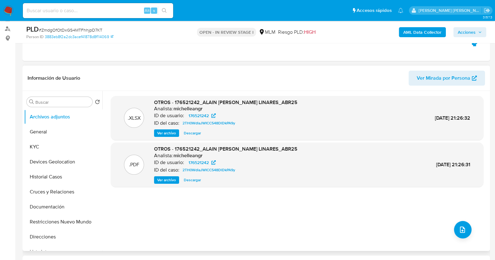
scroll to position [78, 0]
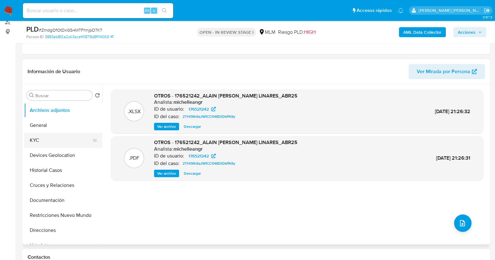
click at [54, 145] on button "KYC" at bounding box center [60, 140] width 73 height 15
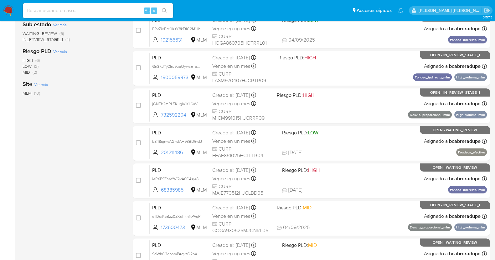
scroll to position [233, 0]
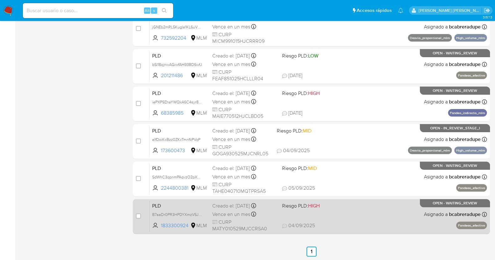
click at [237, 209] on div "PLD B7aaDr0PR3HPDYXmzV5JZdM0 1833300924 MLM Riesgo PLD: HIGH Creado el: [DATE] …" at bounding box center [318, 217] width 337 height 32
click at [139, 214] on input "checkbox" at bounding box center [138, 216] width 5 height 5
checkbox input "true"
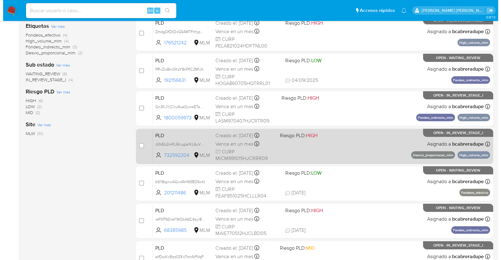
scroll to position [0, 0]
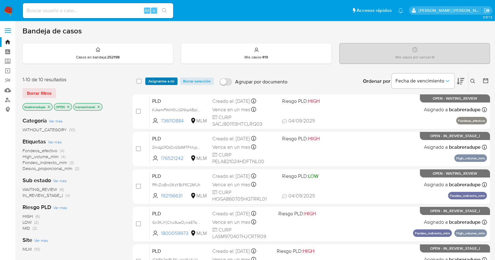
click at [166, 82] on span "Asignarme a mí" at bounding box center [161, 81] width 26 height 6
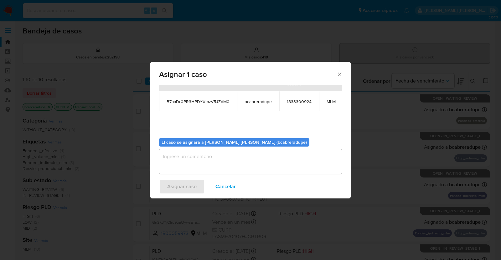
scroll to position [38, 0]
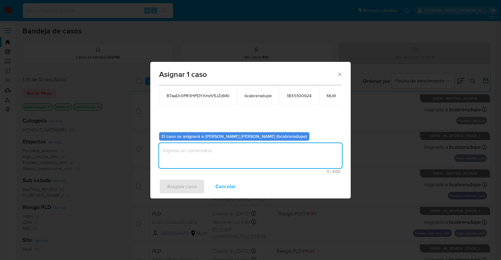
click at [242, 152] on textarea "assign-modal" at bounding box center [250, 155] width 183 height 25
type textarea "BJCD"
click at [181, 190] on span "Asignar caso" at bounding box center [181, 187] width 29 height 14
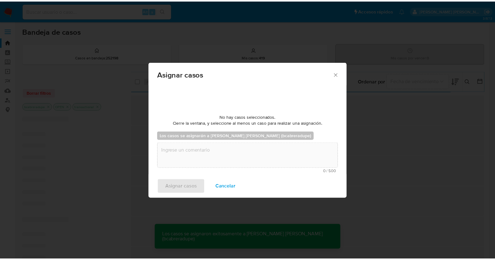
scroll to position [37, 0]
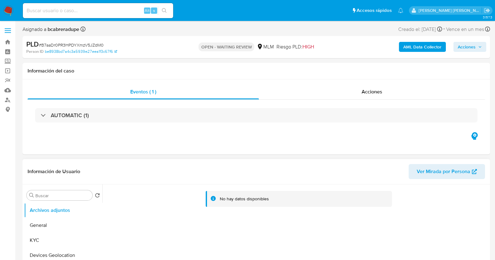
select select "10"
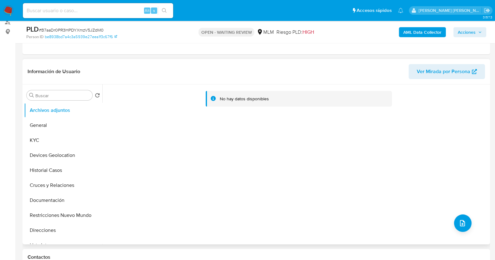
drag, startPoint x: 44, startPoint y: 140, endPoint x: 130, endPoint y: 60, distance: 117.1
click at [45, 140] on button "KYC" at bounding box center [63, 140] width 78 height 15
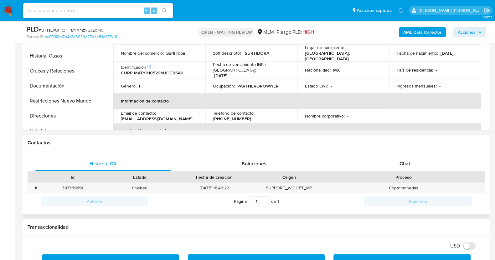
scroll to position [235, 0]
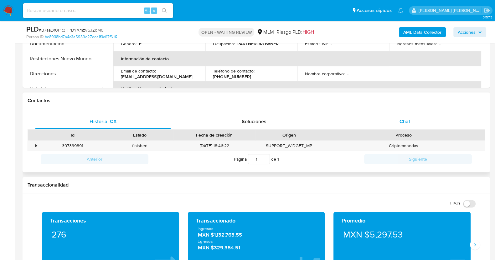
click at [405, 118] on span "Chat" at bounding box center [404, 121] width 11 height 7
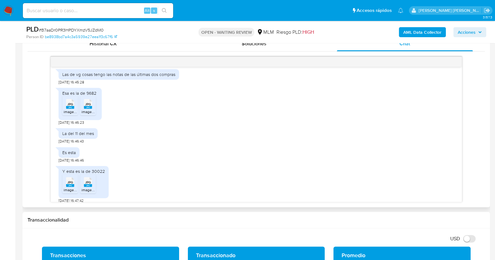
click at [72, 108] on rect at bounding box center [70, 107] width 8 height 3
click at [85, 109] on icon "JPG" at bounding box center [88, 104] width 8 height 11
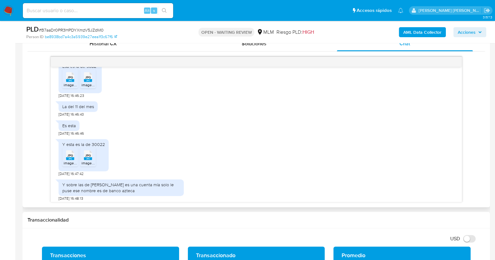
scroll to position [273, 0]
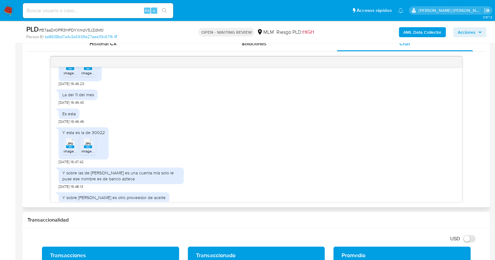
click at [70, 147] on rect at bounding box center [70, 146] width 8 height 3
click at [92, 147] on div "JPG JPG" at bounding box center [87, 143] width 13 height 12
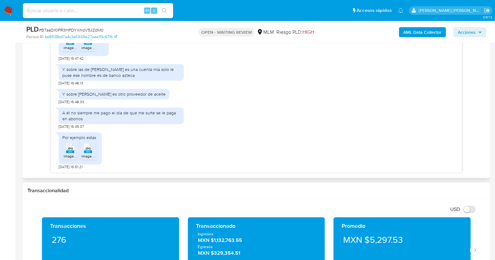
scroll to position [352, 0]
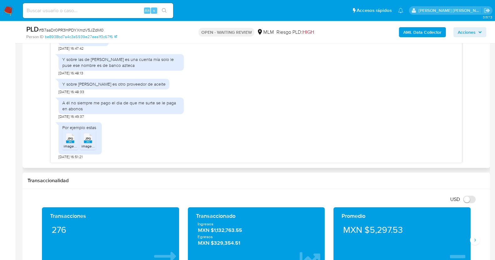
click at [71, 139] on span "JPG" at bounding box center [70, 139] width 6 height 4
click at [90, 142] on rect at bounding box center [88, 141] width 8 height 3
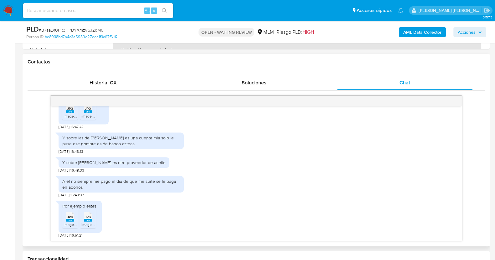
scroll to position [273, 0]
click at [68, 27] on span "# B7aaDr0PR3HPDYXmzV5JZdM0" at bounding box center [71, 30] width 65 height 6
copy span "B7aaDr0PR3HPDYXmzV5JZdM0"
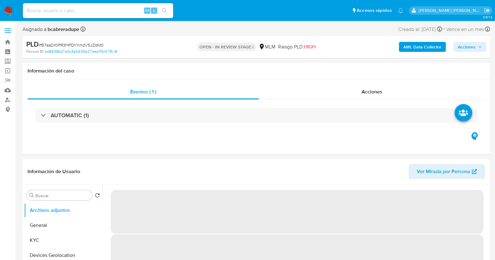
select select "10"
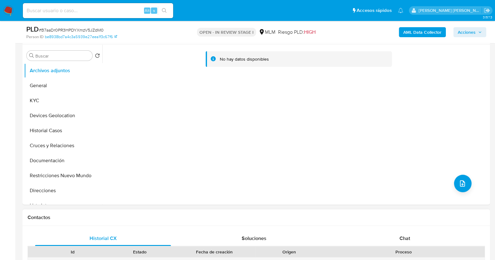
scroll to position [235, 0]
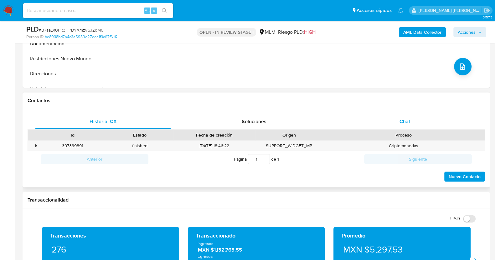
click at [406, 120] on span "Chat" at bounding box center [404, 121] width 11 height 7
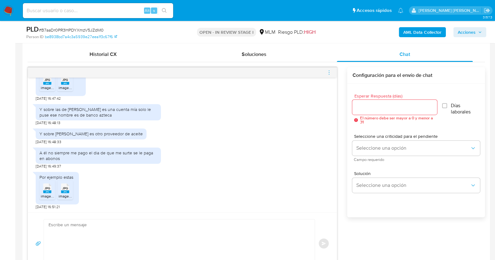
scroll to position [313, 0]
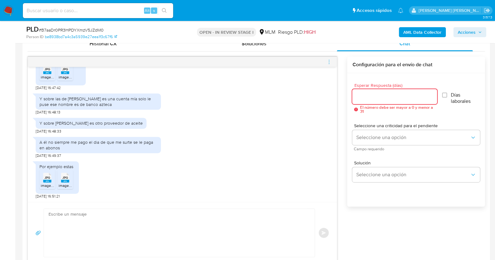
click at [382, 96] on input "Esperar Respuesta (días)" at bounding box center [394, 97] width 84 height 8
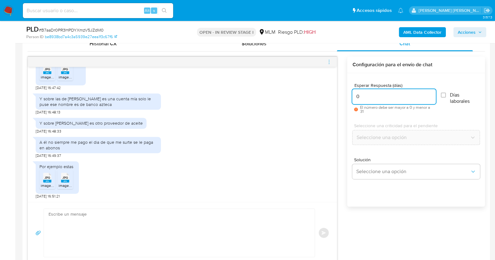
type input "0"
drag, startPoint x: 200, startPoint y: 222, endPoint x: 208, endPoint y: 217, distance: 9.2
click at [202, 222] on textarea at bounding box center [177, 233] width 258 height 48
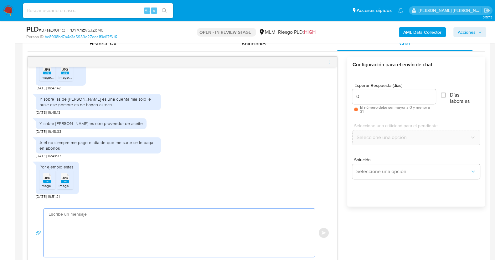
paste textarea "Estimado XXX, Agradecemos su pronta respuesta y colaboración. Toda su informaci…"
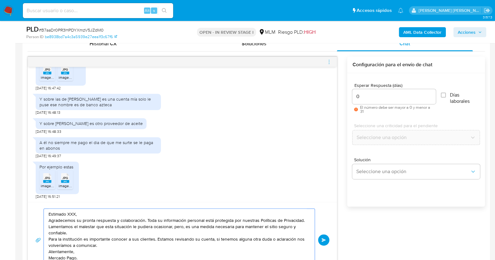
scroll to position [323, 0]
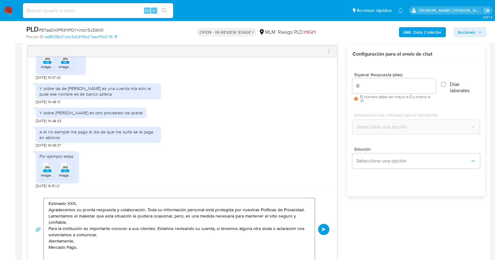
click at [124, 201] on textarea "Estimado XXX, Agradecemos su pronta respuesta y colaboración. Toda su informaci…" at bounding box center [177, 229] width 258 height 63
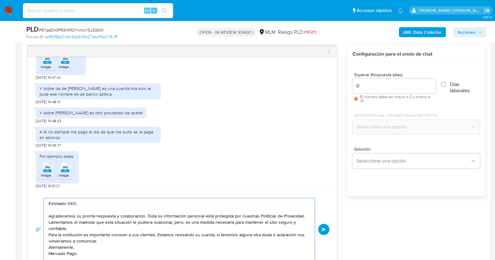
scroll to position [11, 0]
click at [49, 241] on textarea "Estimado XXX, Agradecemos su pronta respuesta y colaboración. Toda su informaci…" at bounding box center [177, 229] width 258 height 63
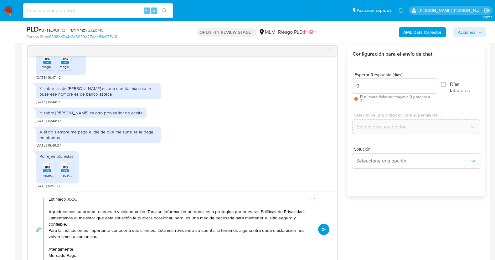
scroll to position [17, 0]
click at [85, 251] on textarea "Estimado XXX, Agradecemos su pronta respuesta y colaboración. Toda su informaci…" at bounding box center [177, 229] width 258 height 63
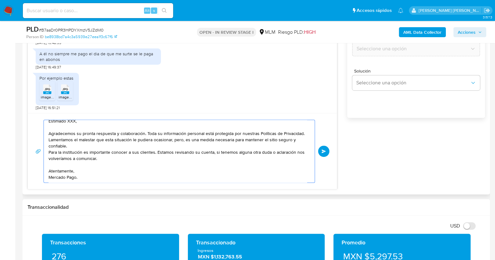
scroll to position [0, 0]
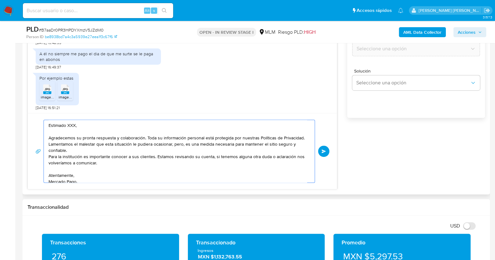
click at [83, 144] on textarea "Estimado XXX, Agradecemos su pronta respuesta y colaboración. Toda su informaci…" at bounding box center [177, 151] width 258 height 63
click at [131, 147] on textarea "Estimado XXX, Agradecemos su pronta respuesta y colaboración. Toda su informaci…" at bounding box center [177, 151] width 258 height 63
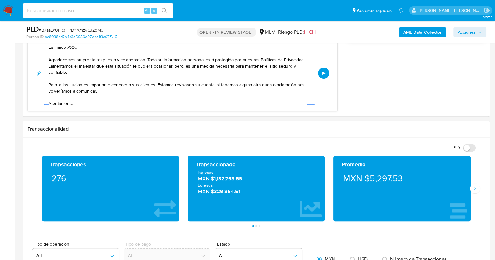
scroll to position [401, 0]
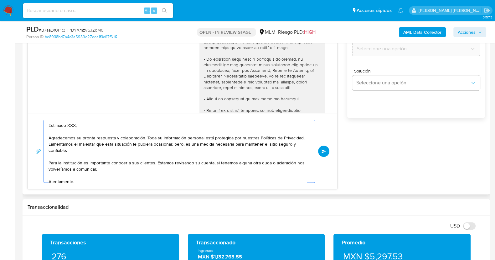
click at [73, 124] on textarea "Estimado XXX, Agradecemos su pronta respuesta y colaboración. Toda su informaci…" at bounding box center [177, 151] width 258 height 63
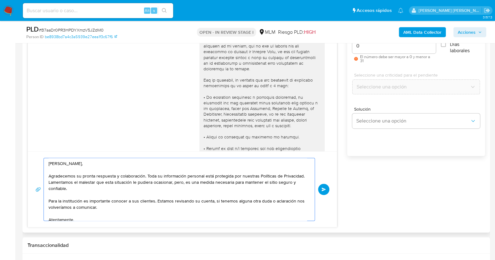
scroll to position [323, 0]
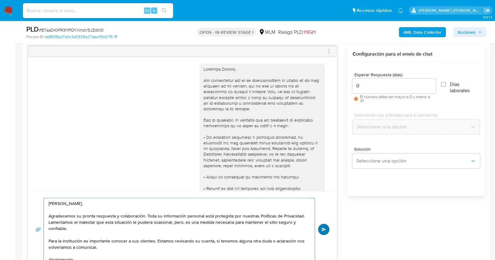
type textarea "[PERSON_NAME], Agradecemos su pronta respuesta y colaboración. Toda su informac…"
click at [324, 229] on span "Enviar" at bounding box center [323, 230] width 4 height 4
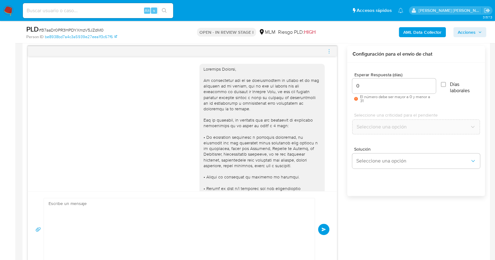
scroll to position [446, 0]
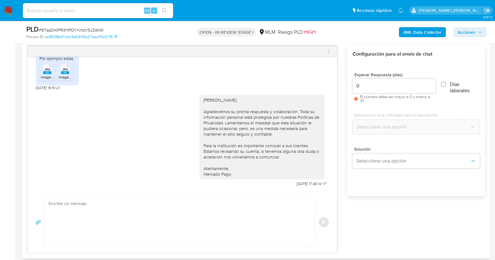
click at [328, 53] on icon "menu-action" at bounding box center [329, 51] width 6 height 6
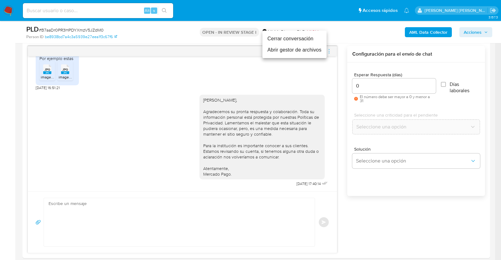
click at [286, 38] on li "Cerrar conversación" at bounding box center [294, 38] width 64 height 11
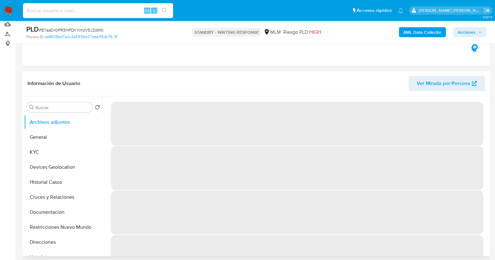
scroll to position [78, 0]
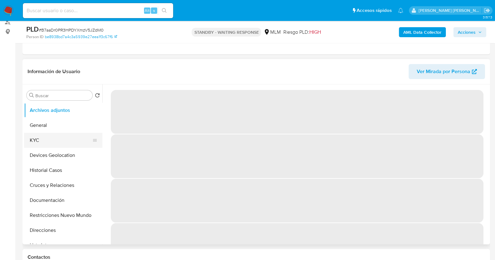
select select "10"
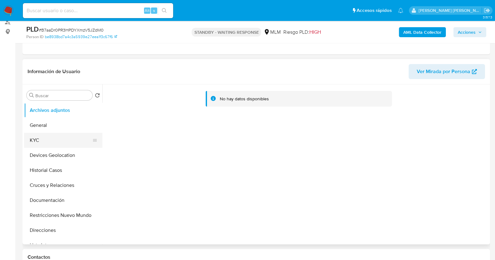
click at [54, 137] on button "KYC" at bounding box center [60, 140] width 73 height 15
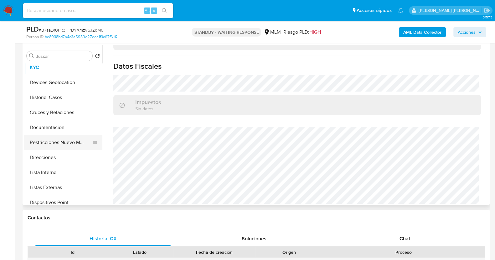
scroll to position [39, 0]
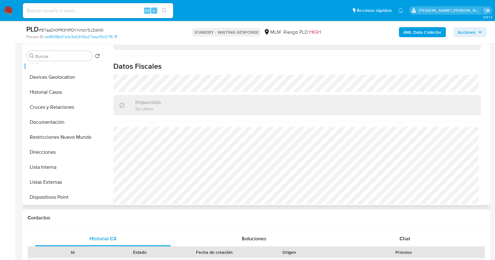
drag, startPoint x: 52, startPoint y: 164, endPoint x: 155, endPoint y: 125, distance: 110.5
click at [52, 164] on button "Lista Interna" at bounding box center [63, 167] width 78 height 15
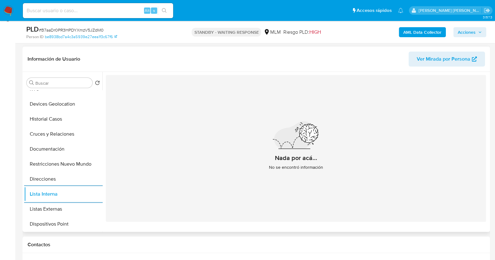
scroll to position [78, 0]
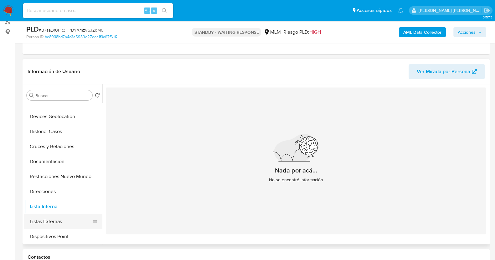
click at [50, 221] on button "Listas Externas" at bounding box center [60, 221] width 73 height 15
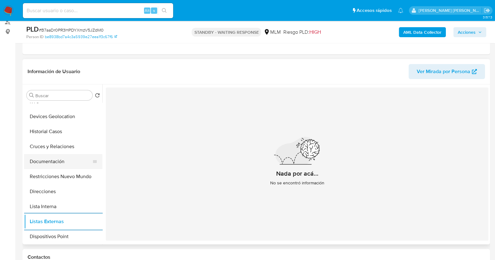
click at [52, 162] on button "Documentación" at bounding box center [60, 161] width 73 height 15
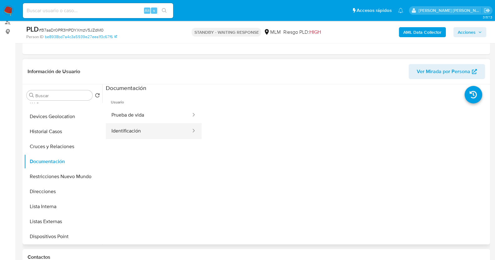
click at [146, 128] on button "Identificación" at bounding box center [149, 131] width 86 height 16
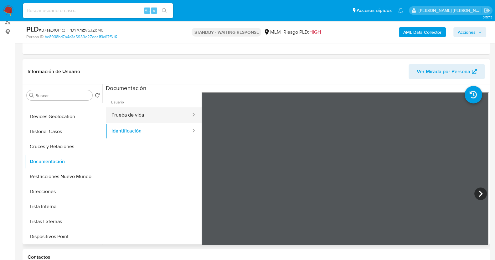
click at [154, 115] on button "Prueba de vida" at bounding box center [149, 115] width 86 height 16
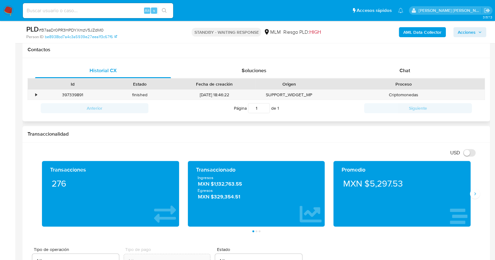
scroll to position [273, 0]
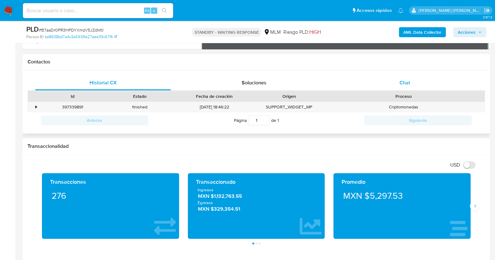
click at [412, 80] on div "Chat" at bounding box center [405, 82] width 136 height 15
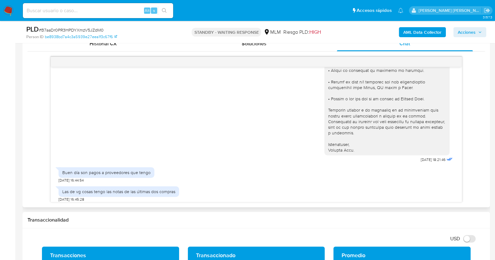
scroll to position [352, 0]
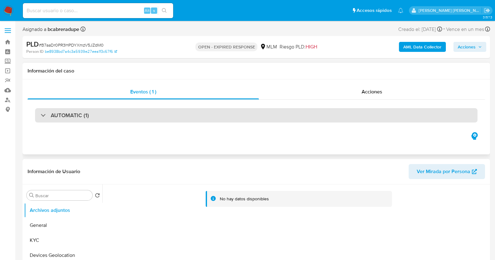
select select "10"
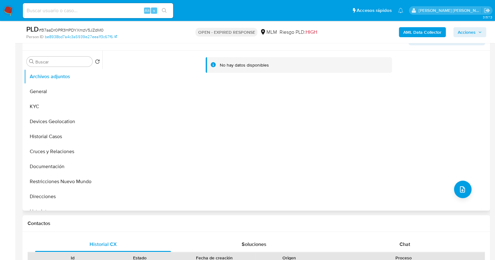
scroll to position [78, 0]
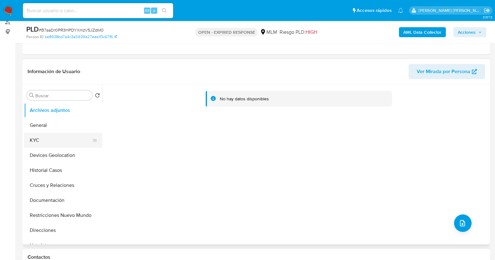
click at [50, 140] on button "KYC" at bounding box center [60, 140] width 73 height 15
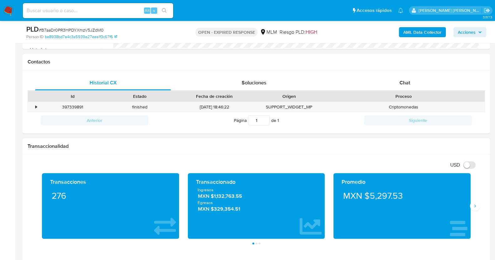
scroll to position [273, 0]
click at [411, 83] on div "Chat" at bounding box center [405, 82] width 136 height 15
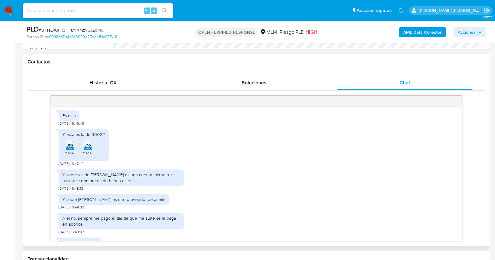
scroll to position [352, 0]
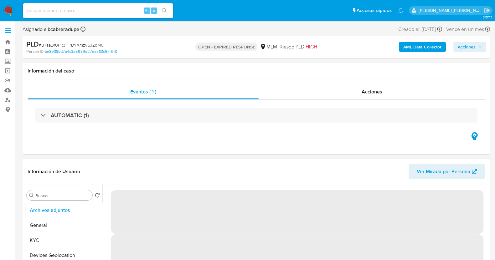
select select "10"
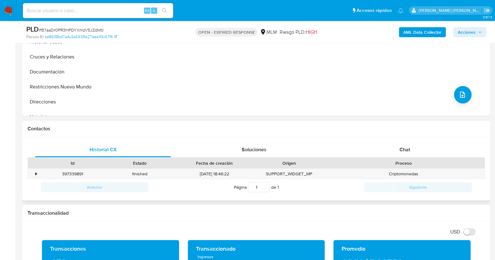
scroll to position [235, 0]
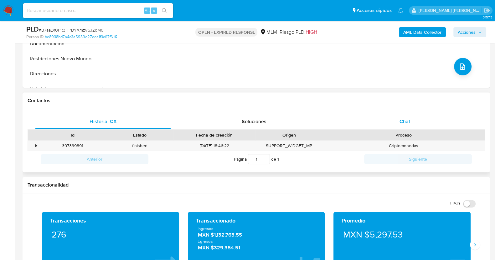
click at [405, 122] on span "Chat" at bounding box center [404, 121] width 11 height 7
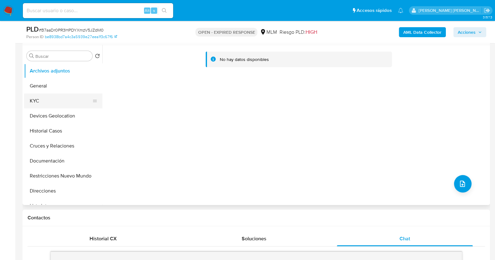
scroll to position [39, 0]
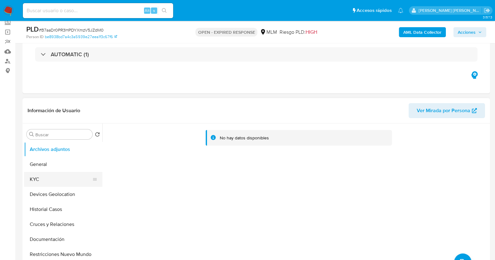
click at [69, 184] on button "KYC" at bounding box center [60, 179] width 73 height 15
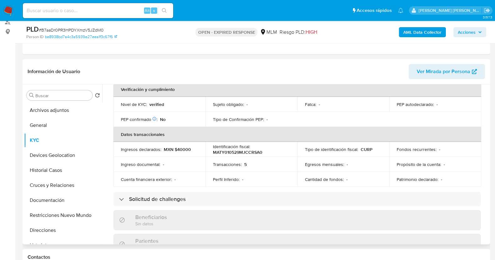
scroll to position [0, 0]
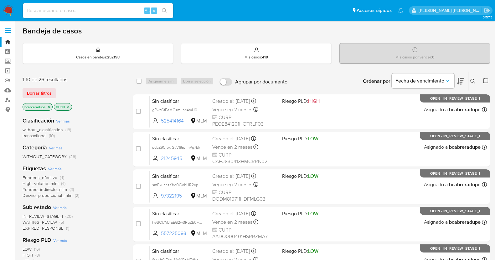
click at [117, 10] on input at bounding box center [98, 11] width 150 height 8
paste input "479807177"
type input "479807177"
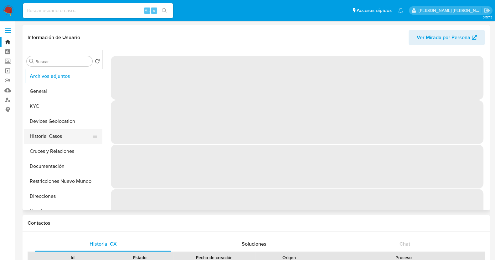
select select "10"
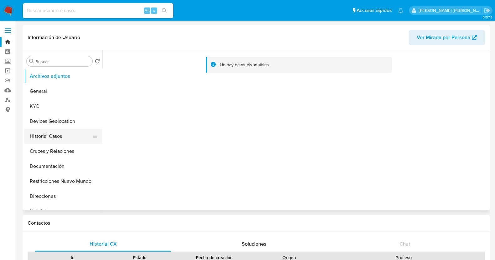
click at [57, 132] on button "Historial Casos" at bounding box center [60, 136] width 73 height 15
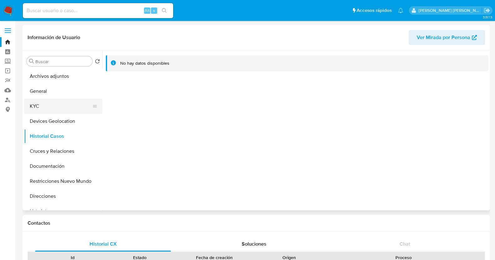
click at [38, 109] on button "KYC" at bounding box center [60, 106] width 73 height 15
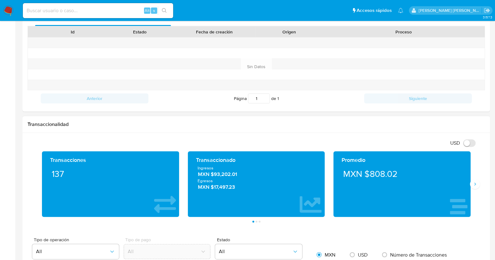
scroll to position [273, 0]
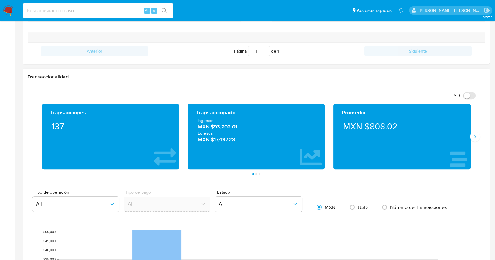
drag, startPoint x: 470, startPoint y: 140, endPoint x: 481, endPoint y: 137, distance: 11.8
click at [470, 140] on div "Promedio MXN $808.02" at bounding box center [401, 137] width 137 height 66
click at [476, 134] on icon "Siguiente" at bounding box center [474, 136] width 5 height 5
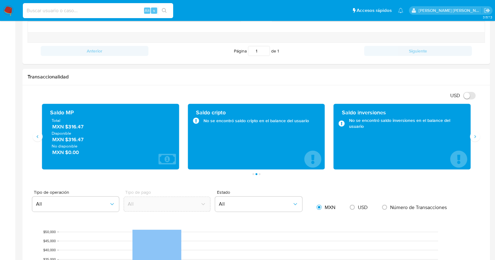
click at [111, 11] on input at bounding box center [98, 11] width 150 height 8
paste input "1994057236"
type input "1994057236"
drag, startPoint x: 105, startPoint y: 9, endPoint x: 13, endPoint y: 9, distance: 92.3
click at [13, 9] on nav "Pausado Ver notificaciones 1994057236 Alt s Accesos rápidos Presiona las siguie…" at bounding box center [247, 10] width 495 height 21
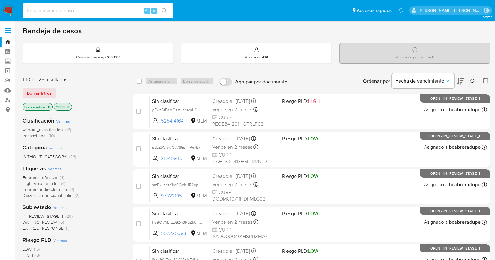
click at [93, 13] on input at bounding box center [98, 11] width 150 height 8
paste input "1994057236"
type input "1994057236"
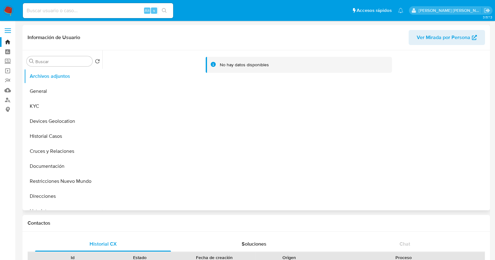
select select "10"
click at [58, 134] on button "Historial Casos" at bounding box center [60, 136] width 73 height 15
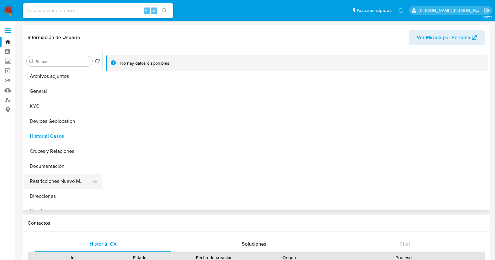
click at [66, 182] on button "Restricciones Nuevo Mundo" at bounding box center [60, 181] width 73 height 15
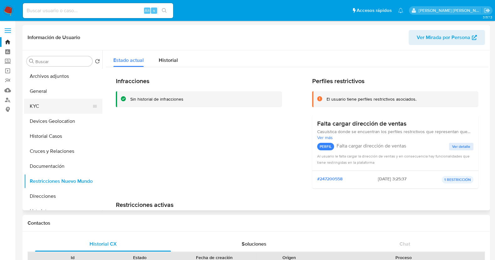
click at [45, 105] on button "KYC" at bounding box center [60, 106] width 73 height 15
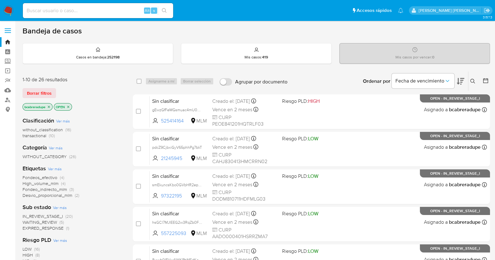
click at [99, 7] on input at bounding box center [98, 11] width 150 height 8
paste input "619367670"
type input "619367670"
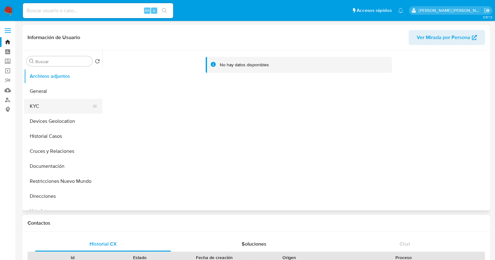
select select "10"
click at [43, 100] on button "KYC" at bounding box center [60, 106] width 73 height 15
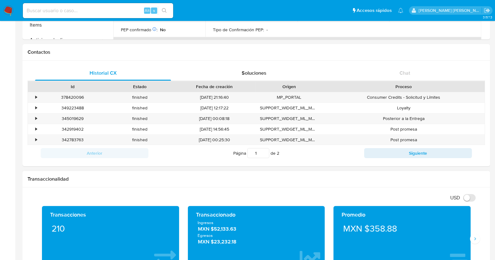
scroll to position [235, 0]
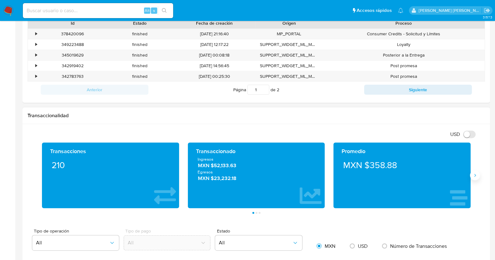
click at [475, 176] on icon "Siguiente" at bounding box center [475, 175] width 2 height 3
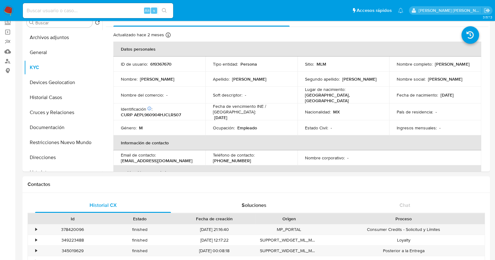
scroll to position [0, 0]
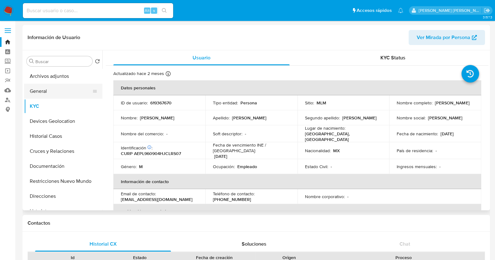
click at [56, 92] on button "General" at bounding box center [60, 91] width 73 height 15
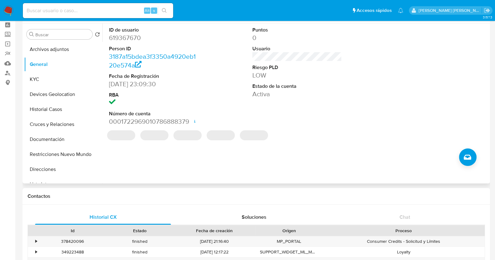
scroll to position [39, 0]
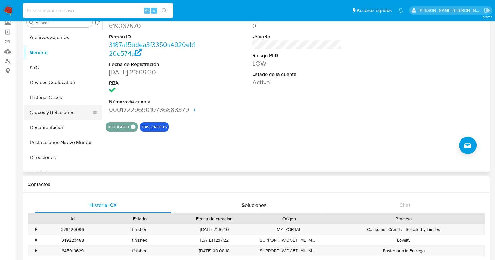
click at [54, 111] on button "Cruces y Relaciones" at bounding box center [60, 112] width 73 height 15
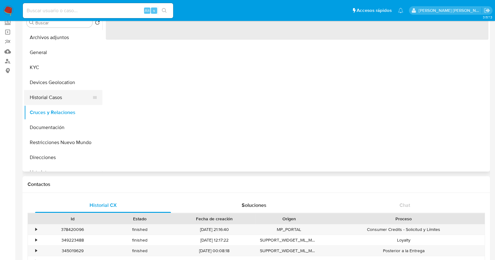
click at [56, 95] on button "Historial Casos" at bounding box center [60, 97] width 73 height 15
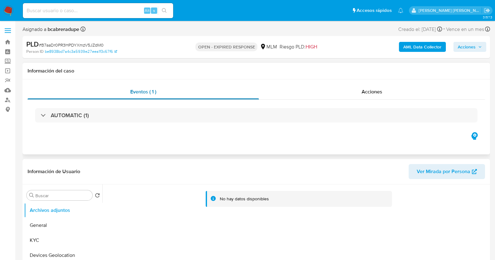
select select "10"
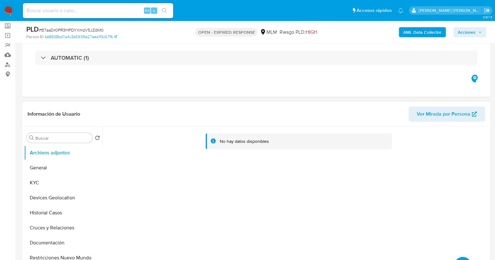
scroll to position [39, 0]
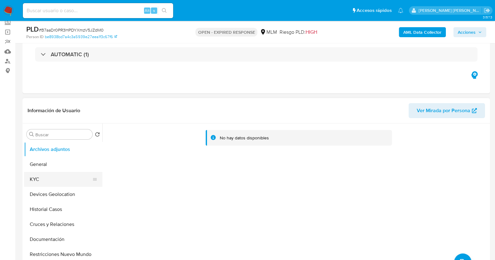
click at [41, 175] on button "KYC" at bounding box center [60, 179] width 73 height 15
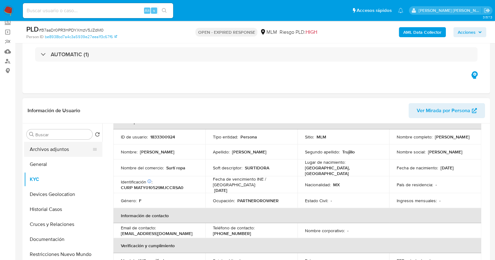
click at [58, 148] on button "Archivos adjuntos" at bounding box center [60, 149] width 73 height 15
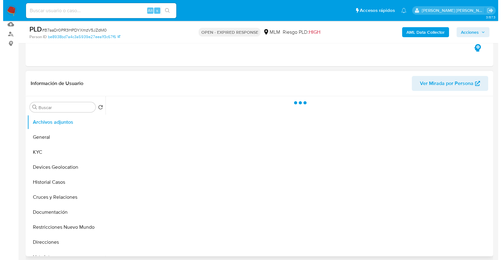
scroll to position [78, 0]
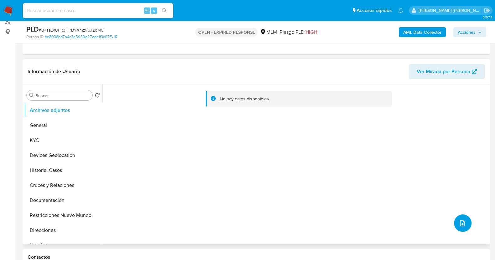
click at [395, 208] on icon "upload-file" at bounding box center [462, 224] width 8 height 8
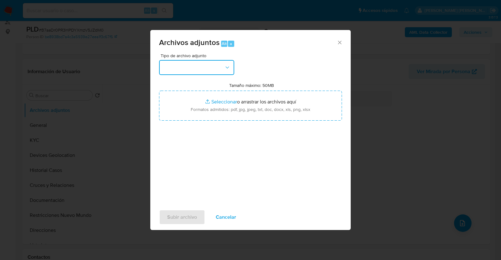
click at [224, 74] on button "button" at bounding box center [196, 67] width 75 height 15
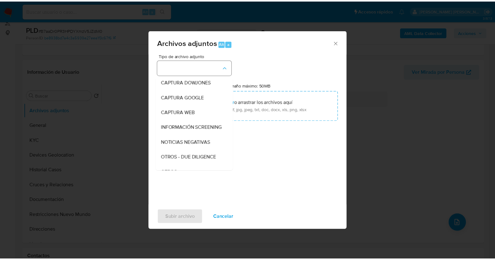
scroll to position [33, 0]
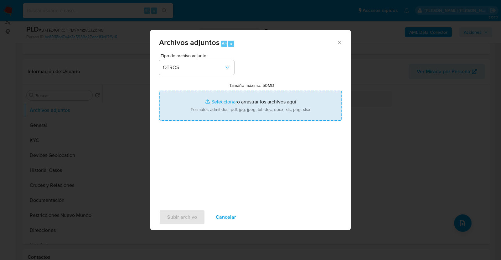
type input "C:\fakepath\1833300924_YESENIA MACIEL_AGO2025.pdf"
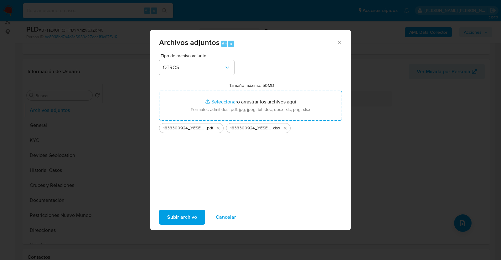
click at [186, 208] on span "Subir archivo" at bounding box center [182, 218] width 30 height 14
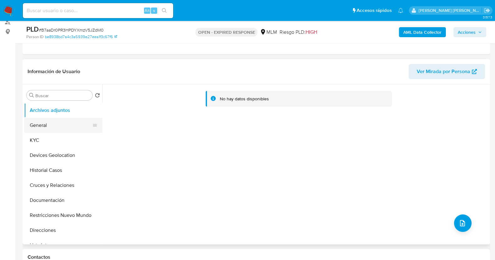
click at [63, 121] on button "General" at bounding box center [60, 125] width 73 height 15
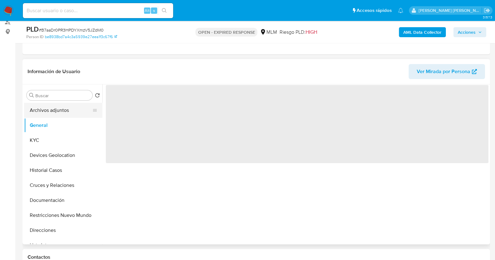
click at [63, 110] on button "Archivos adjuntos" at bounding box center [60, 110] width 73 height 15
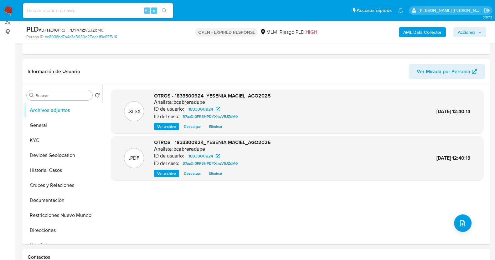
drag, startPoint x: 480, startPoint y: 29, endPoint x: 474, endPoint y: 28, distance: 6.0
click at [395, 29] on span "Acciones" at bounding box center [469, 32] width 24 height 9
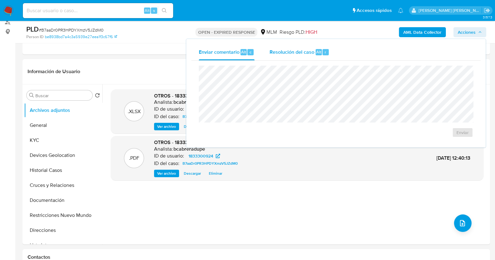
click at [273, 51] on span "Resolución del caso" at bounding box center [291, 51] width 45 height 7
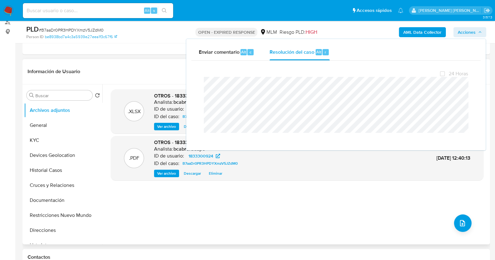
click at [104, 64] on header "Información de Usuario Ver Mirada por Persona" at bounding box center [256, 71] width 457 height 15
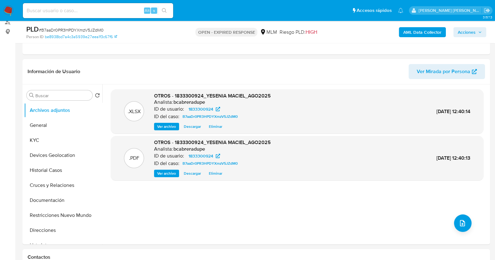
click at [84, 29] on span "# B7aaDr0PR3HPDYXmzV5JZdM0" at bounding box center [71, 30] width 65 height 6
copy span "B7aaDr0PR3HPDYXmzV5JZdM0"
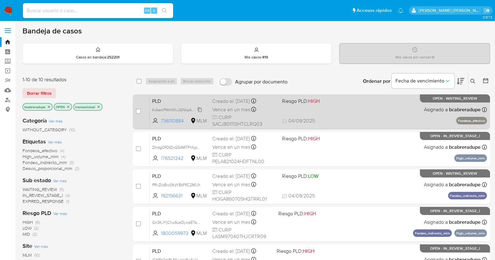
scroll to position [233, 0]
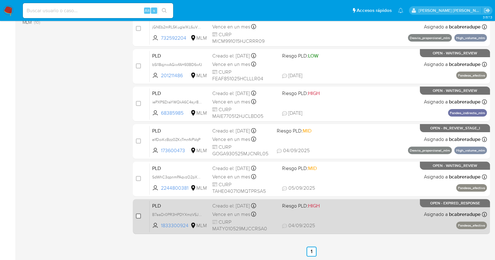
click at [139, 215] on input "checkbox" at bounding box center [138, 216] width 5 height 5
checkbox input "true"
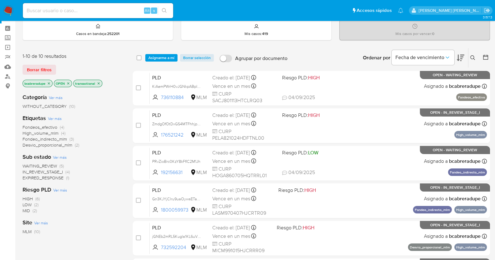
scroll to position [0, 0]
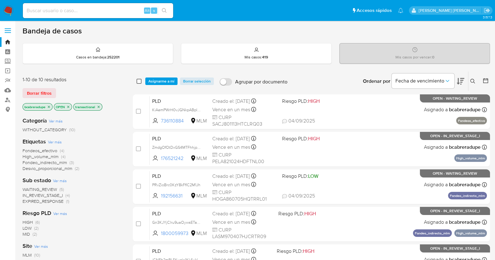
click at [139, 79] on input "checkbox" at bounding box center [138, 81] width 5 height 5
checkbox input "true"
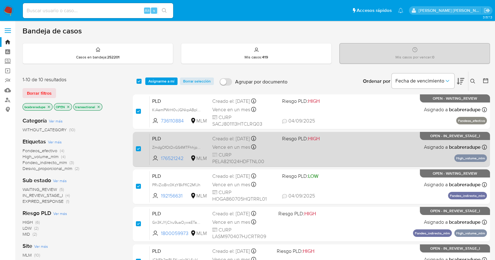
checkbox input "true"
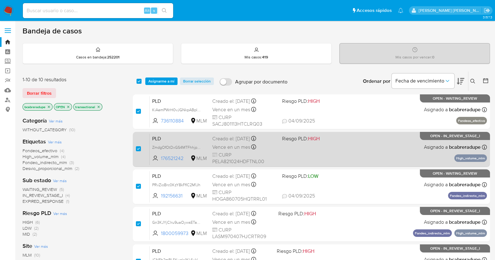
checkbox input "true"
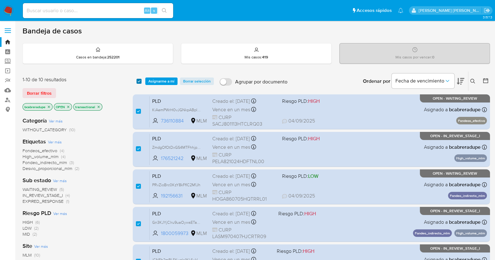
click at [137, 81] on input "checkbox" at bounding box center [138, 81] width 5 height 5
checkbox input "false"
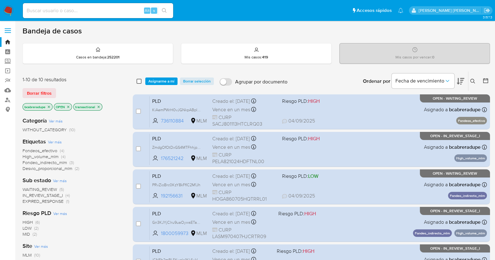
checkbox input "false"
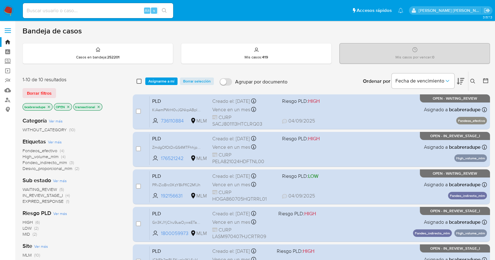
checkbox input "false"
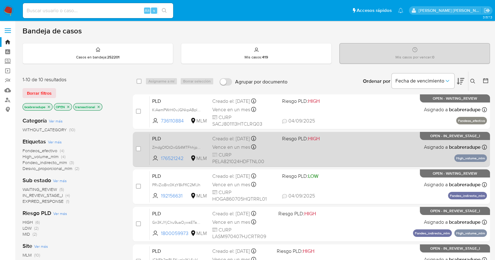
scroll to position [233, 0]
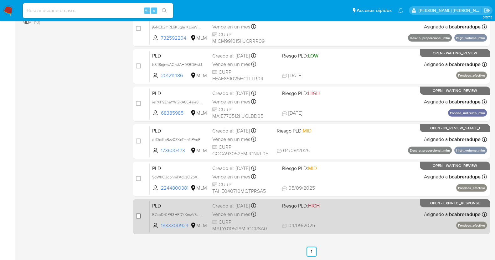
click at [139, 215] on input "checkbox" at bounding box center [138, 216] width 5 height 5
checkbox input "true"
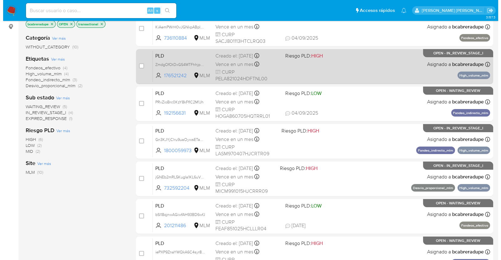
scroll to position [0, 0]
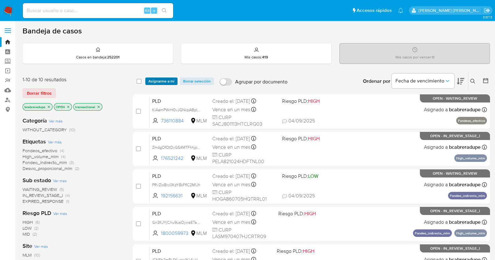
click at [166, 78] on span "Asignarme a mí" at bounding box center [161, 81] width 26 height 6
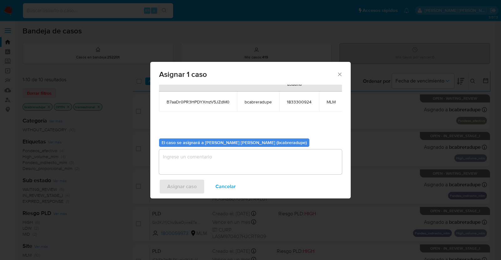
scroll to position [38, 0]
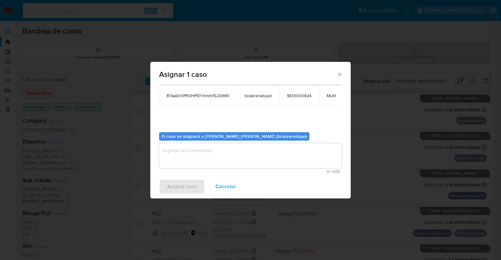
click at [264, 150] on textarea "assign-modal" at bounding box center [250, 155] width 183 height 25
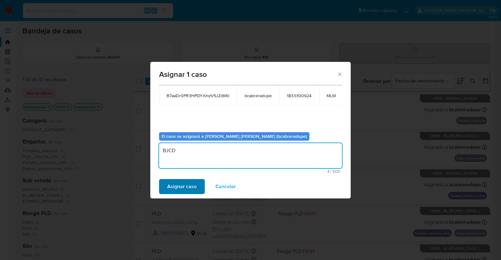
type textarea "BJCD"
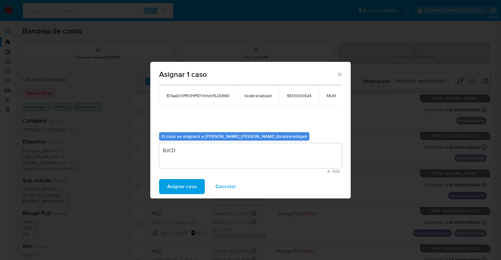
click at [181, 186] on span "Asignar caso" at bounding box center [181, 187] width 29 height 14
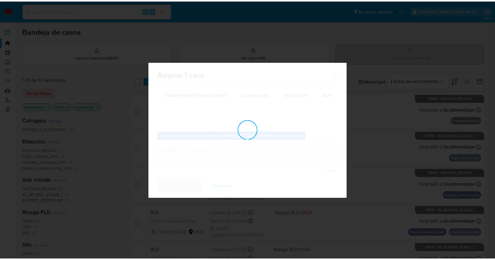
scroll to position [37, 0]
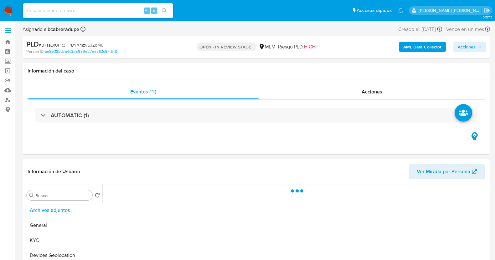
click at [474, 45] on span "Acciones" at bounding box center [466, 47] width 18 height 10
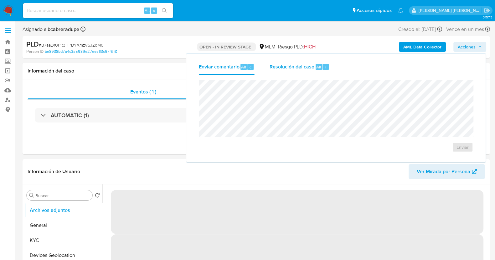
click at [297, 73] on div "Resolución del caso Alt r" at bounding box center [299, 67] width 60 height 16
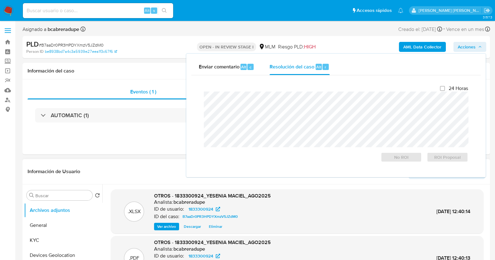
select select "10"
click at [447, 159] on span "ROI Proposal" at bounding box center [447, 157] width 33 height 9
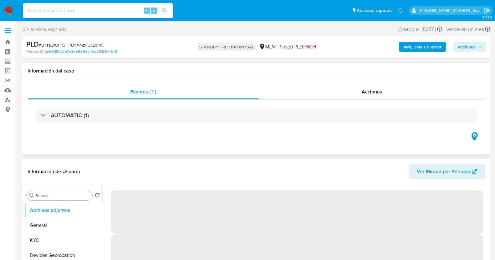
select select "10"
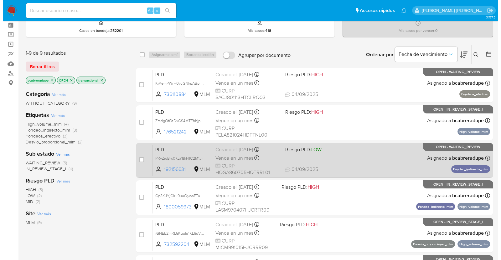
scroll to position [39, 0]
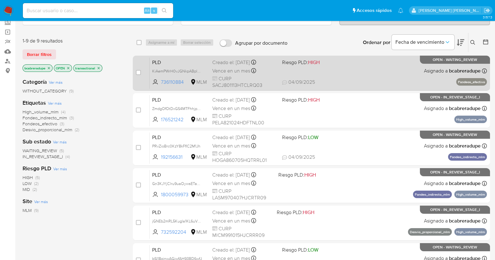
click at [224, 63] on div "Creado el: 12/08/2025 Creado el: 12/08/2025 02:14:15" at bounding box center [244, 62] width 65 height 7
click at [139, 73] on input "checkbox" at bounding box center [138, 72] width 5 height 5
checkbox input "true"
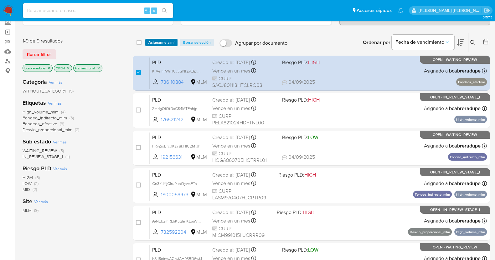
click at [156, 41] on span "Asignarme a mí" at bounding box center [161, 42] width 26 height 6
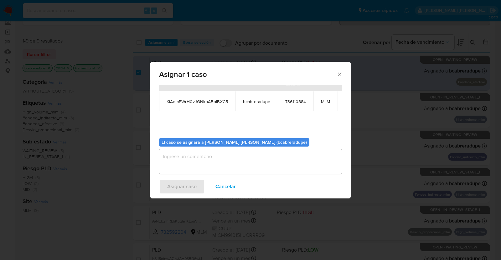
scroll to position [38, 0]
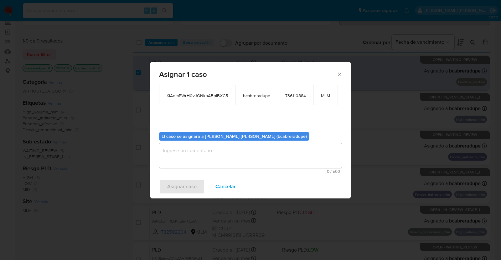
click at [248, 150] on textarea "assign-modal" at bounding box center [250, 155] width 183 height 25
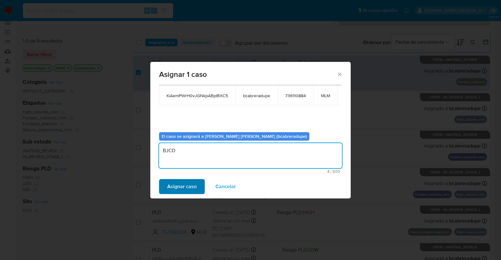
type textarea "BJCD"
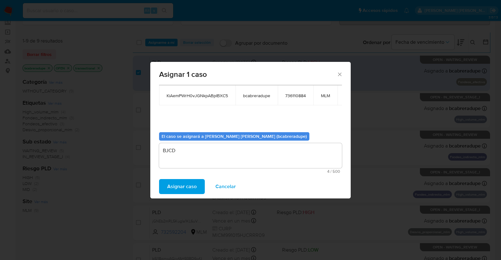
click at [181, 185] on span "Asignar caso" at bounding box center [181, 187] width 29 height 14
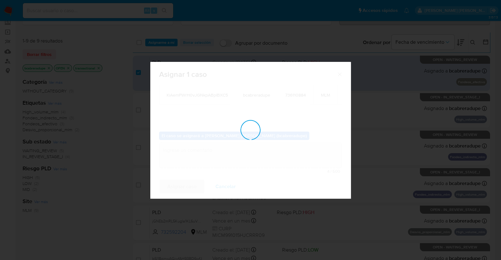
scroll to position [37, 0]
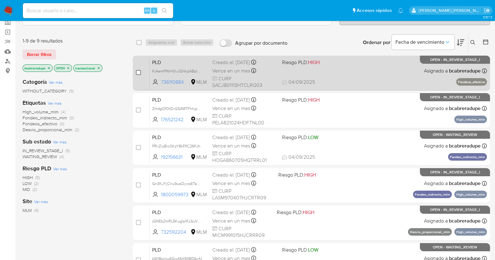
click at [138, 73] on input "checkbox" at bounding box center [138, 72] width 5 height 5
checkbox input "true"
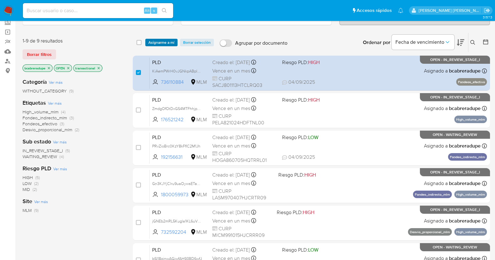
click at [171, 39] on span "Asignarme a mí" at bounding box center [161, 42] width 26 height 6
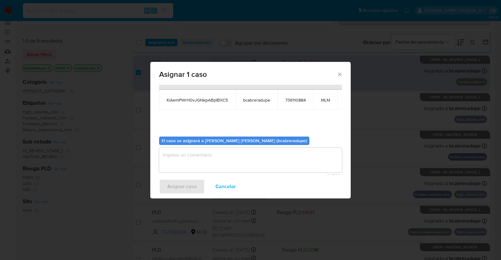
scroll to position [38, 0]
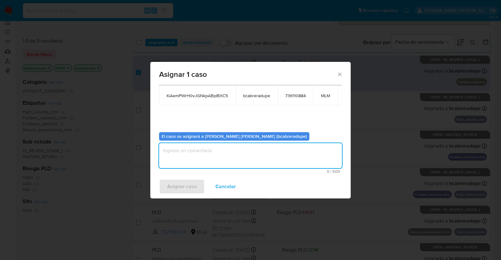
click at [275, 154] on textarea "assign-modal" at bounding box center [250, 155] width 183 height 25
type textarea "BJCD"
click at [184, 188] on span "Asignar caso" at bounding box center [181, 187] width 29 height 14
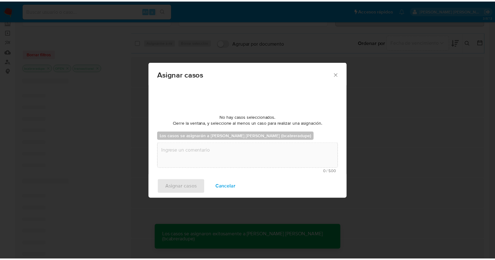
scroll to position [37, 0]
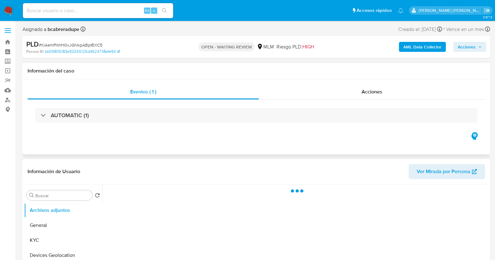
scroll to position [39, 0]
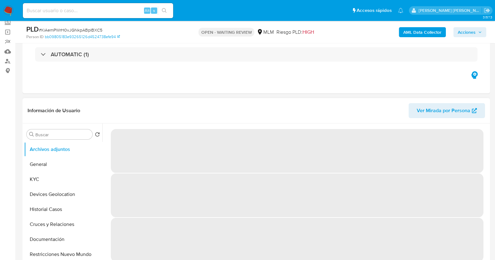
select select "10"
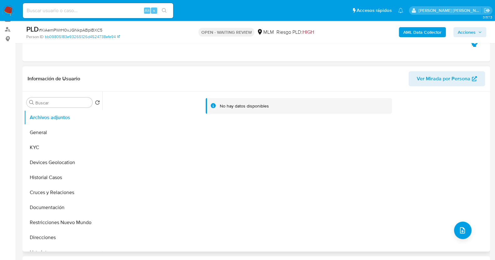
scroll to position [78, 0]
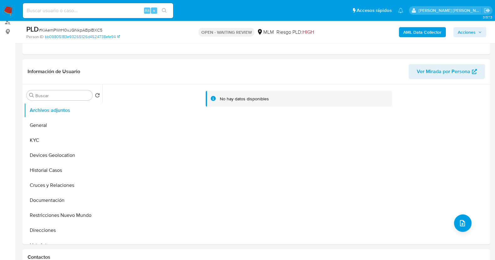
click at [25, 140] on button "KYC" at bounding box center [60, 140] width 73 height 15
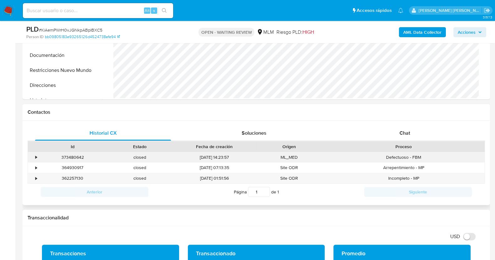
scroll to position [273, 0]
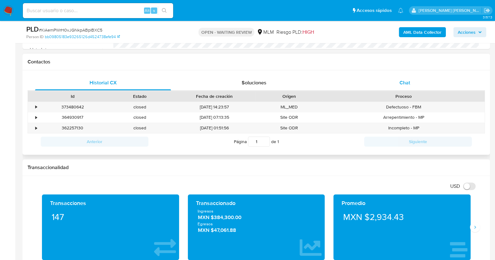
click at [404, 75] on div "Chat" at bounding box center [405, 82] width 136 height 15
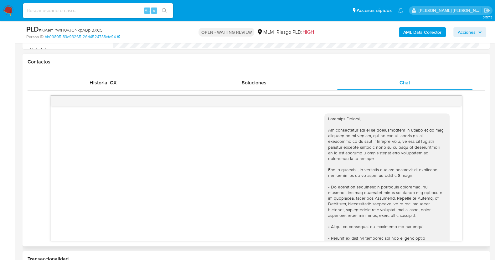
scroll to position [250, 0]
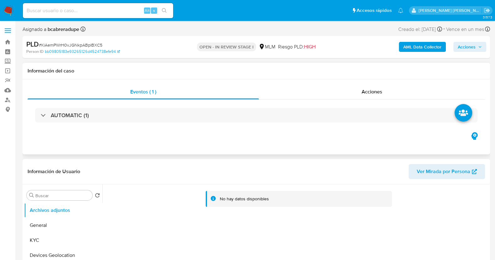
select select "10"
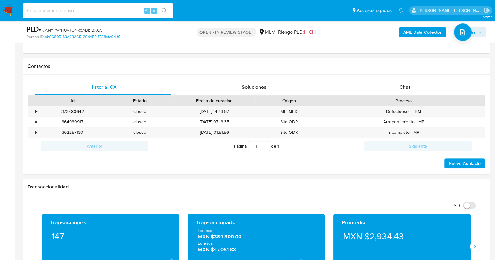
scroll to position [273, 0]
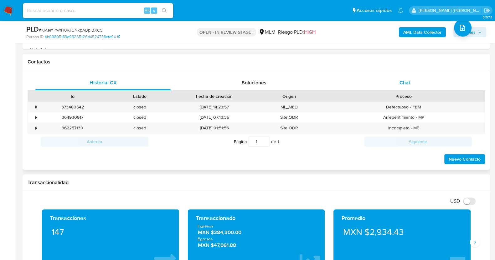
click at [411, 79] on div "Chat" at bounding box center [405, 82] width 136 height 15
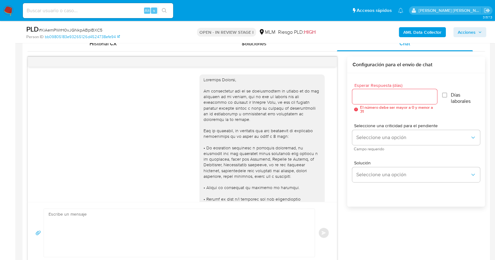
scroll to position [250, 0]
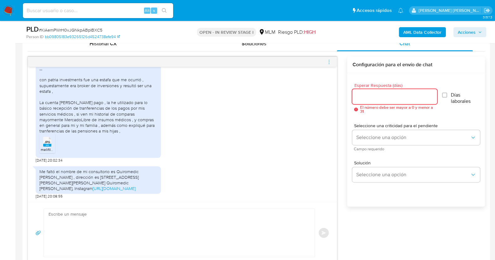
click at [377, 94] on input "Esperar Respuesta (días)" at bounding box center [394, 97] width 84 height 8
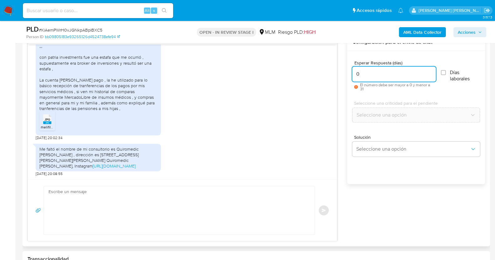
scroll to position [352, 0]
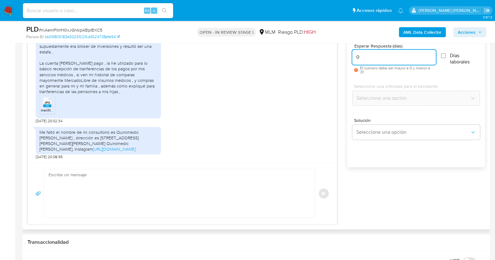
type input "0"
click at [171, 191] on textarea at bounding box center [177, 194] width 258 height 48
paste textarea "Estimado XXX, Agradecemos su pronta respuesta y colaboración. Toda su informaci…"
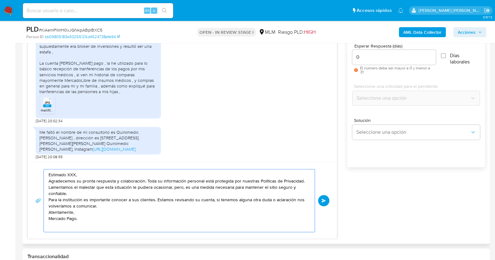
scroll to position [2, 0]
click at [89, 172] on textarea "Estimado XXX, Agradecemos su pronta respuesta y colaboración. Toda su informaci…" at bounding box center [177, 201] width 258 height 63
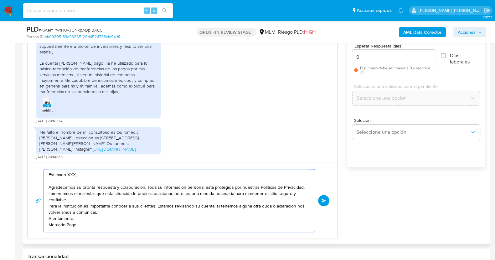
scroll to position [0, 0]
click at [75, 176] on textarea "Estimado XXX, Agradecemos su pronta respuesta y colaboración. Toda su informaci…" at bounding box center [177, 201] width 258 height 63
click at [141, 180] on textarea "Estimado Joaquin, Agradecemos su pronta respuesta y colaboración. Toda su infor…" at bounding box center [177, 201] width 258 height 63
click at [88, 185] on textarea "Estimado Joaquin, Agradecemos su pronta respuesta y colaboración. Toda su infor…" at bounding box center [177, 201] width 258 height 63
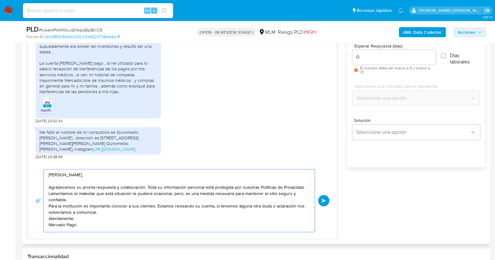
click at [86, 183] on textarea "Estimado Joaquin, Agradecemos su pronta respuesta y colaboración. Toda su infor…" at bounding box center [177, 201] width 258 height 63
click at [90, 193] on textarea "Estimado Joaquin, Agradecemos su pronta respuesta y colaboración. Toda su infor…" at bounding box center [177, 201] width 258 height 63
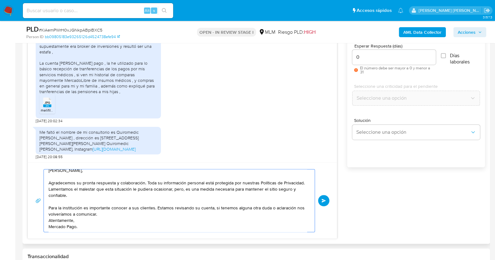
click at [106, 214] on textarea "Estimado Joaquin, Agradecemos su pronta respuesta y colaboración. Toda su infor…" at bounding box center [177, 201] width 258 height 63
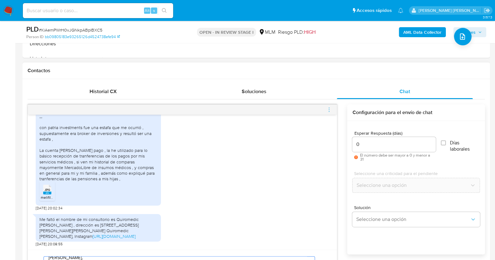
scroll to position [313, 0]
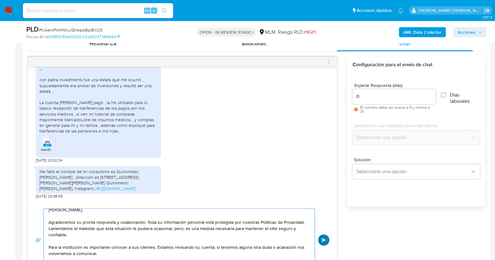
type textarea "Estimado Joaquin, Agradecemos su pronta respuesta y colaboración. Toda su infor…"
click at [323, 239] on span "Enviar" at bounding box center [323, 240] width 4 height 4
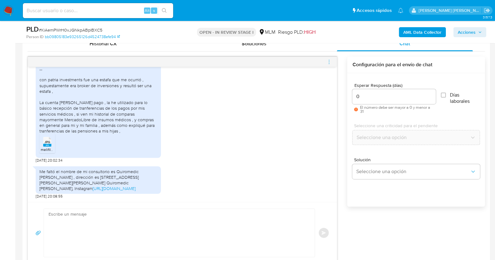
scroll to position [348, 0]
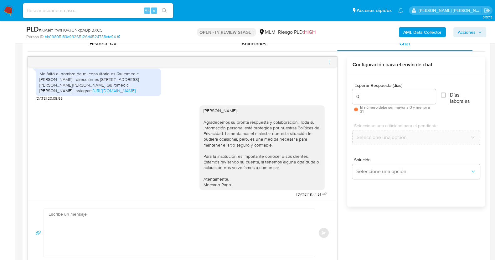
click at [328, 61] on icon "menu-action" at bounding box center [329, 62] width 6 height 6
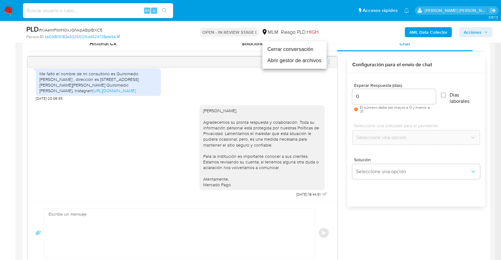
click at [274, 48] on li "Cerrar conversación" at bounding box center [294, 49] width 64 height 11
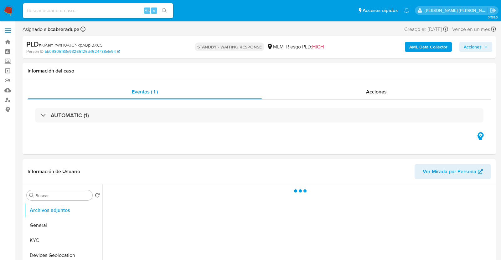
select select "10"
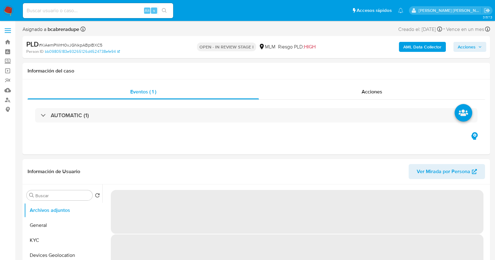
select select "10"
